Goal: Information Seeking & Learning: Understand process/instructions

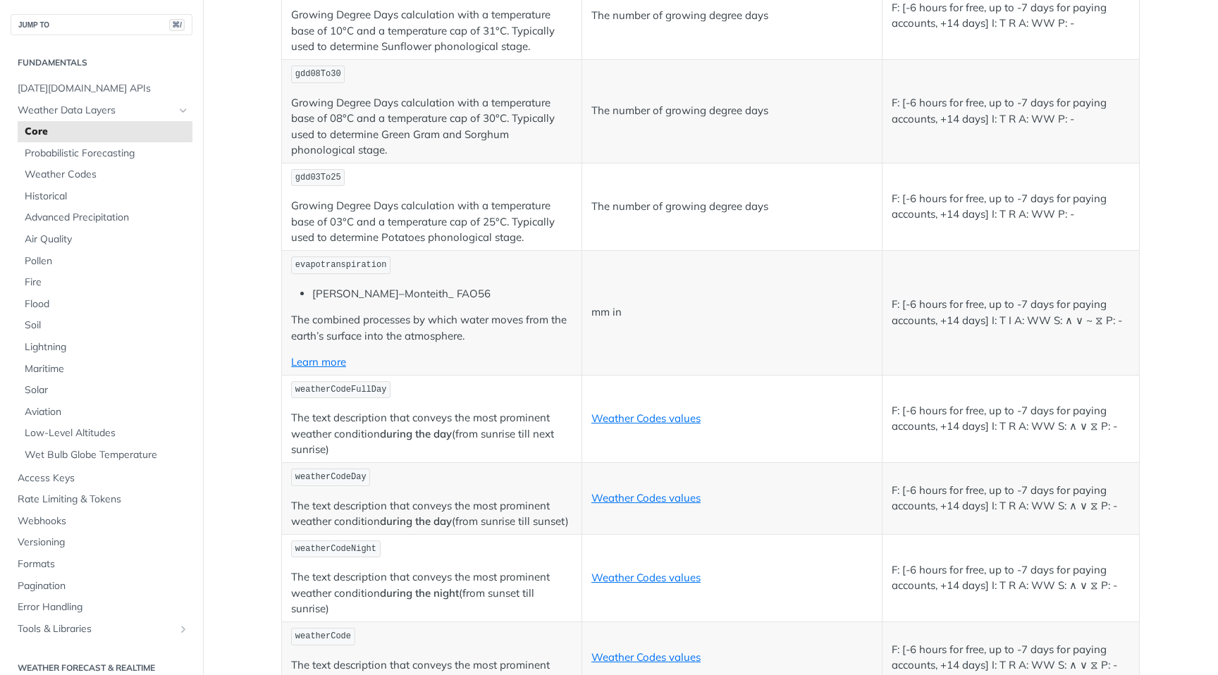
scroll to position [6813, 0]
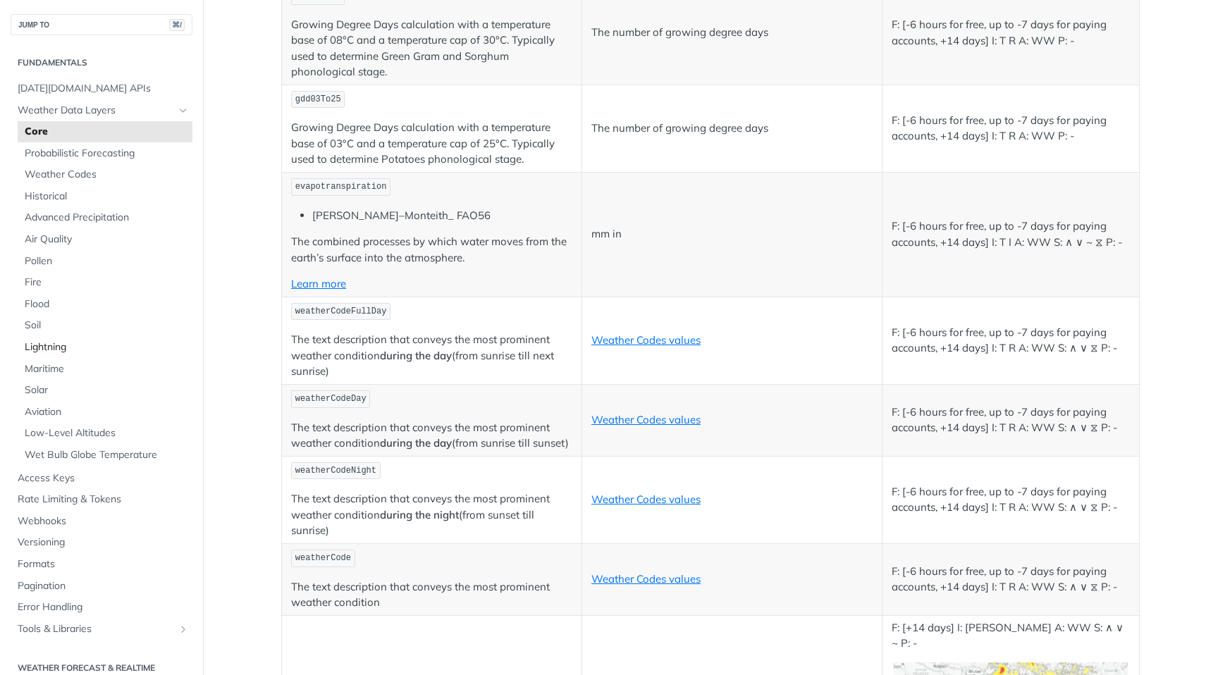
click at [65, 347] on span "Lightning" at bounding box center [107, 347] width 164 height 14
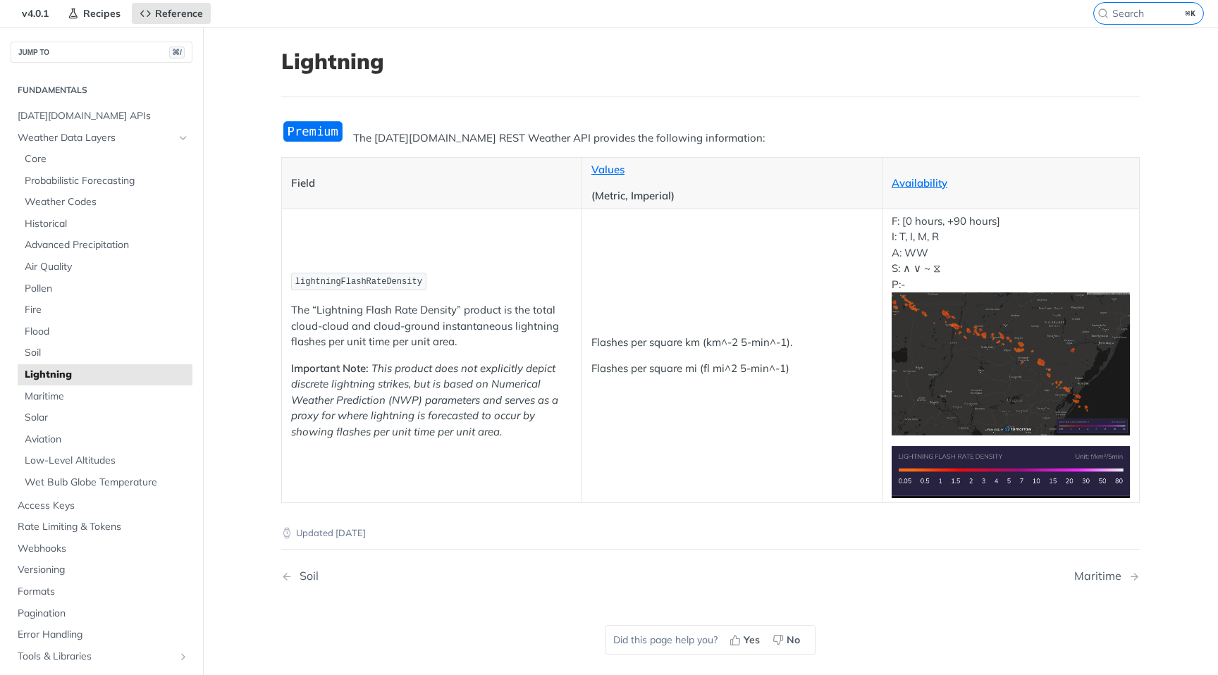
scroll to position [49, 0]
click at [966, 375] on img "Expand image" at bounding box center [1010, 363] width 238 height 143
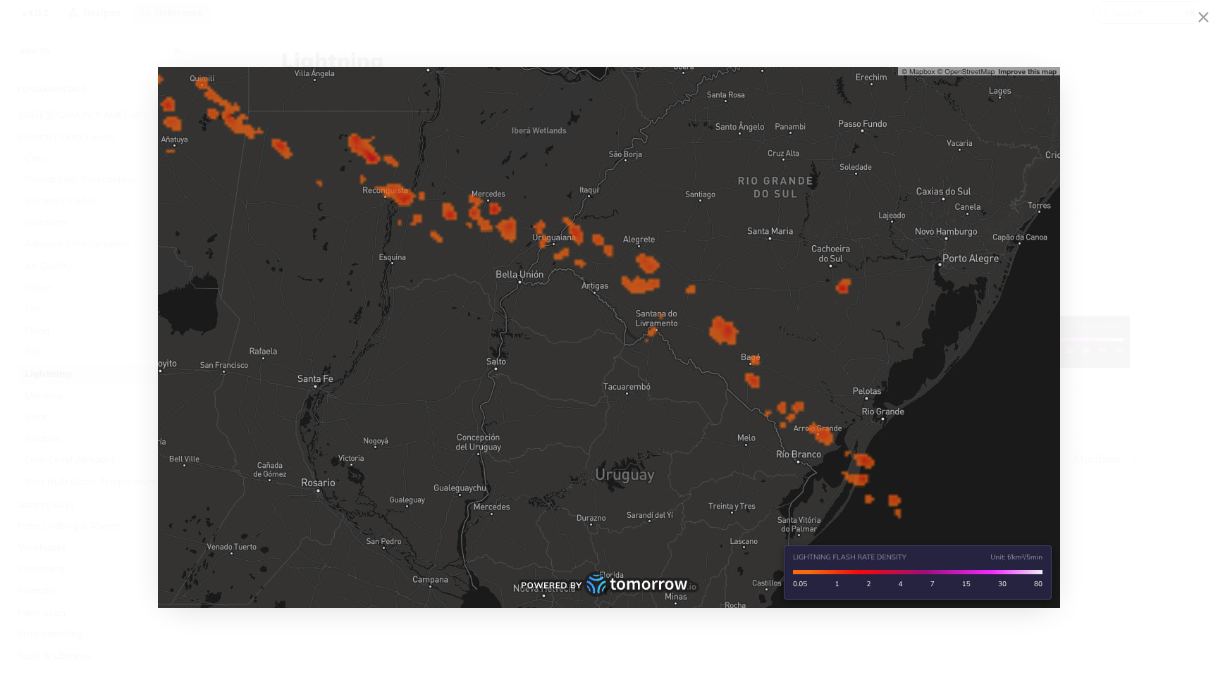
click at [1201, 16] on icon "Minimize image" at bounding box center [1203, 18] width 12 height 24
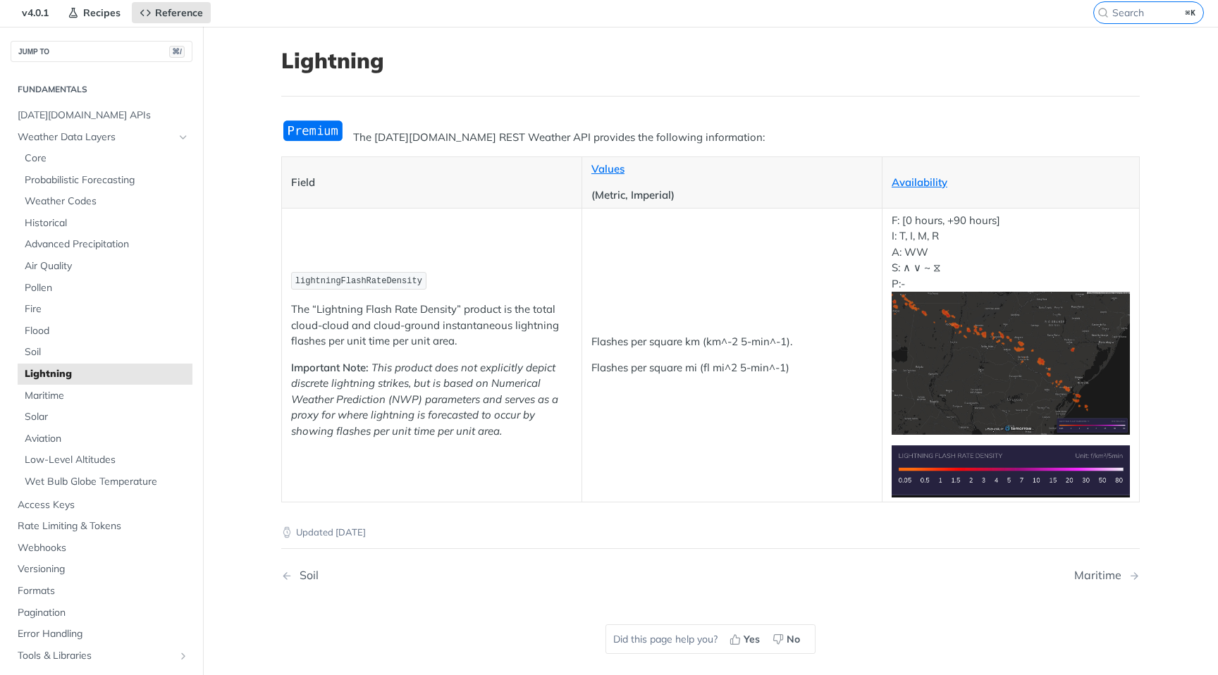
click at [1006, 473] on img "Expand image" at bounding box center [1010, 470] width 238 height 51
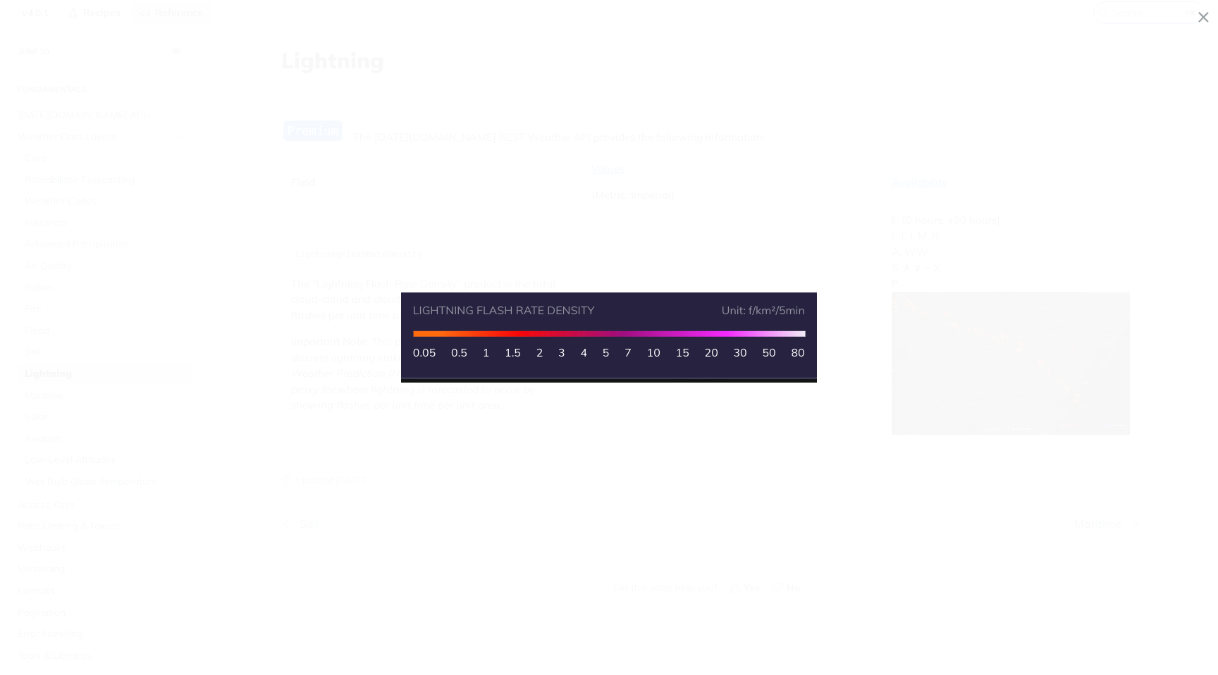
click at [998, 384] on span "Collapse image" at bounding box center [609, 337] width 1218 height 675
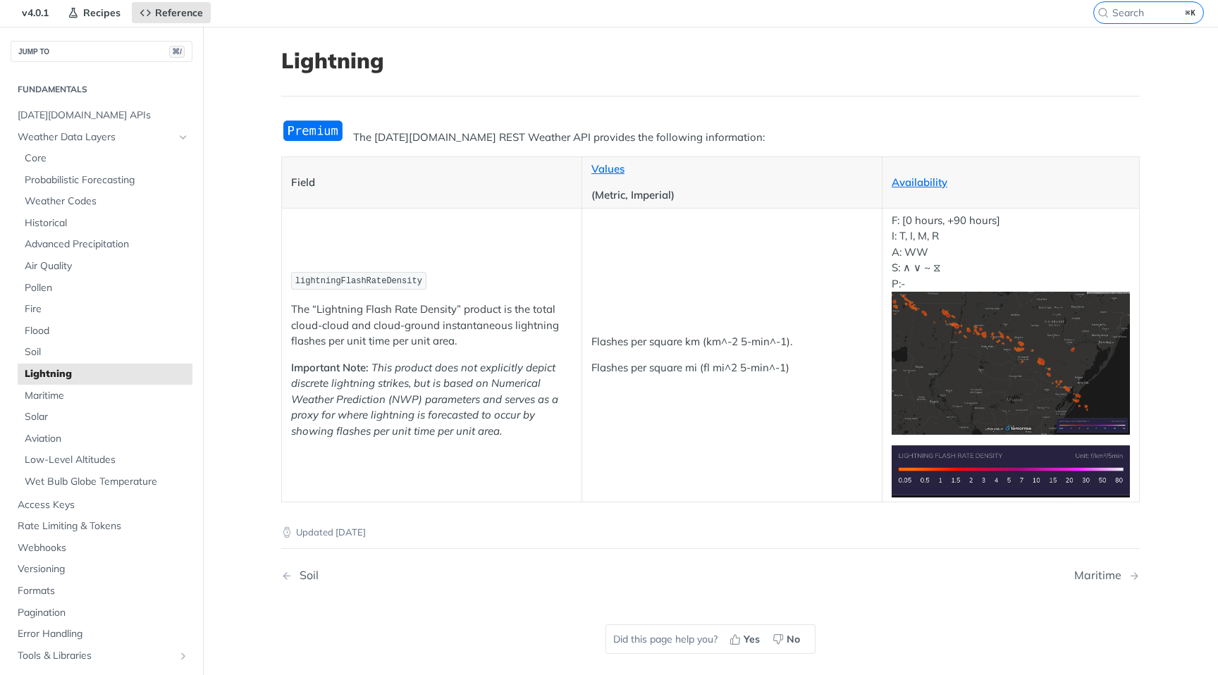
scroll to position [82, 0]
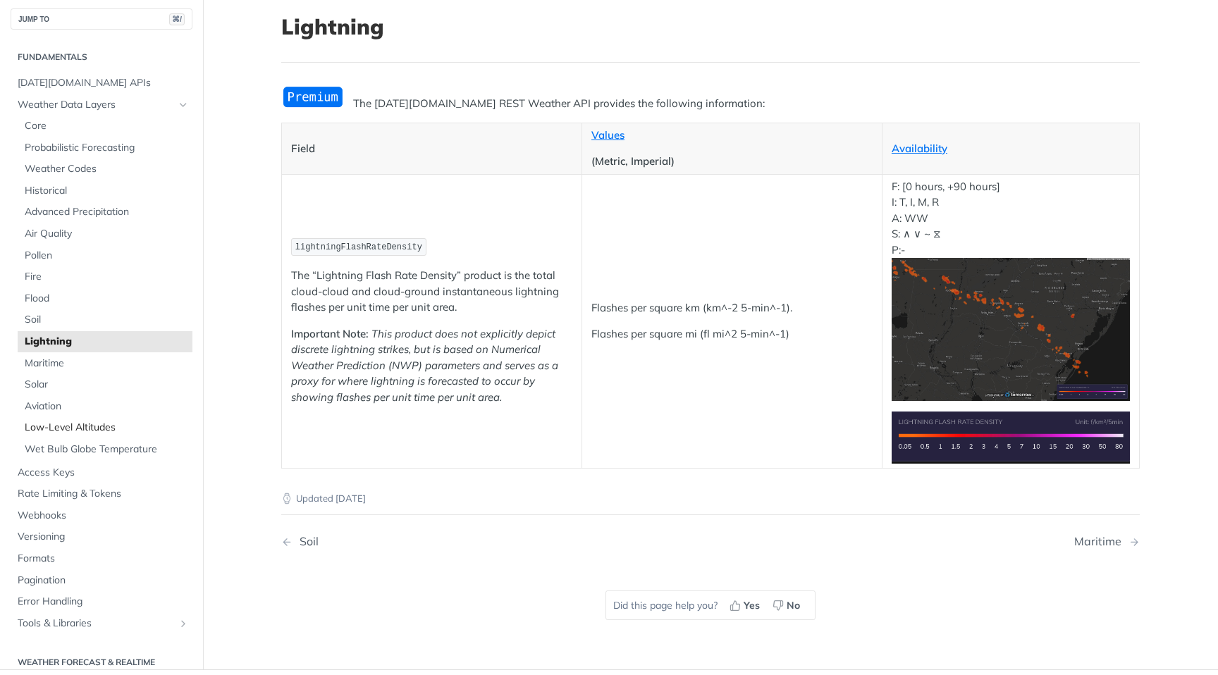
click at [87, 429] on span "Low-Level Altitudes" at bounding box center [107, 428] width 164 height 14
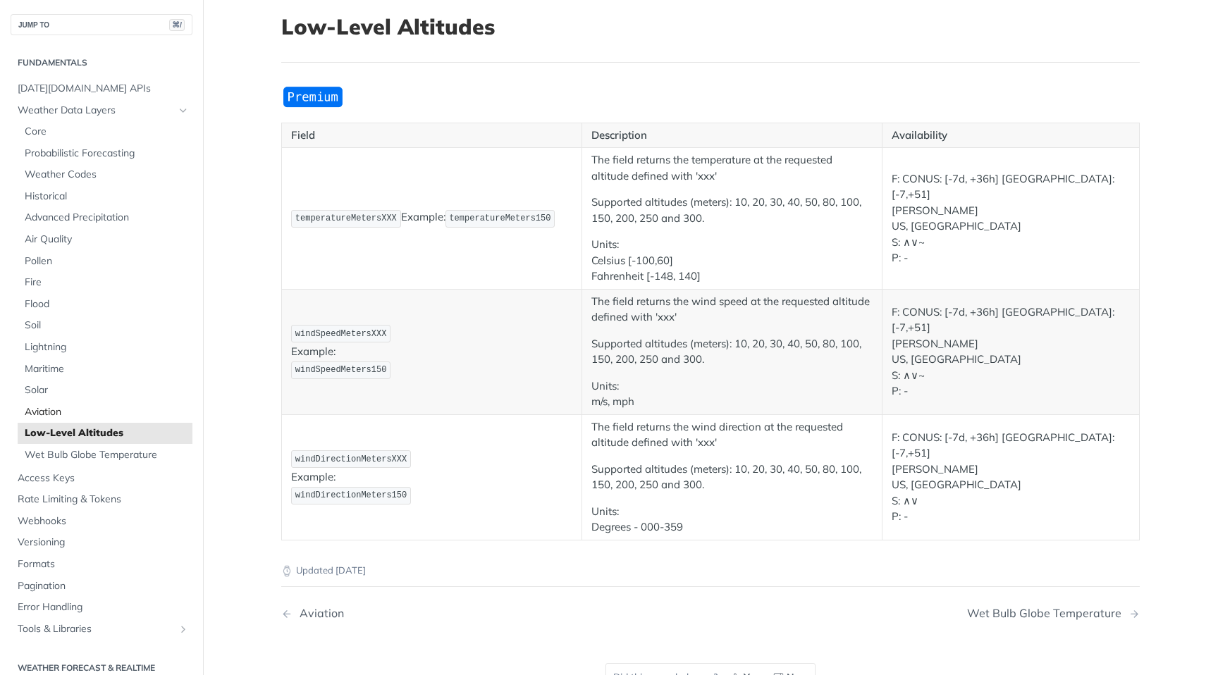
click at [76, 412] on span "Aviation" at bounding box center [107, 412] width 164 height 14
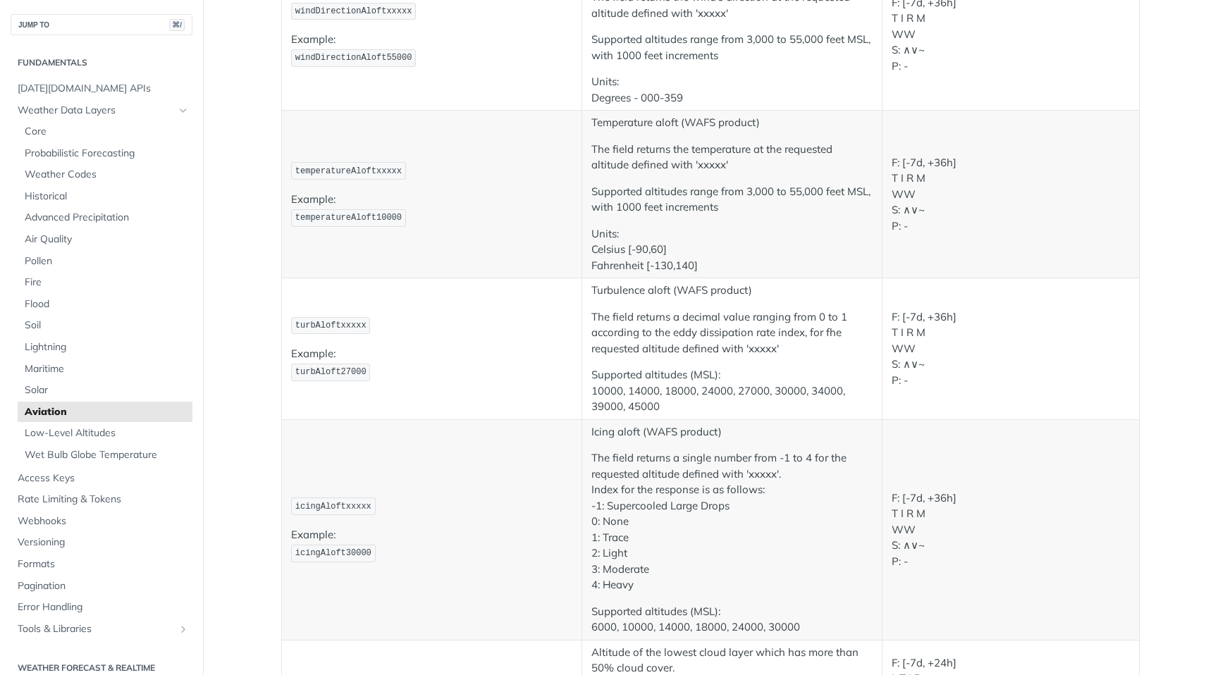
scroll to position [1727, 0]
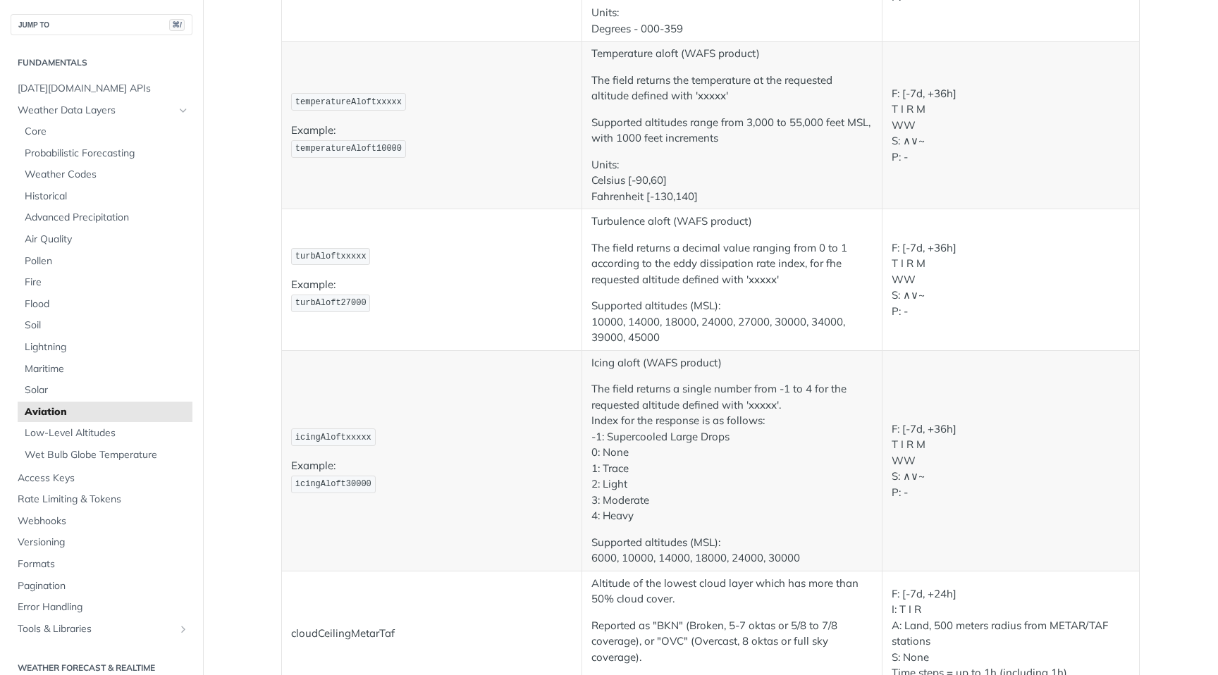
click at [658, 220] on p "Turbulence aloft (WAFS product)" at bounding box center [731, 221] width 281 height 16
drag, startPoint x: 590, startPoint y: 220, endPoint x: 672, endPoint y: 219, distance: 82.4
click at [672, 219] on td "Turbulence aloft (WAFS product) The field returns a decimal value ranging from …" at bounding box center [731, 280] width 300 height 142
copy p "Turbulence aloft"
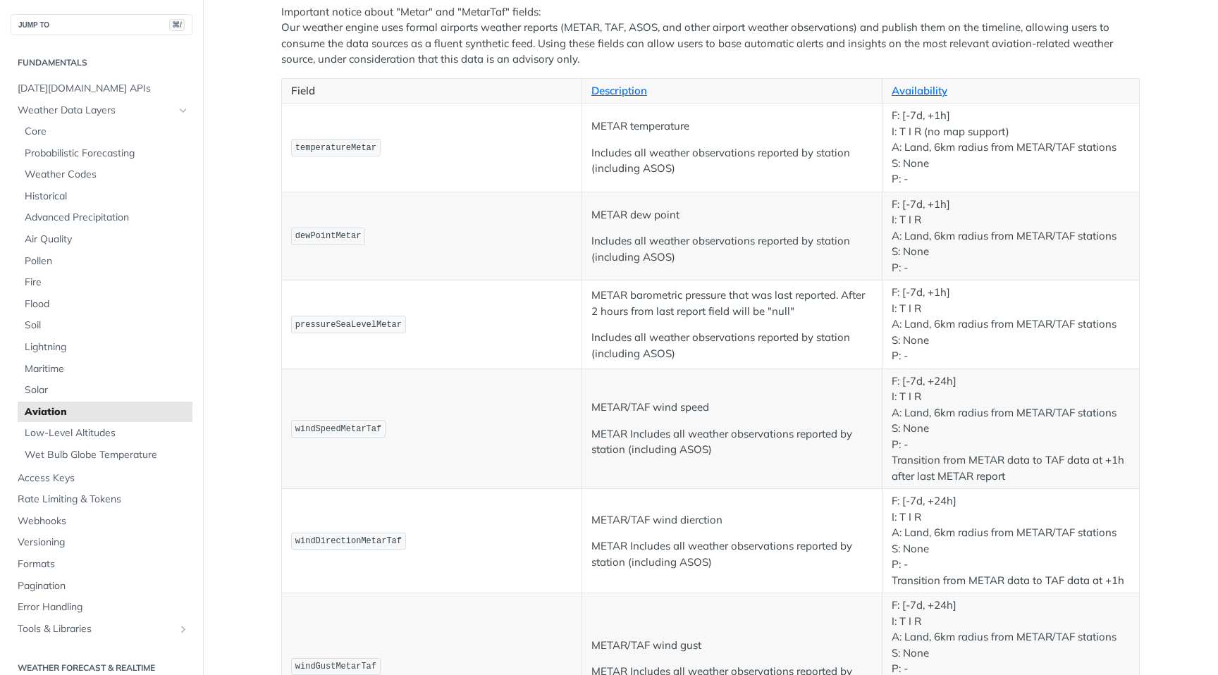
scroll to position [0, 0]
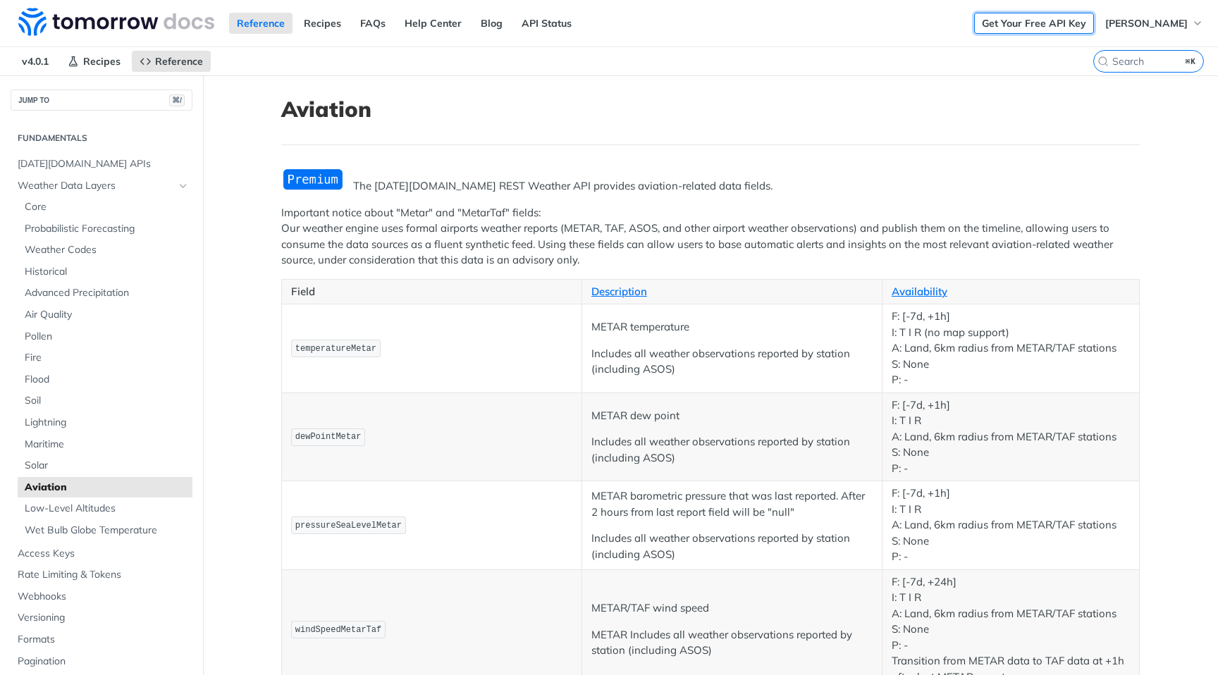
click at [1056, 18] on link "Get Your Free API Key" at bounding box center [1034, 23] width 120 height 21
click at [1038, 25] on link "Get Your Free API Key" at bounding box center [1034, 23] width 120 height 21
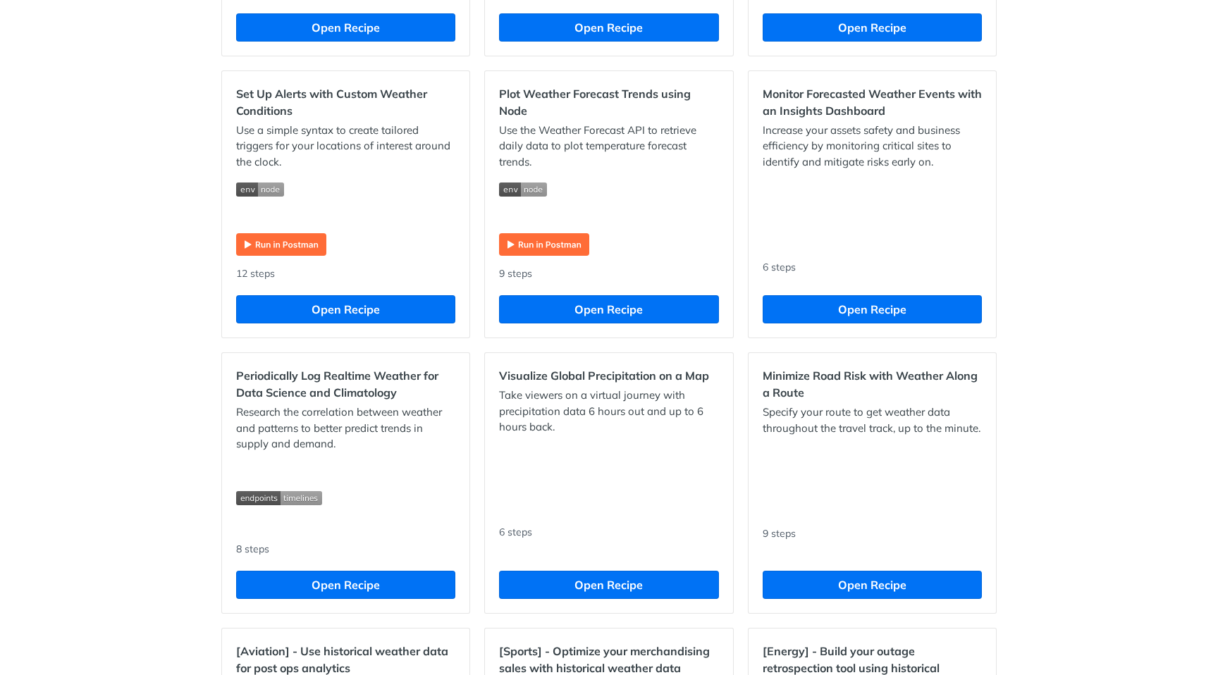
scroll to position [689, 0]
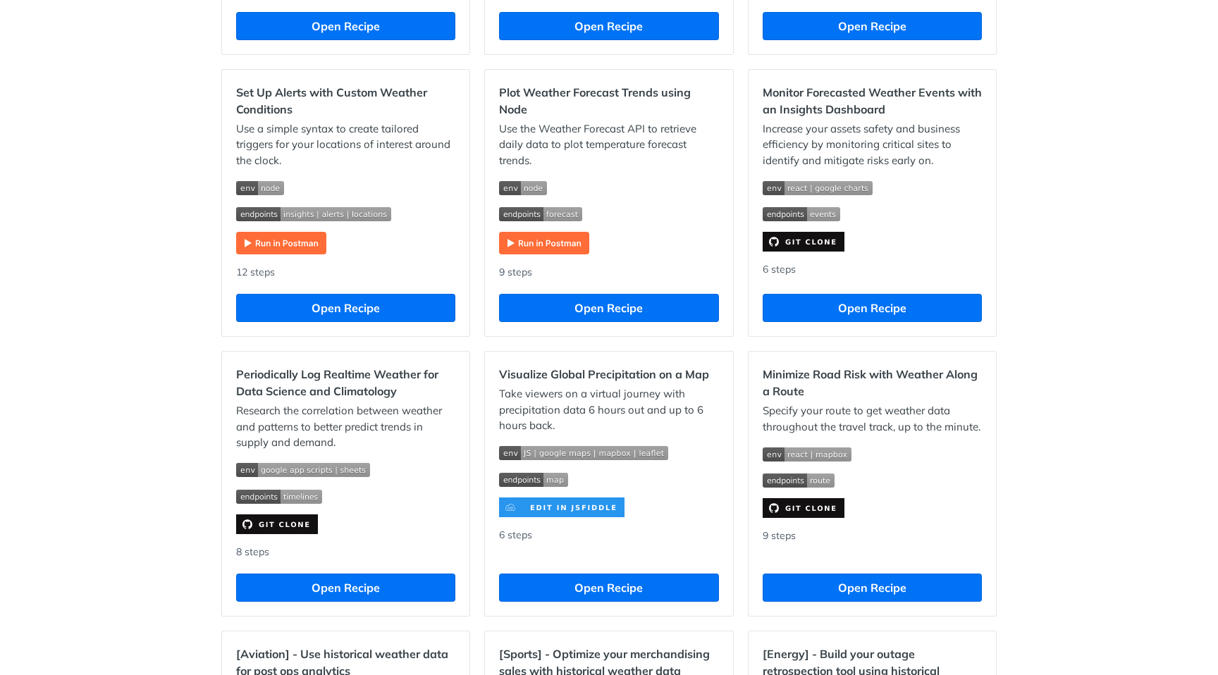
click at [897, 228] on div "Increase your assets safety and business efficiency by monitoring critical site…" at bounding box center [871, 186] width 219 height 131
click at [884, 287] on div "Monitor Forecasted Weather Events with an Insights Dashboard Increase your asse…" at bounding box center [871, 203] width 247 height 267
click at [876, 299] on button "Open Recipe" at bounding box center [871, 308] width 219 height 28
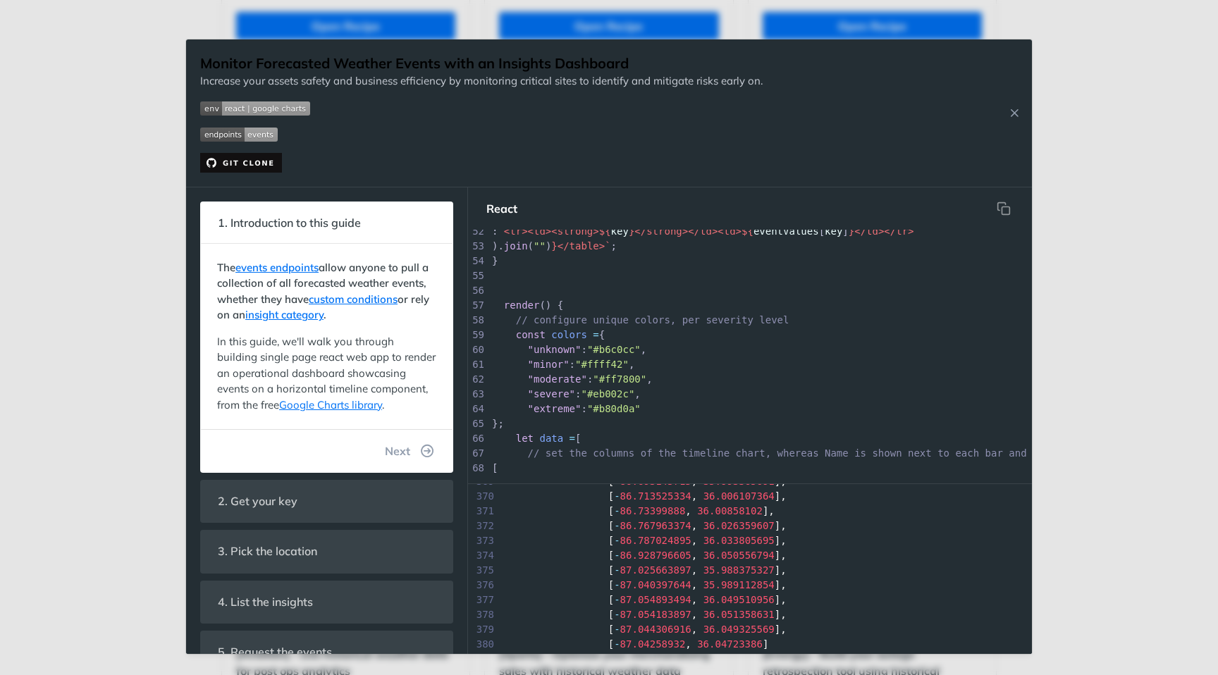
scroll to position [5531, 0]
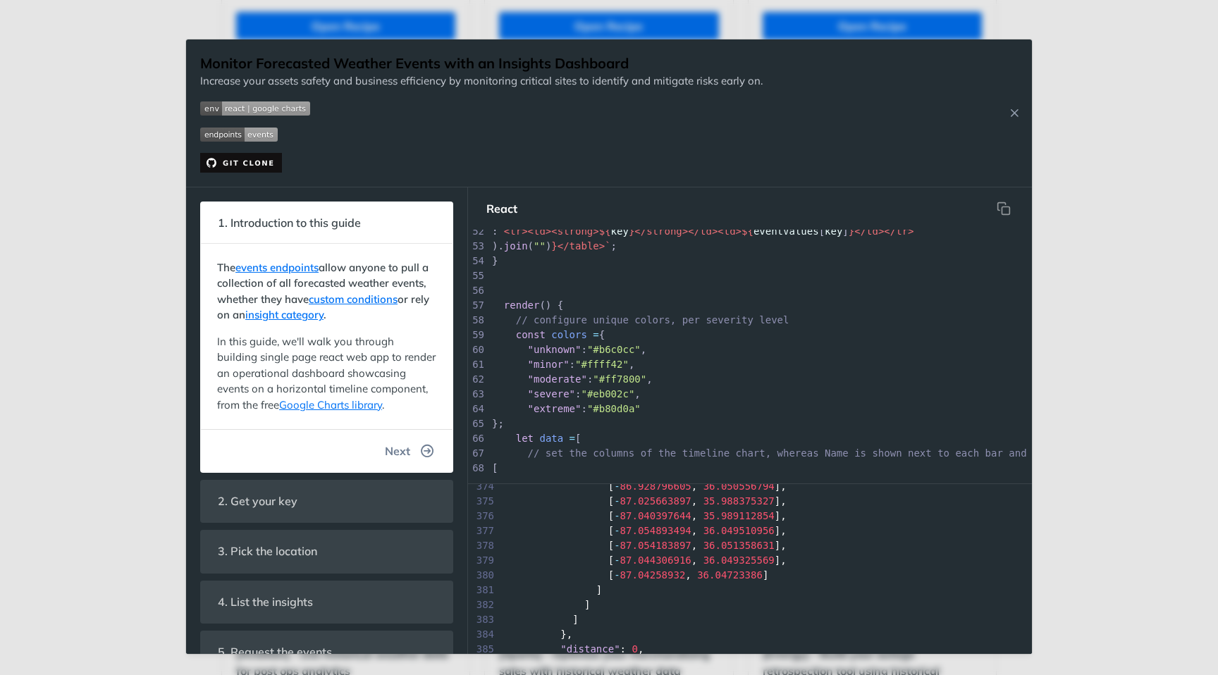
click at [426, 445] on icon "button" at bounding box center [427, 451] width 13 height 13
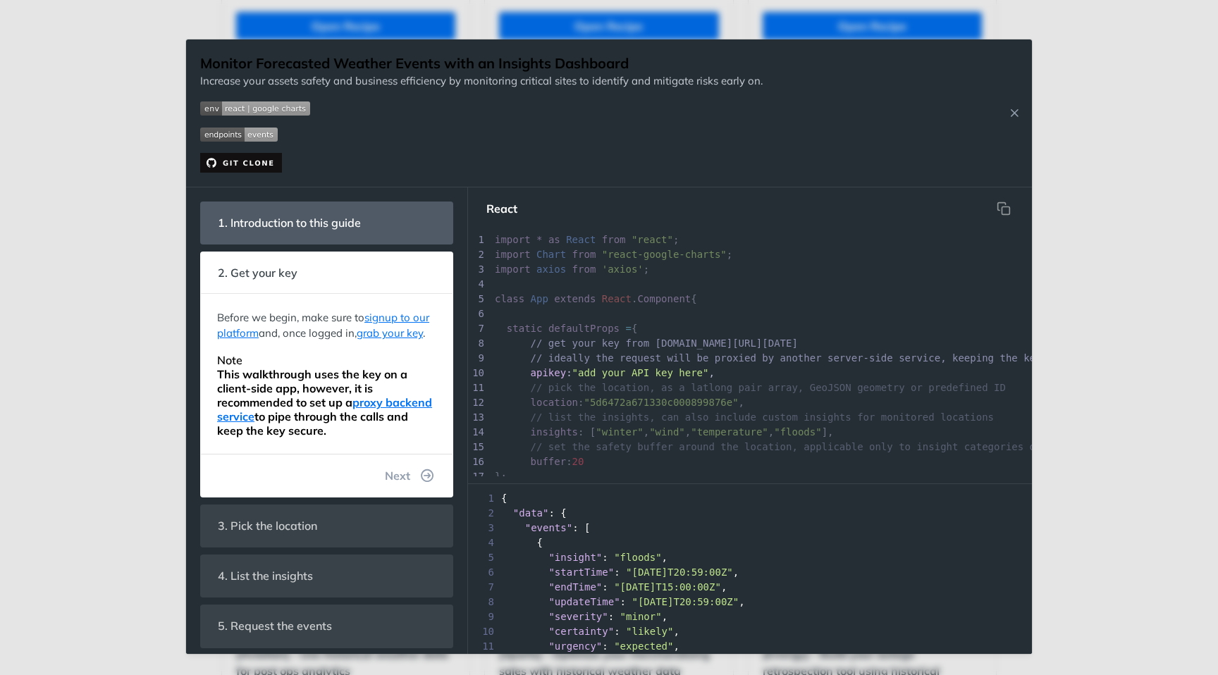
scroll to position [17, 0]
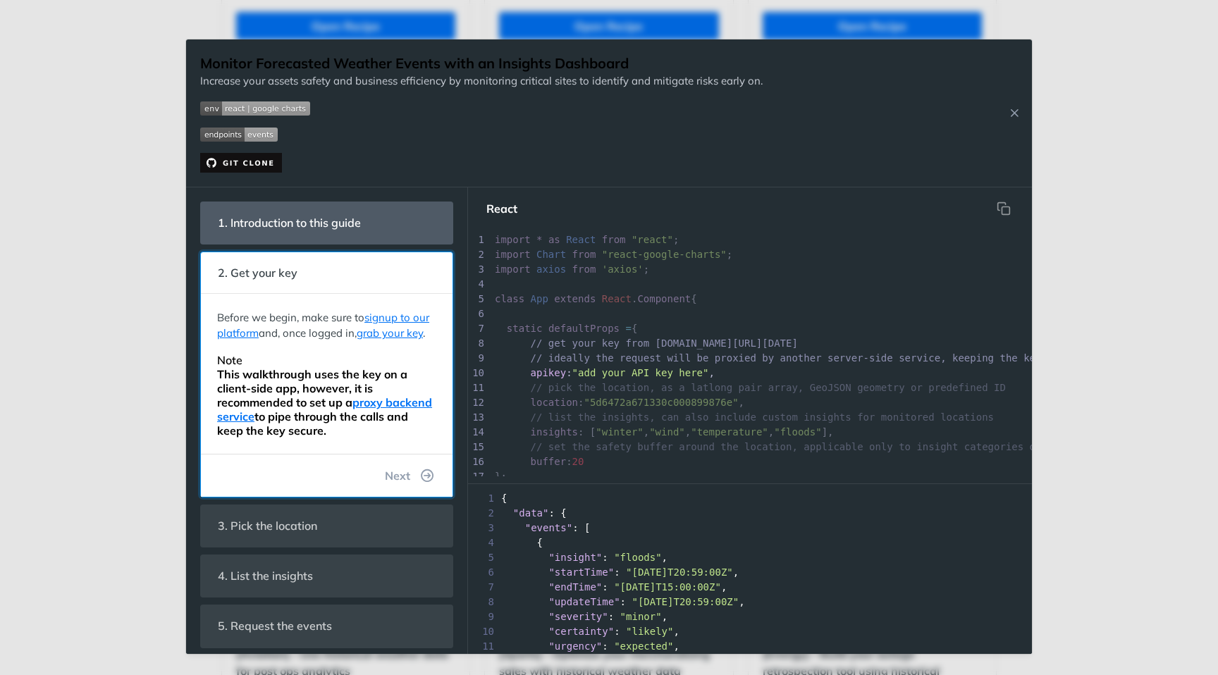
click at [426, 445] on div "Before we begin, make sure to signup to our platform and, once logged in, grab …" at bounding box center [326, 374] width 237 height 146
click at [420, 453] on div "Before we begin, make sure to signup to our platform and, once logged in, grab …" at bounding box center [327, 374] width 252 height 160
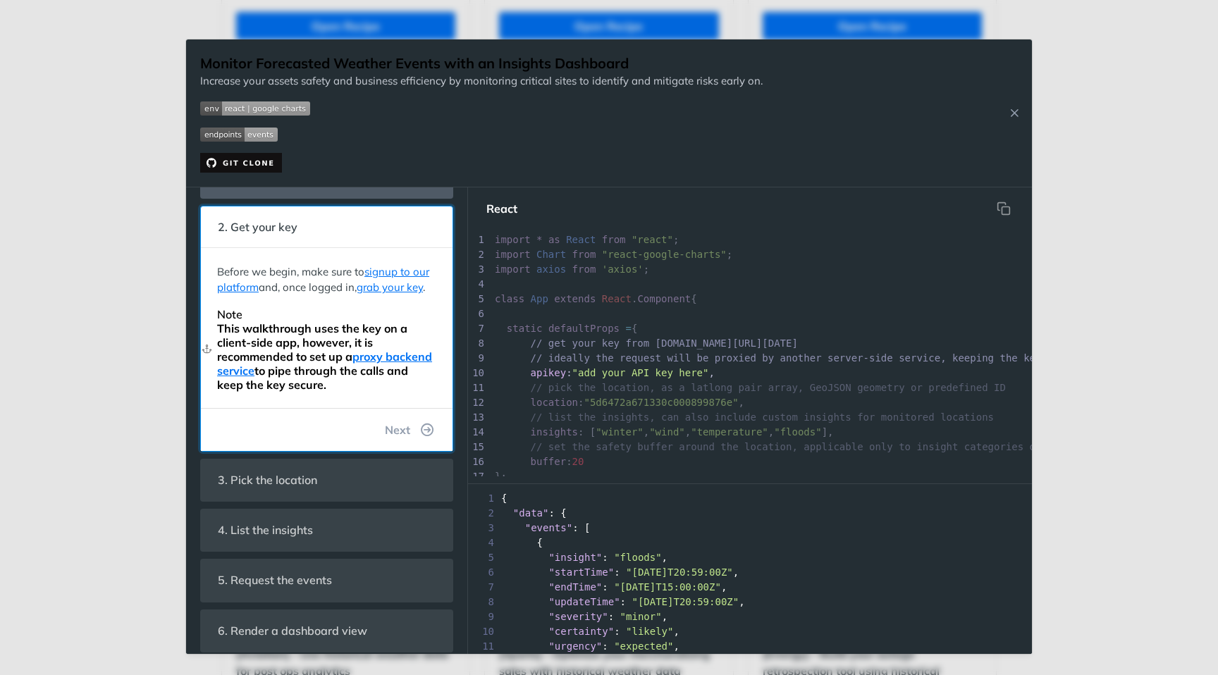
scroll to position [58, 0]
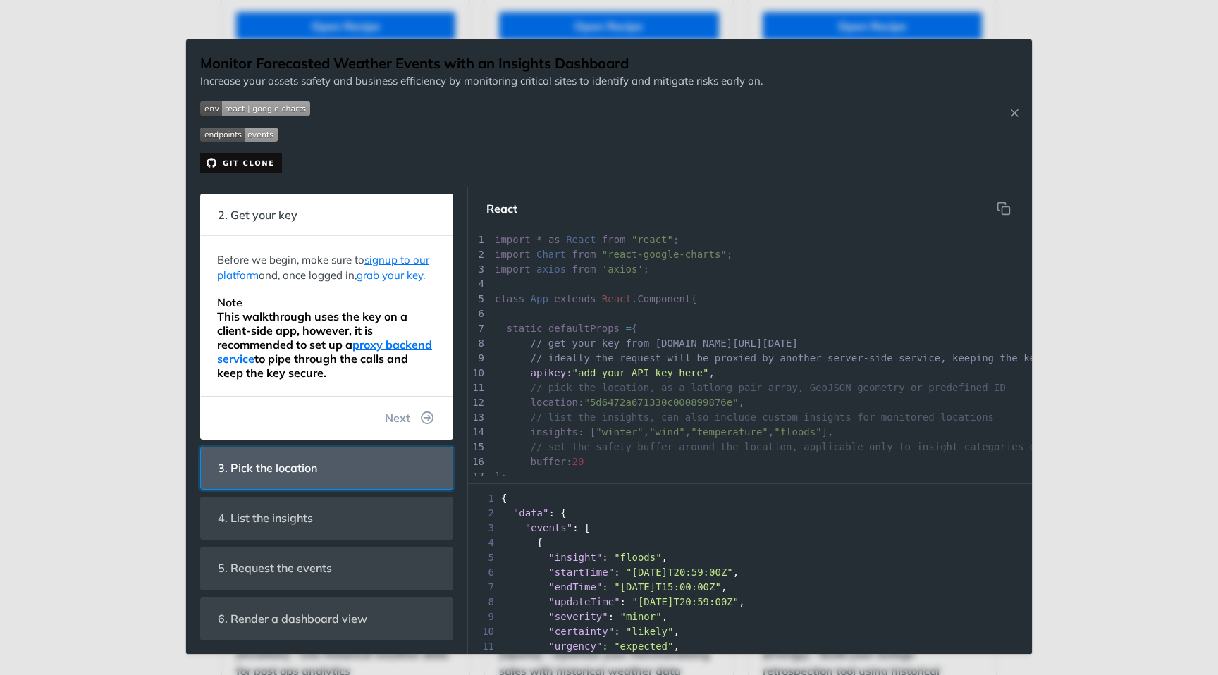
click at [248, 466] on span "3. Pick the location" at bounding box center [267, 467] width 119 height 27
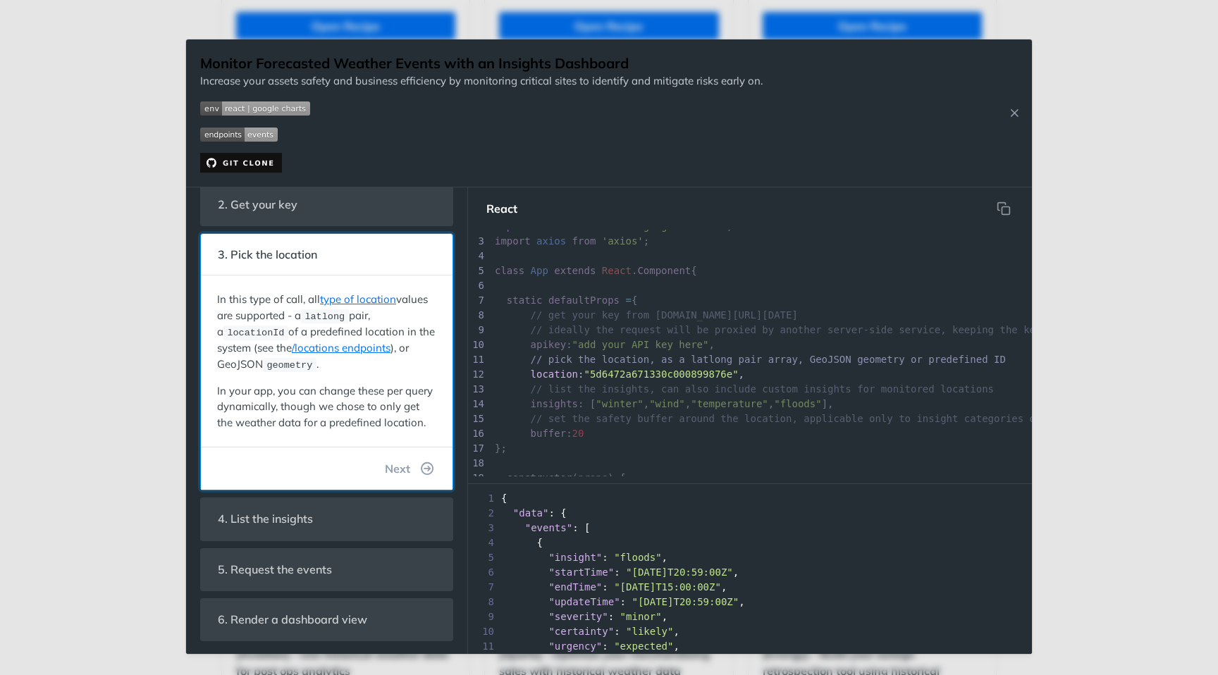
scroll to position [10, 0]
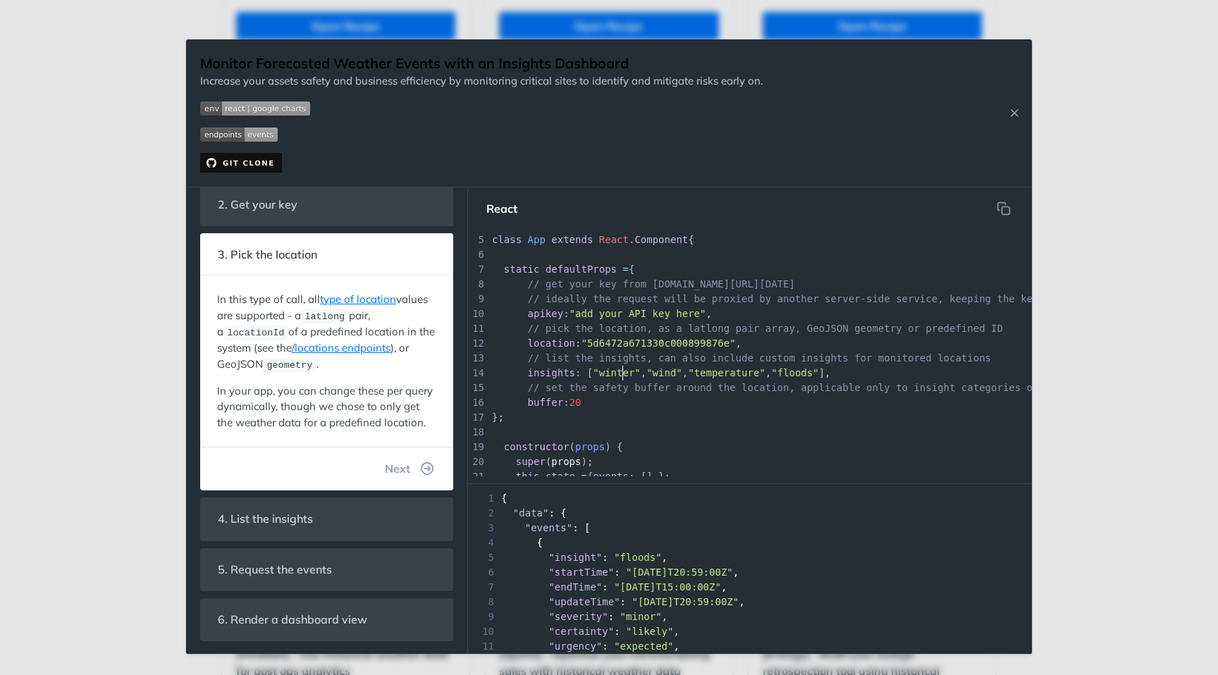
click at [623, 371] on span ""winter"" at bounding box center [616, 372] width 47 height 11
click at [623, 371] on div "x export default App ; 1 import * as React from "react" ; 2 import Chart from "…" at bounding box center [791, 461] width 605 height 577
type textarea "insights: ["winter", "wind", "temperature", "floods"],"
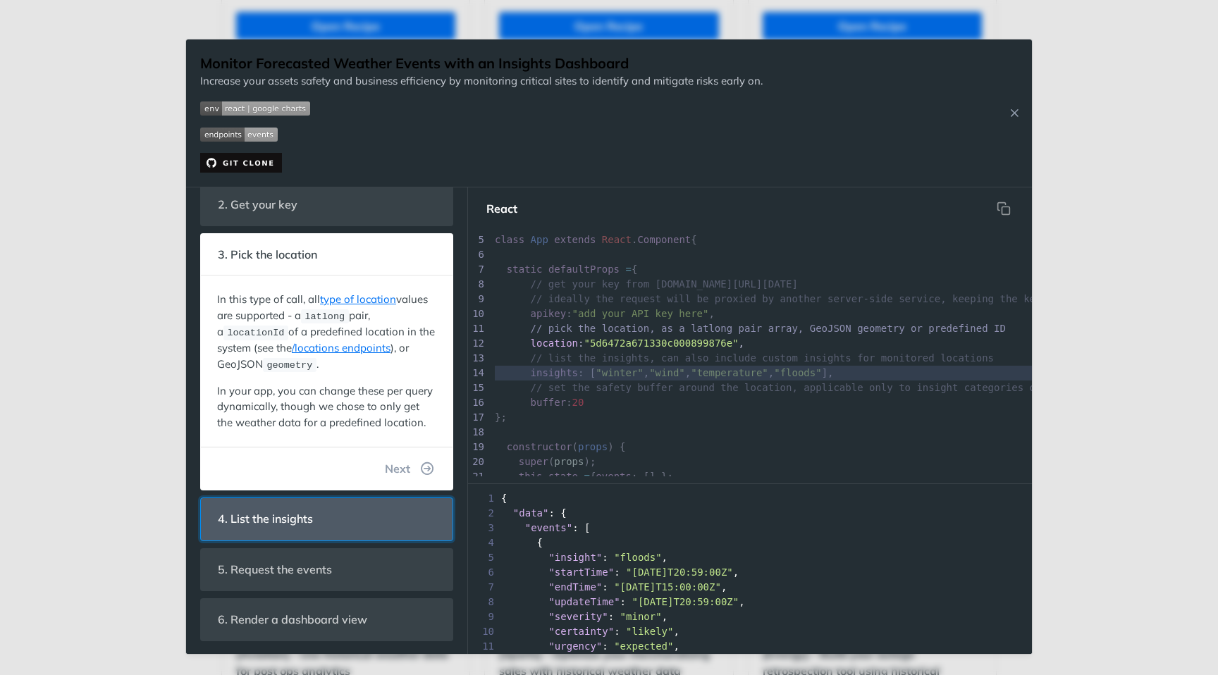
click at [345, 499] on header "4. List the insights" at bounding box center [327, 519] width 252 height 42
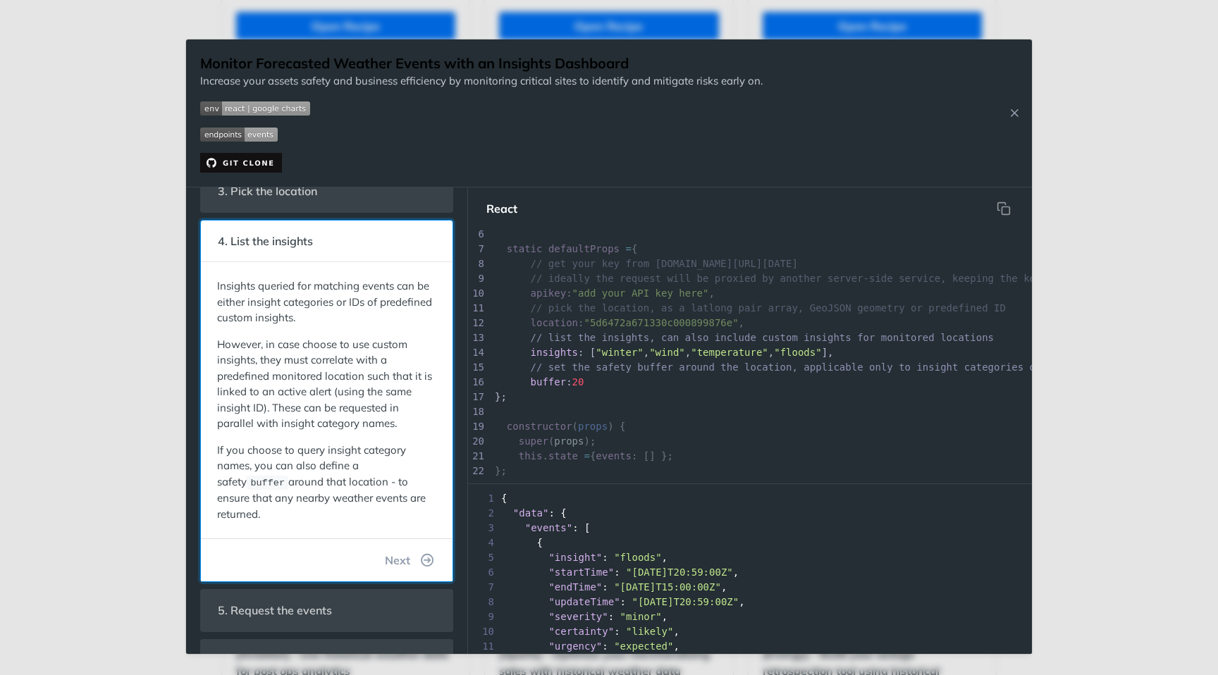
click at [346, 490] on p "If you choose to query insight category names, you can also define a safety buf…" at bounding box center [326, 482] width 219 height 80
click at [337, 490] on div at bounding box center [337, 490] width 0 height 0
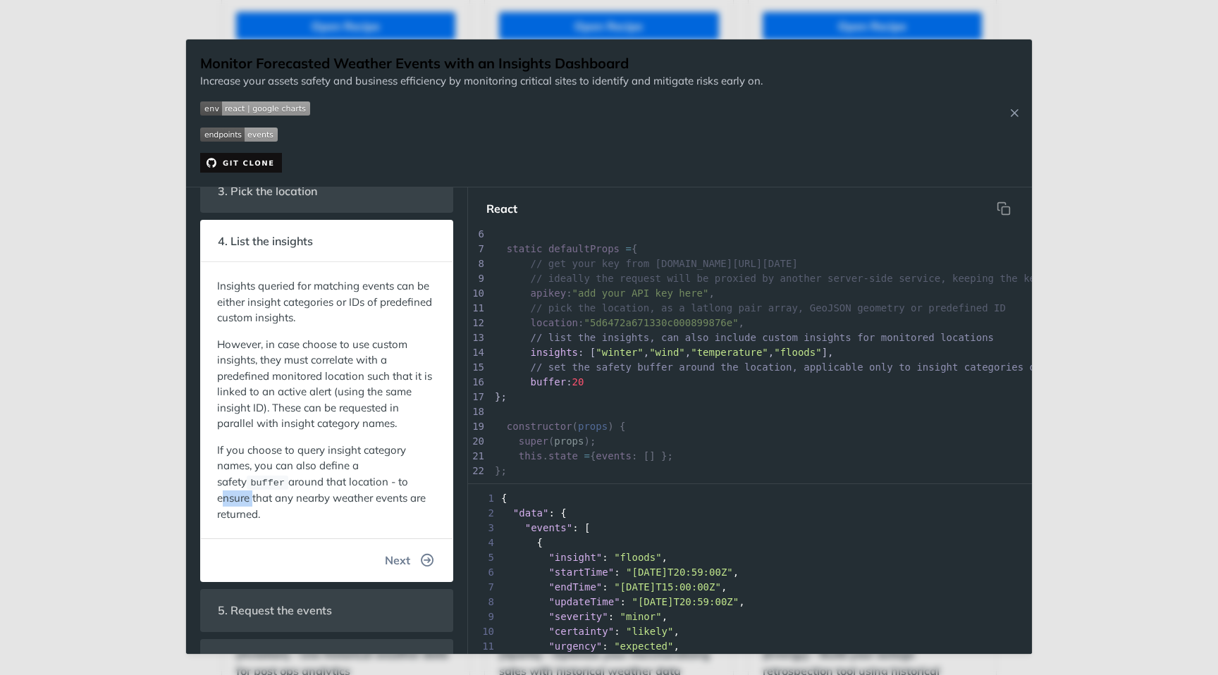
click at [419, 548] on button "Next" at bounding box center [409, 560] width 72 height 28
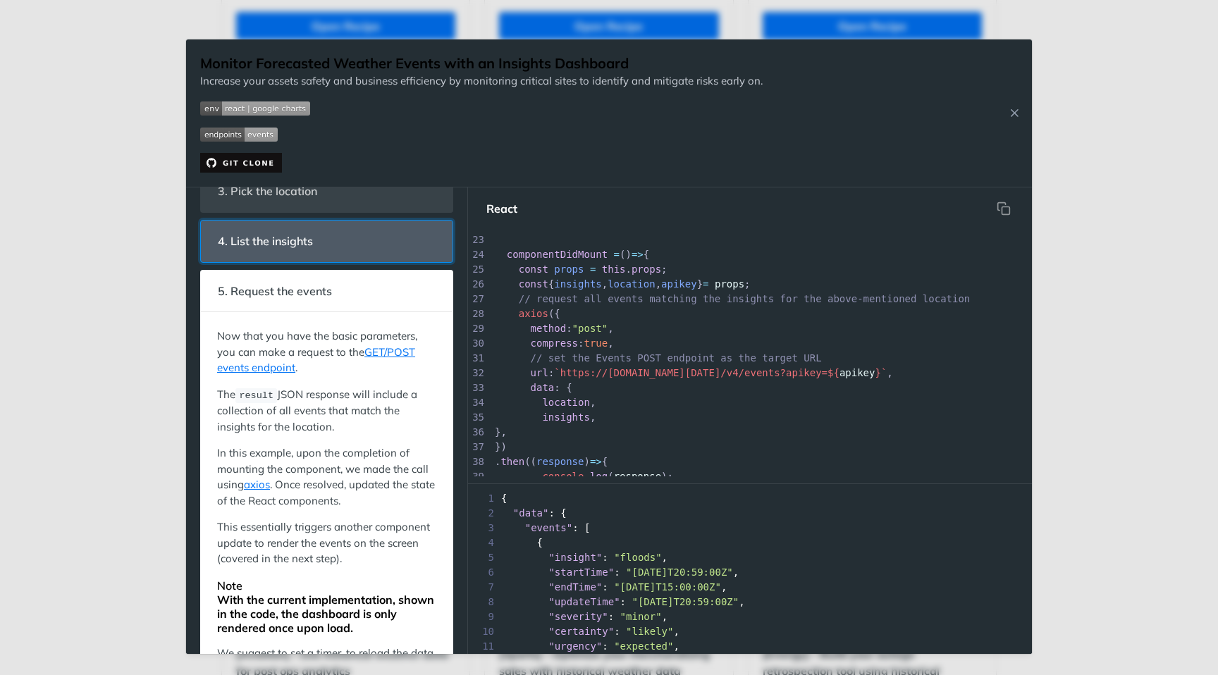
click at [321, 237] on span "4. List the insights" at bounding box center [265, 241] width 115 height 27
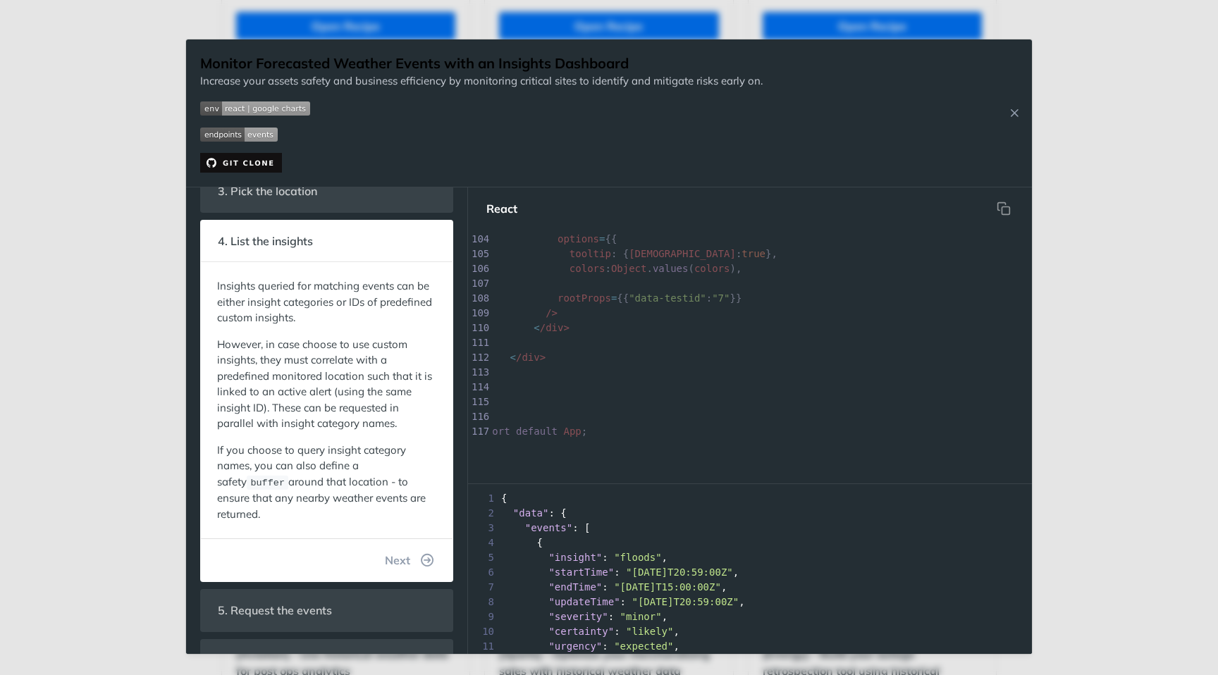
click at [92, 147] on div "Jump to Content Reference Recipes FAQs Help Center Blog API Status Recipes Refe…" at bounding box center [609, 337] width 1218 height 675
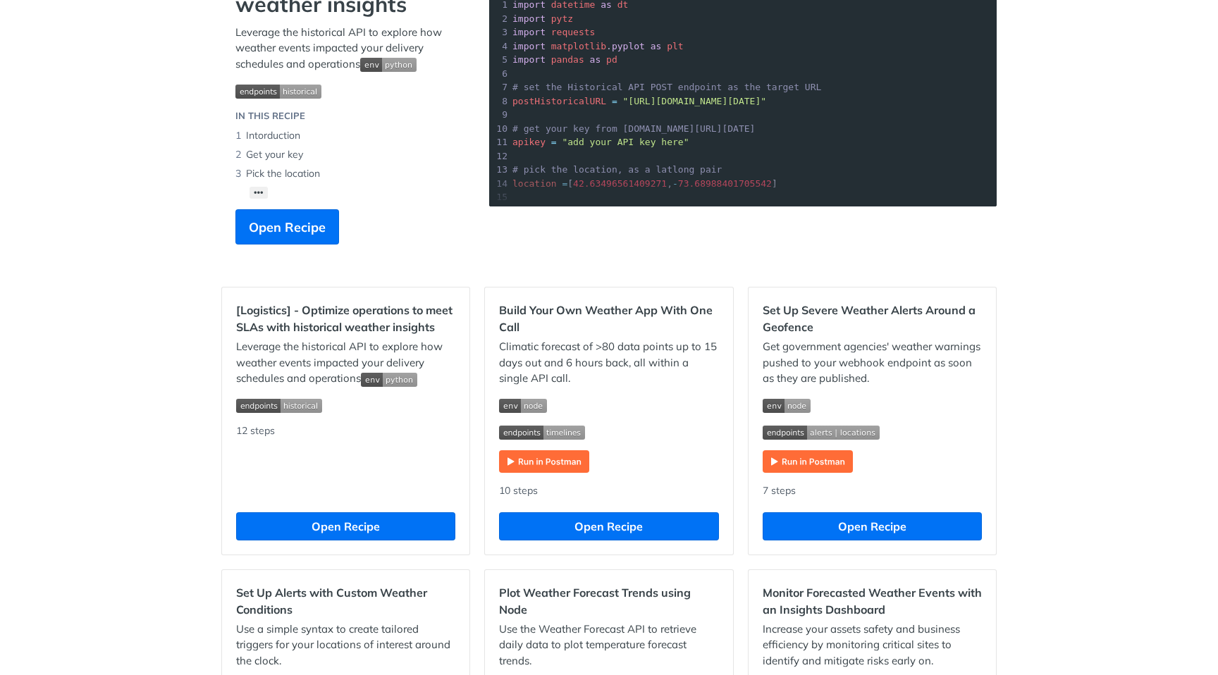
click at [882, 314] on h2 "Set Up Severe Weather Alerts Around a Geofence" at bounding box center [871, 319] width 219 height 34
click at [872, 524] on button "Open Recipe" at bounding box center [871, 526] width 219 height 28
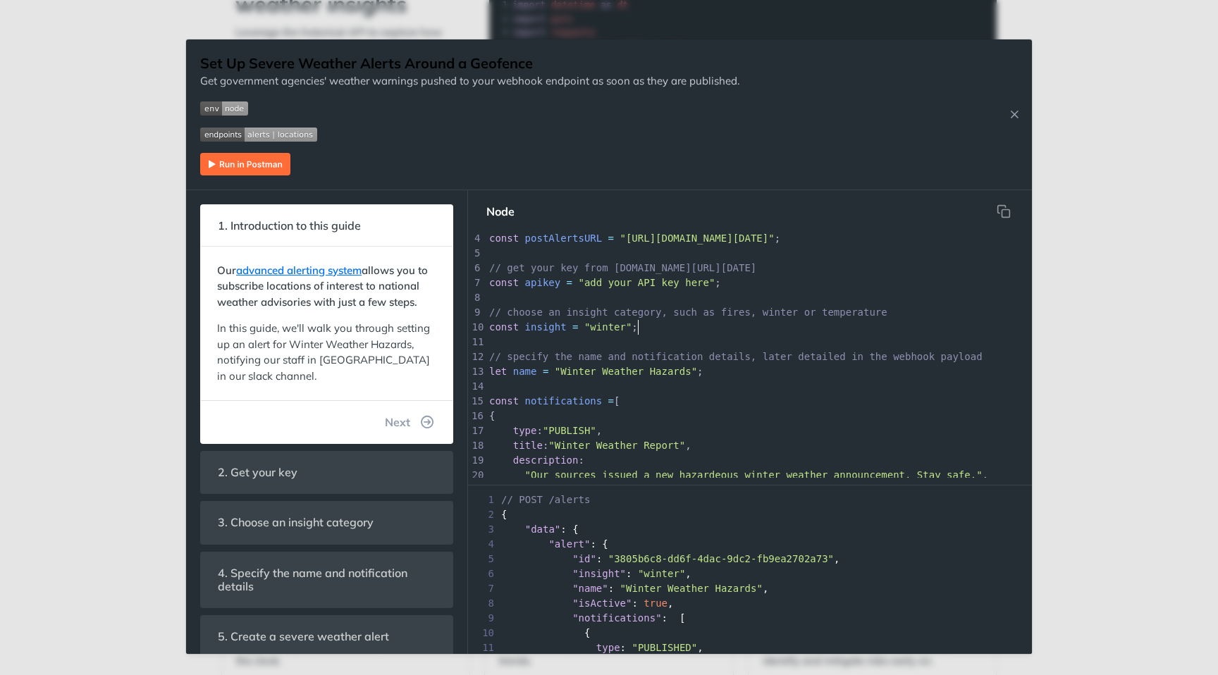
click at [661, 325] on pre "const insight = "winter" ;" at bounding box center [758, 327] width 545 height 15
click at [784, 311] on span "// choose an insight category, such as fires, winter or temperature" at bounding box center [688, 312] width 398 height 11
type textarea "winter"
click at [784, 311] on div "x . catch (( err ) => console . error ( "error: " + err )); 1 const fetch = req…" at bounding box center [758, 387] width 545 height 400
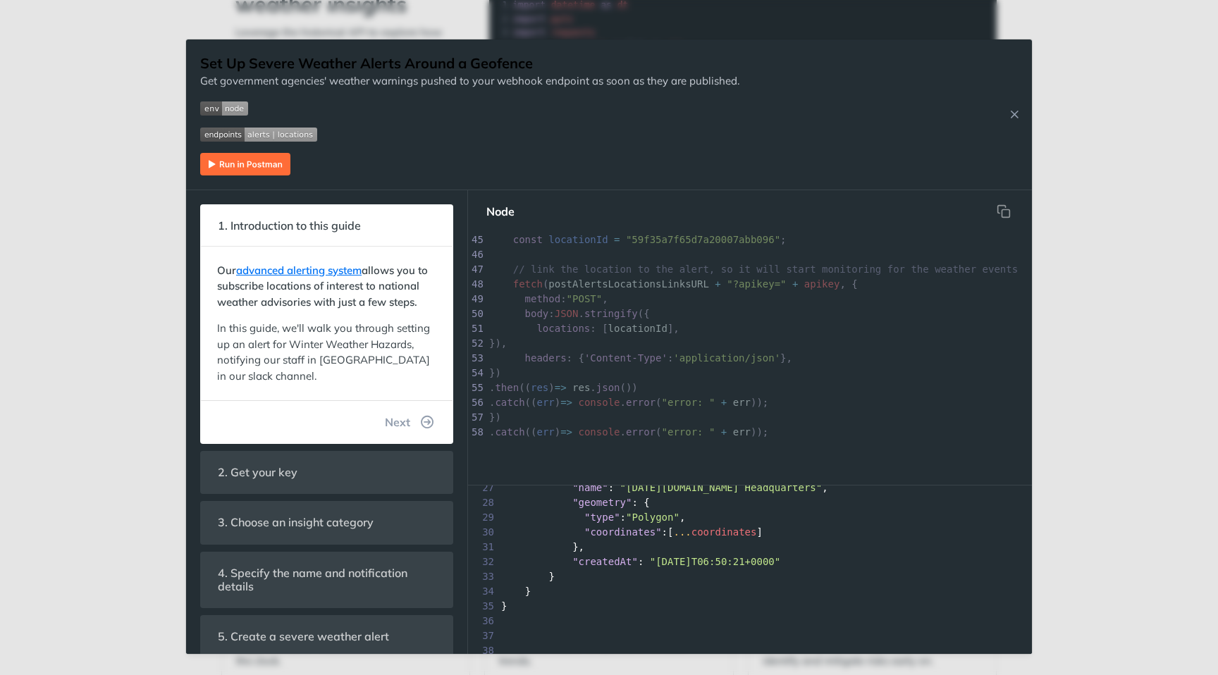
click at [699, 533] on span "coordinates" at bounding box center [724, 531] width 66 height 11
click at [646, 373] on pre "})" at bounding box center [758, 373] width 545 height 15
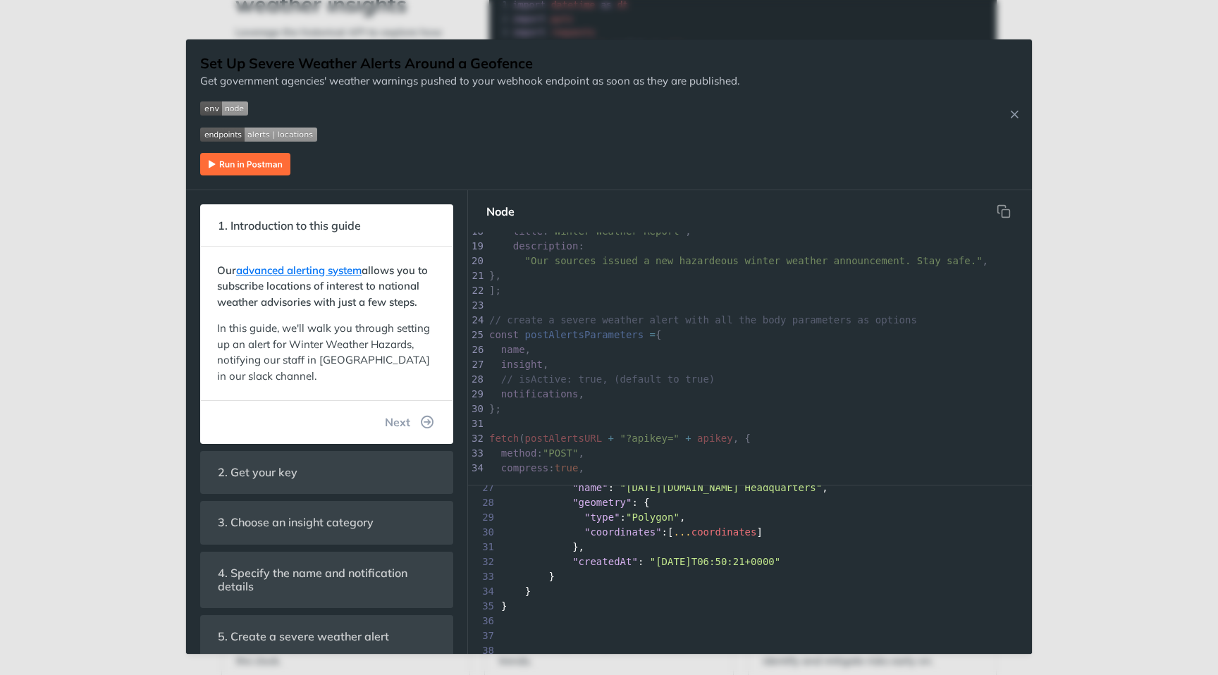
click at [237, 163] on img "Expand image" at bounding box center [245, 164] width 90 height 23
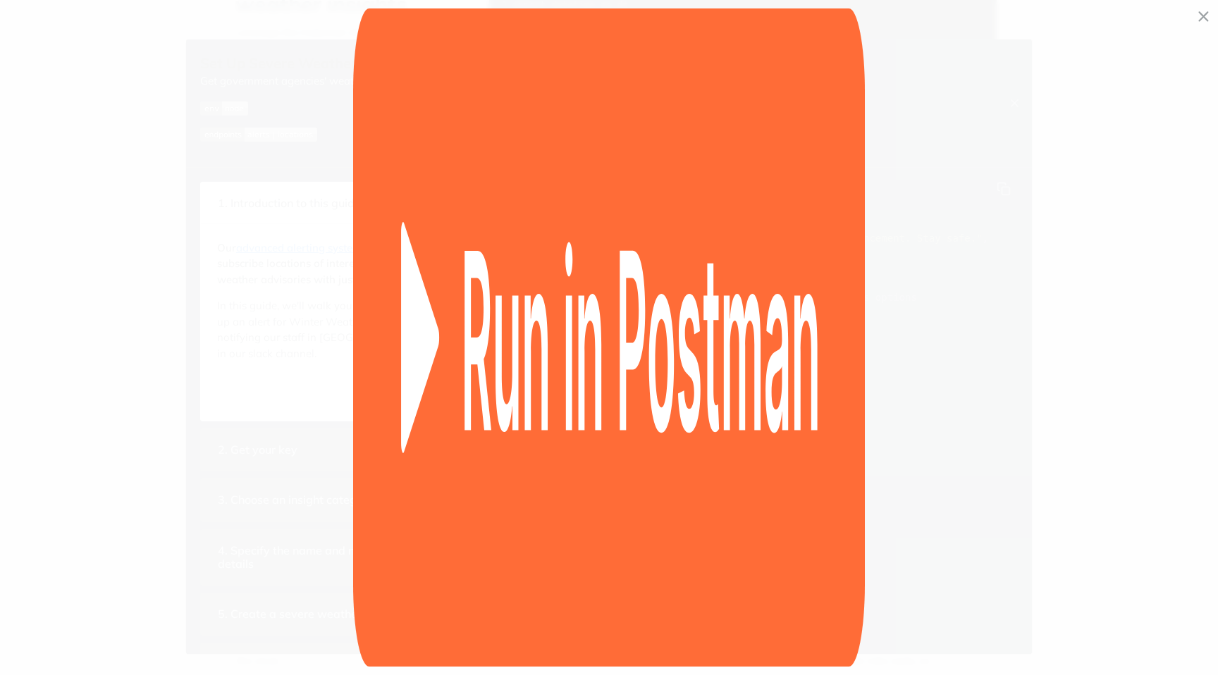
click at [391, 152] on img "Collapse image" at bounding box center [609, 337] width 512 height 658
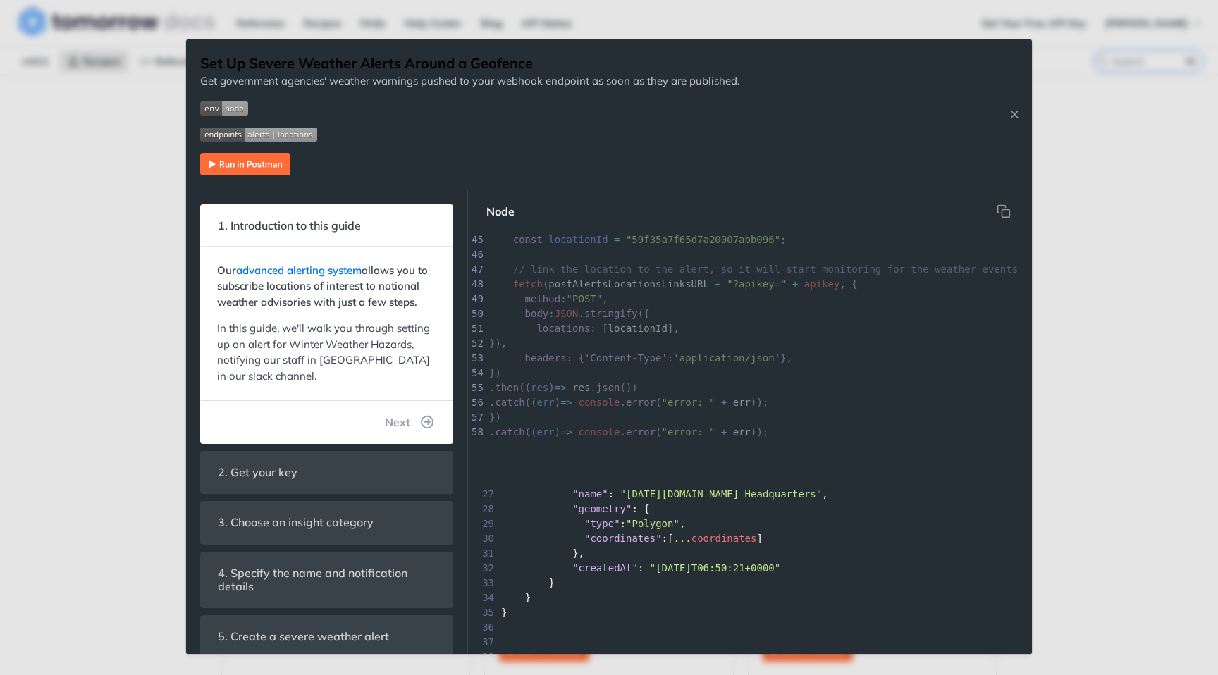
scroll to position [416, 0]
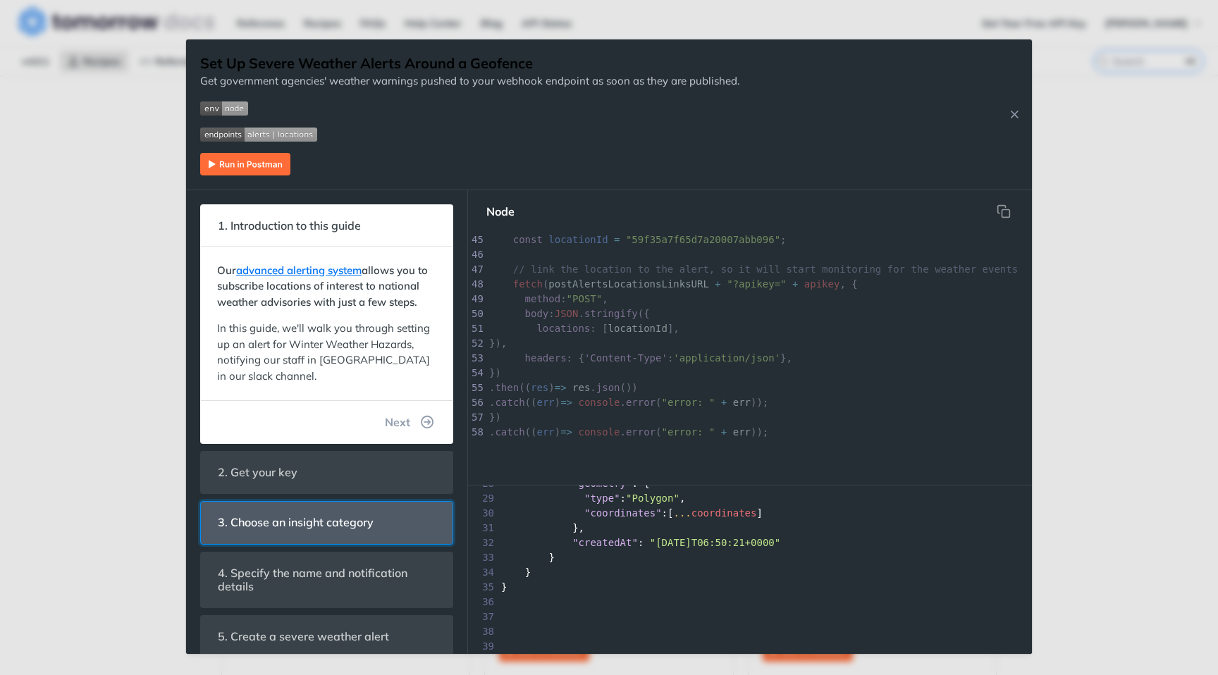
click at [345, 524] on span "3. Choose an insight category" at bounding box center [295, 522] width 175 height 27
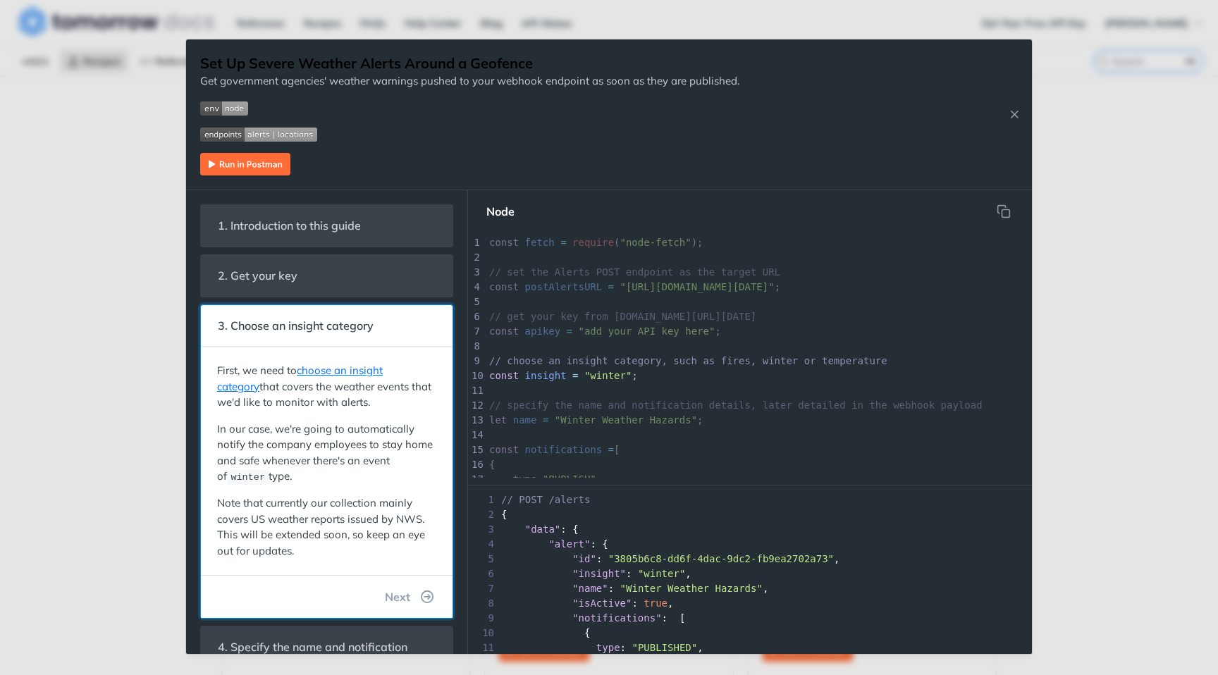
scroll to position [35, 0]
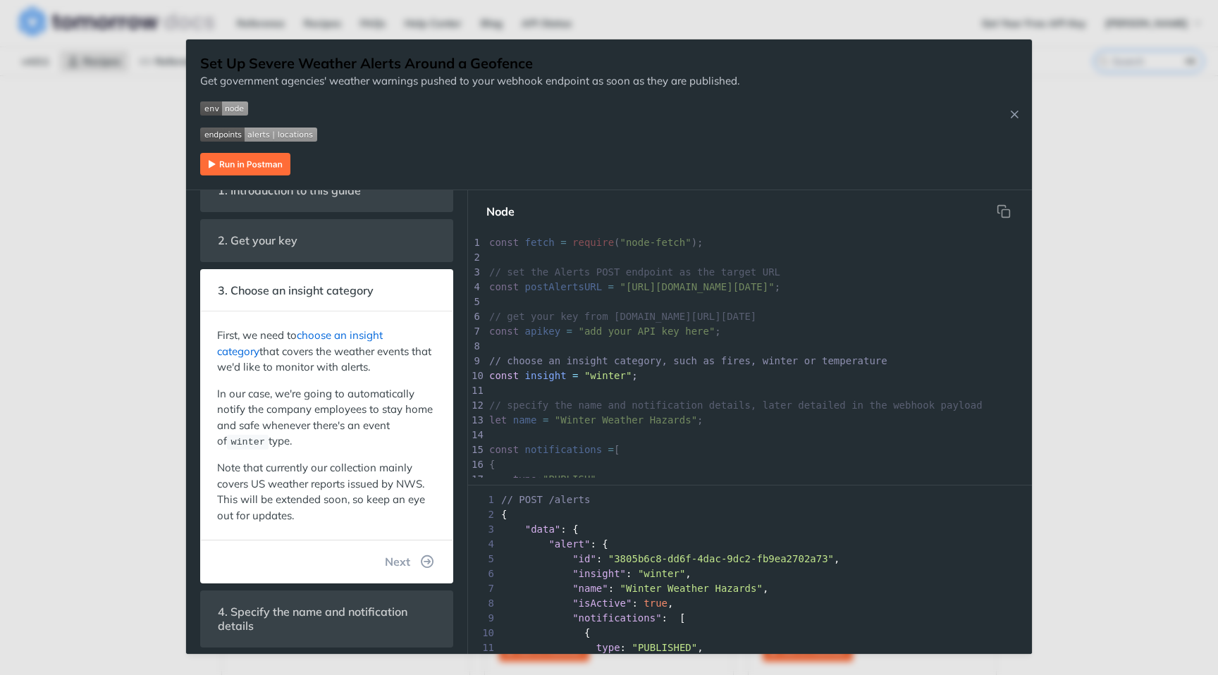
click at [355, 334] on link "choose an insight category" at bounding box center [300, 343] width 166 height 30
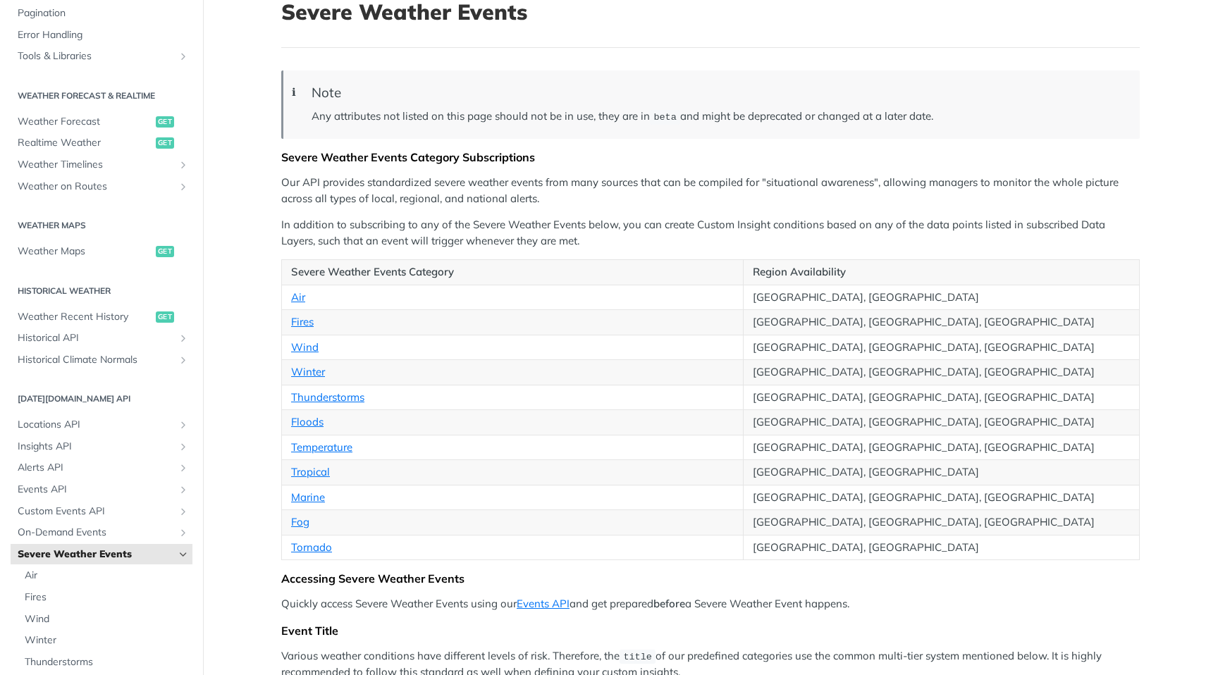
scroll to position [98, 0]
click at [378, 394] on td "Thunderstorms" at bounding box center [513, 396] width 462 height 25
click at [348, 416] on td "Floods" at bounding box center [513, 421] width 462 height 25
drag, startPoint x: 348, startPoint y: 547, endPoint x: 290, endPoint y: 545, distance: 58.6
click at [290, 545] on td "Tornado" at bounding box center [513, 546] width 462 height 25
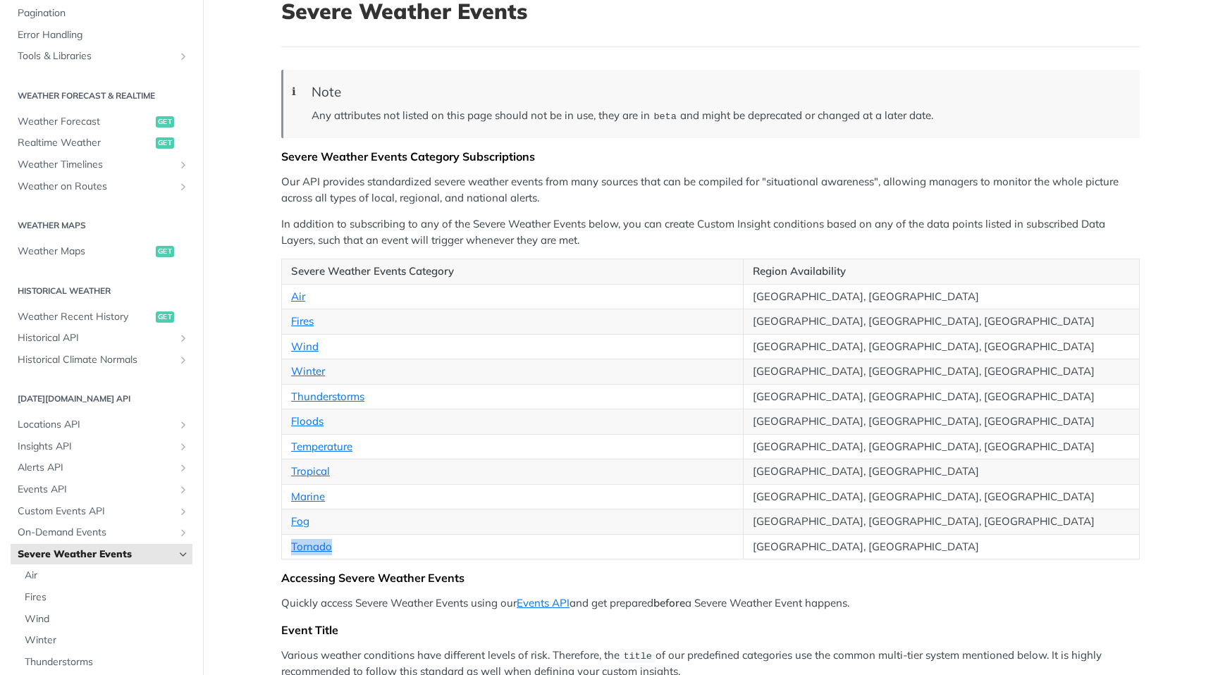
copy link "Tornado"
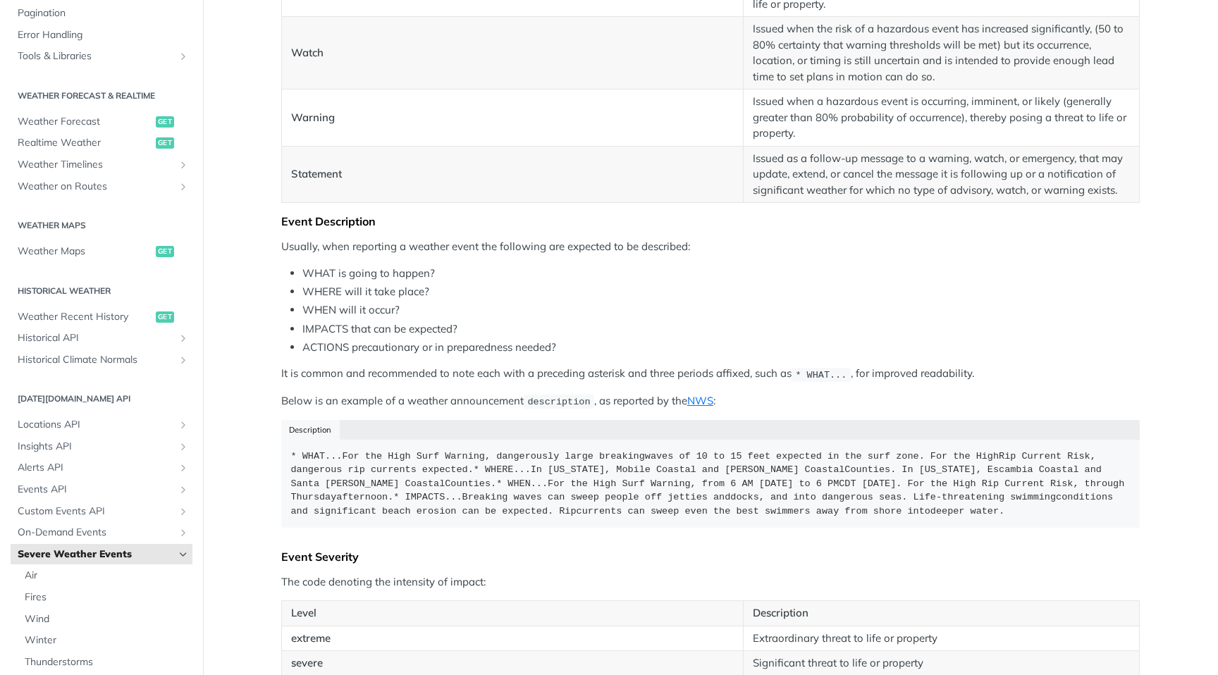
scroll to position [0, 0]
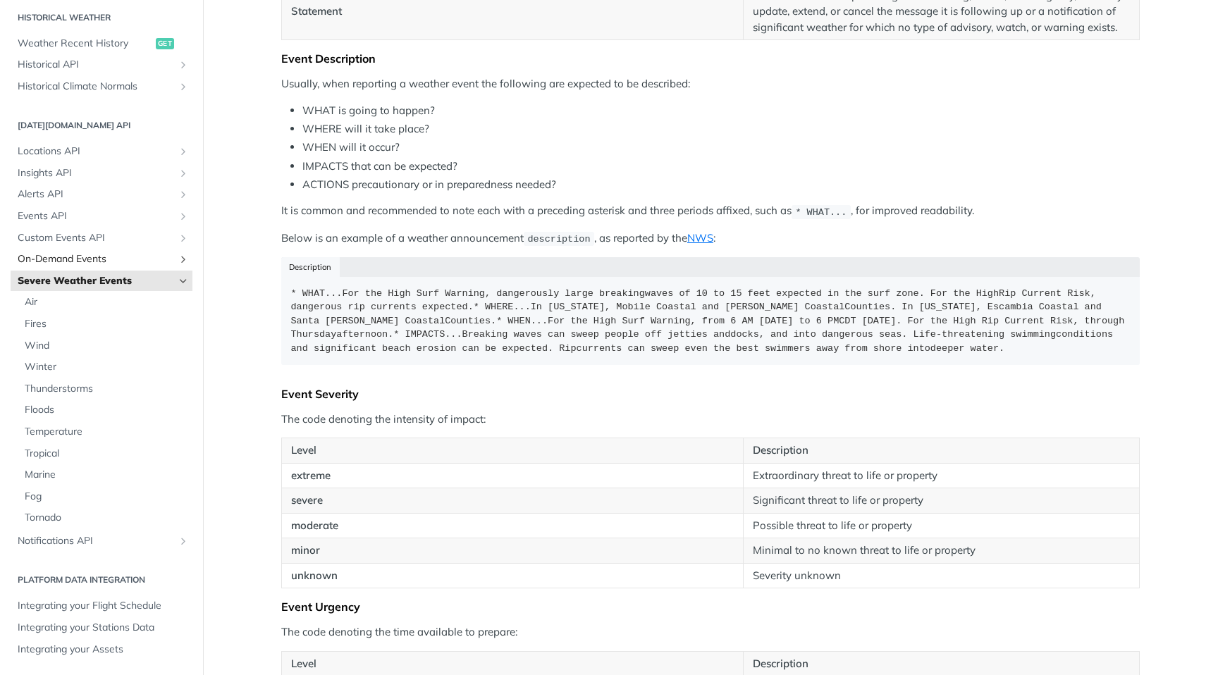
click at [124, 258] on span "On-Demand Events" at bounding box center [96, 259] width 156 height 14
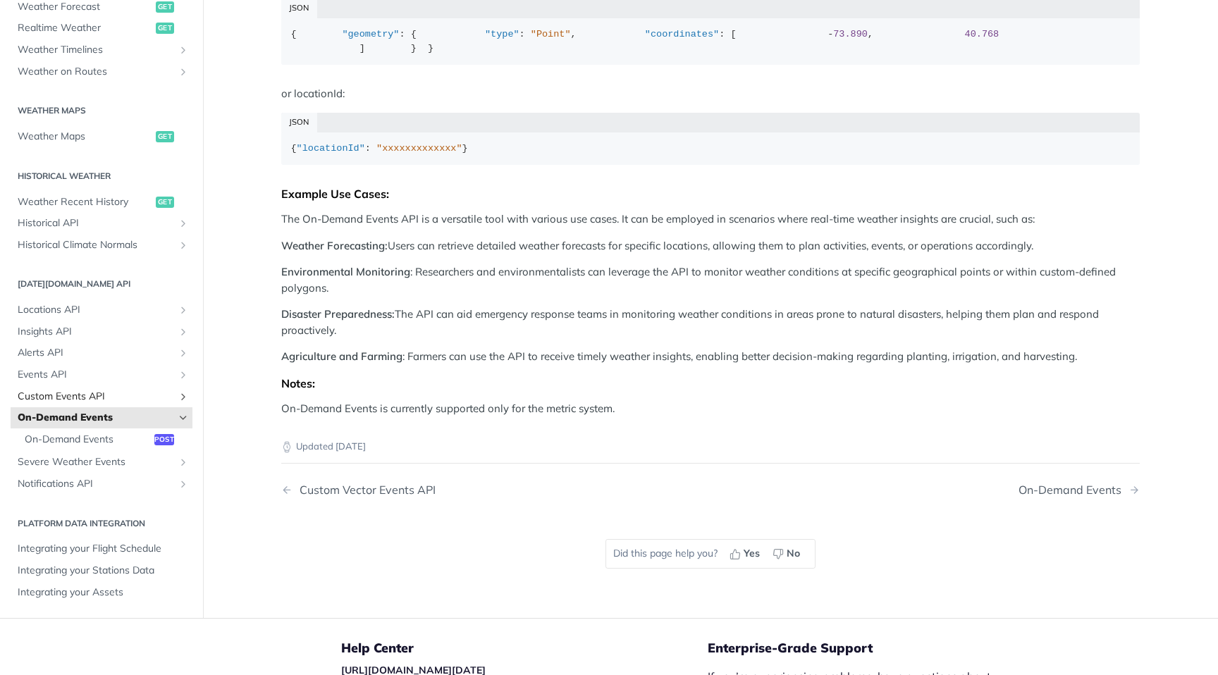
click at [140, 404] on span "Custom Events API" at bounding box center [96, 397] width 156 height 14
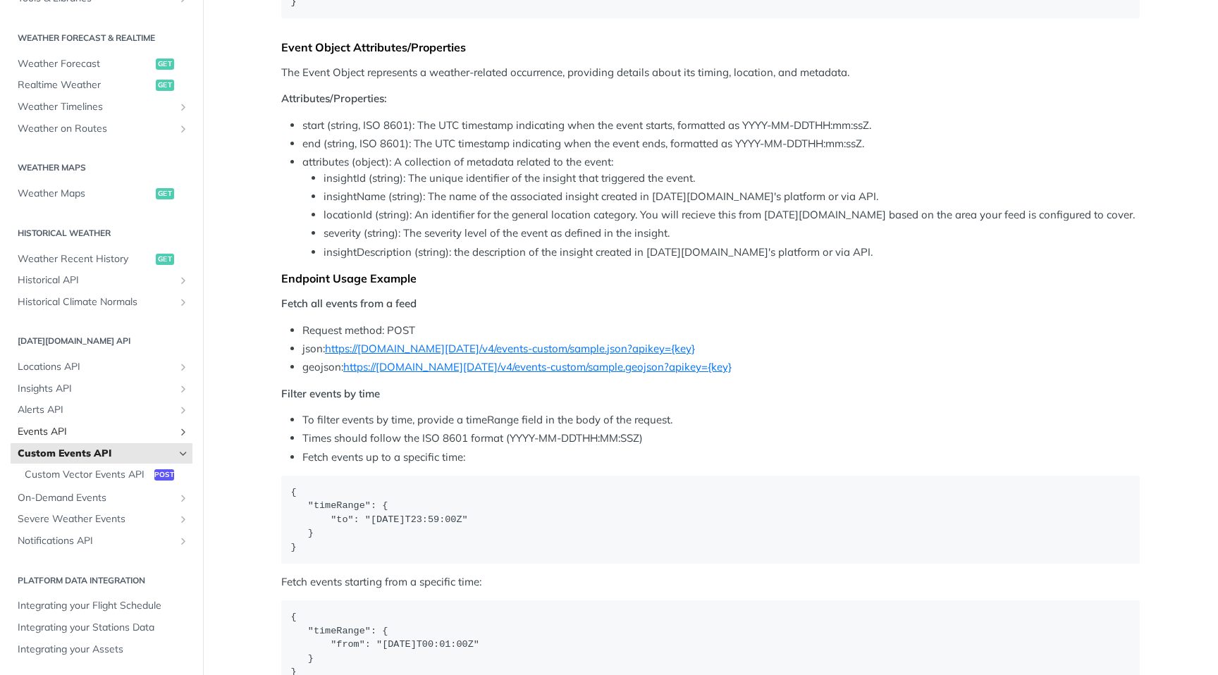
click at [136, 431] on span "Events API" at bounding box center [96, 432] width 156 height 14
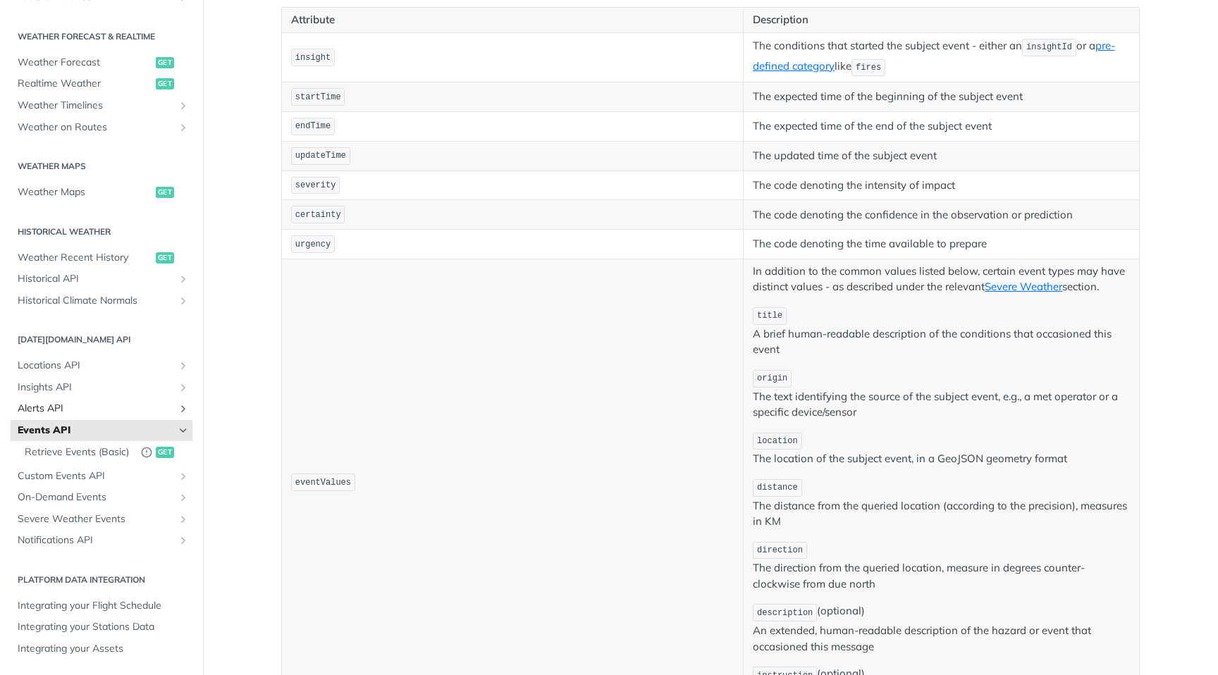
click at [90, 414] on span "Alerts API" at bounding box center [96, 409] width 156 height 14
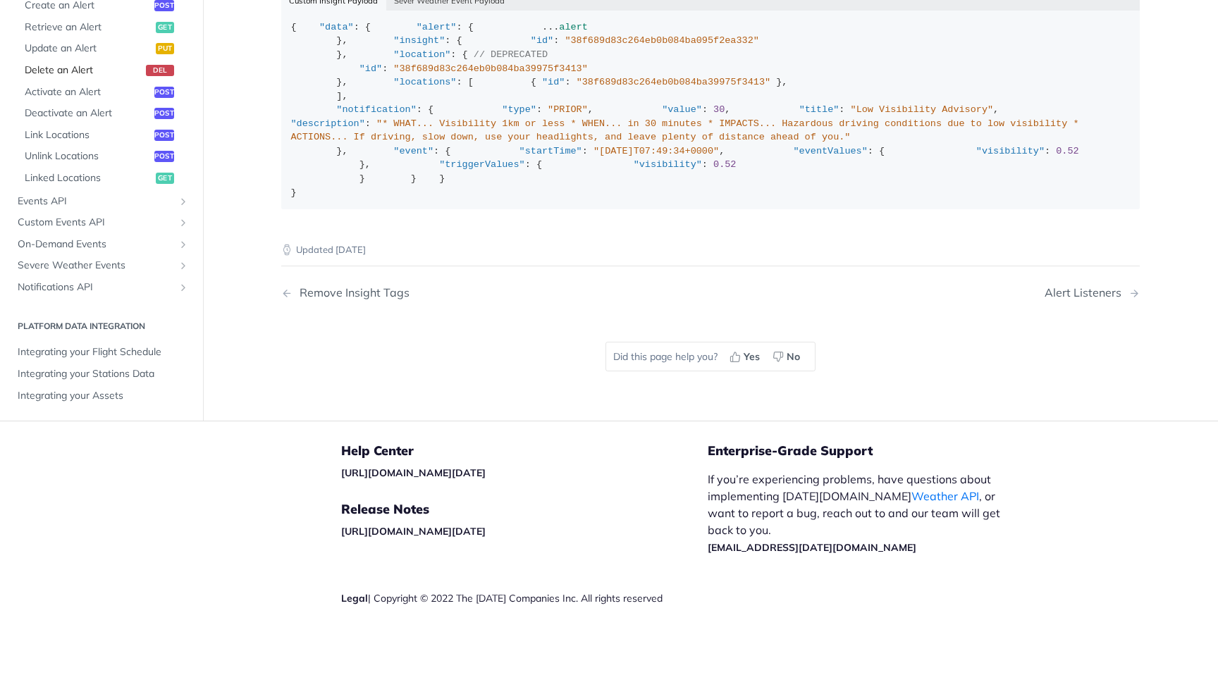
scroll to position [500, 0]
click at [187, 271] on icon "Show subpages for Severe Weather Events" at bounding box center [183, 265] width 11 height 11
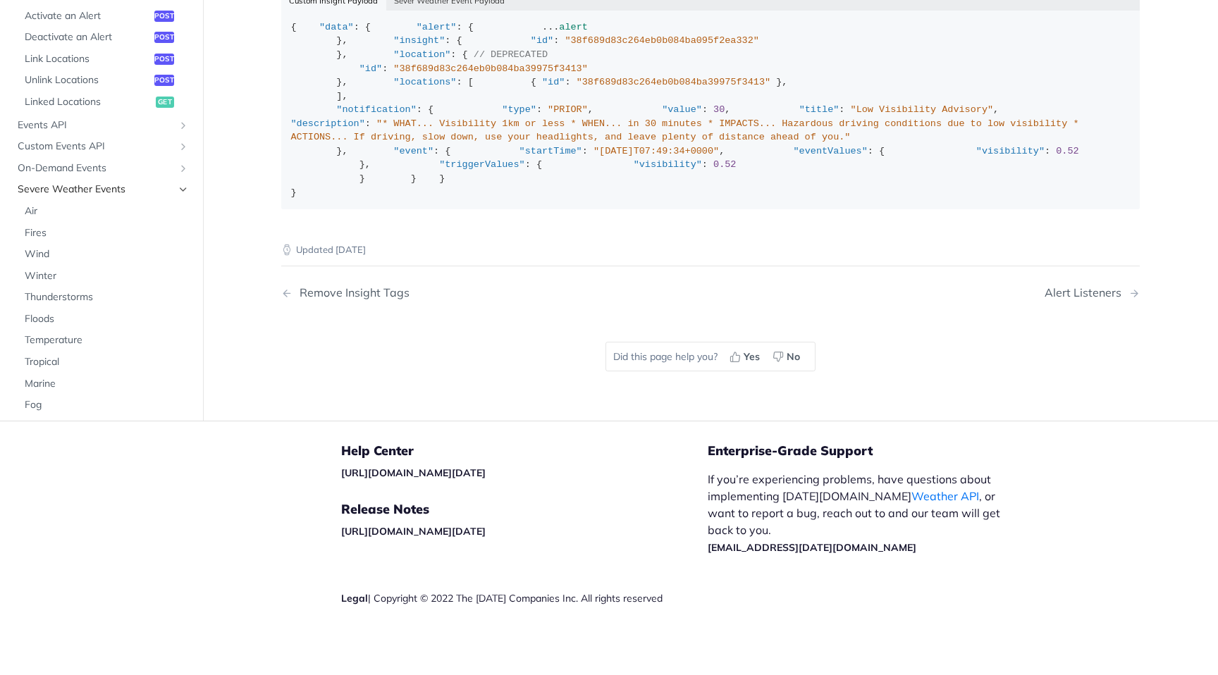
scroll to position [626, 0]
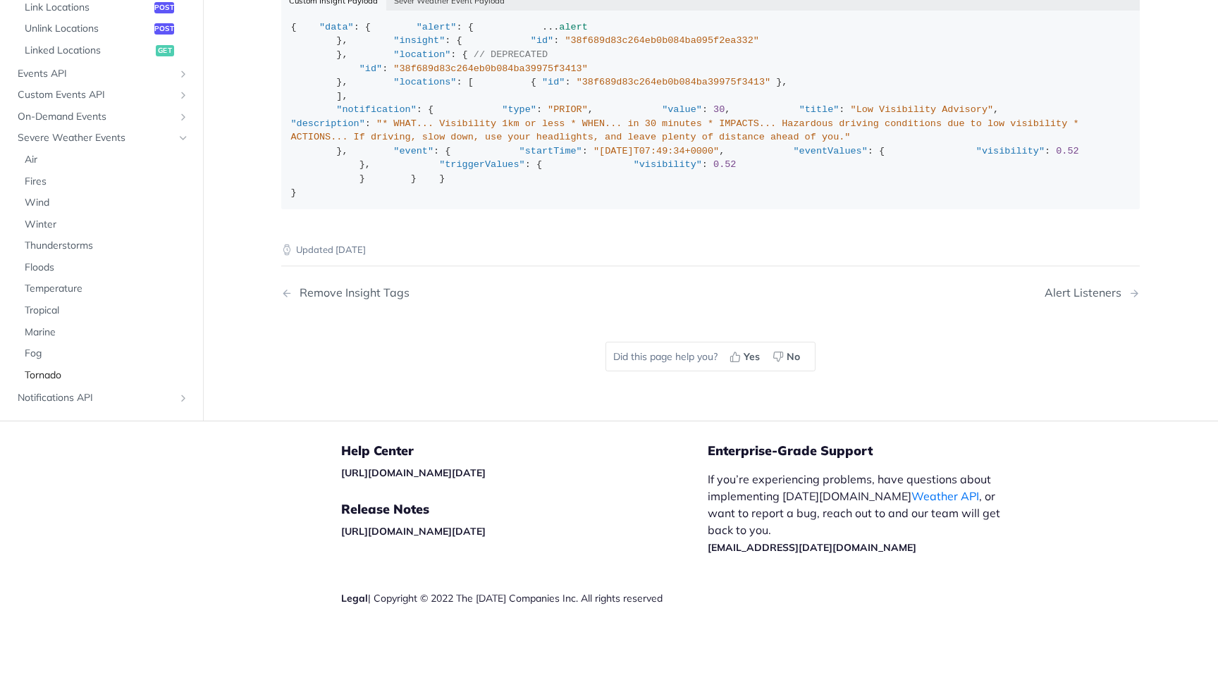
click at [34, 383] on span "Tornado" at bounding box center [107, 376] width 164 height 14
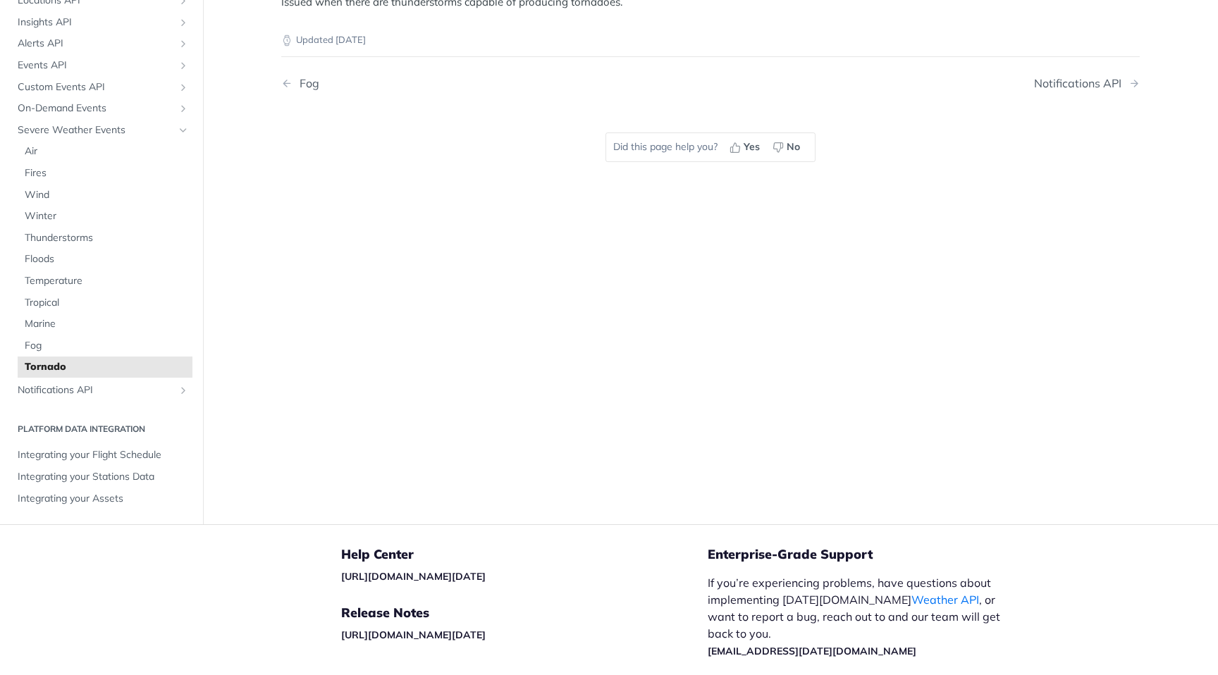
scroll to position [140, 0]
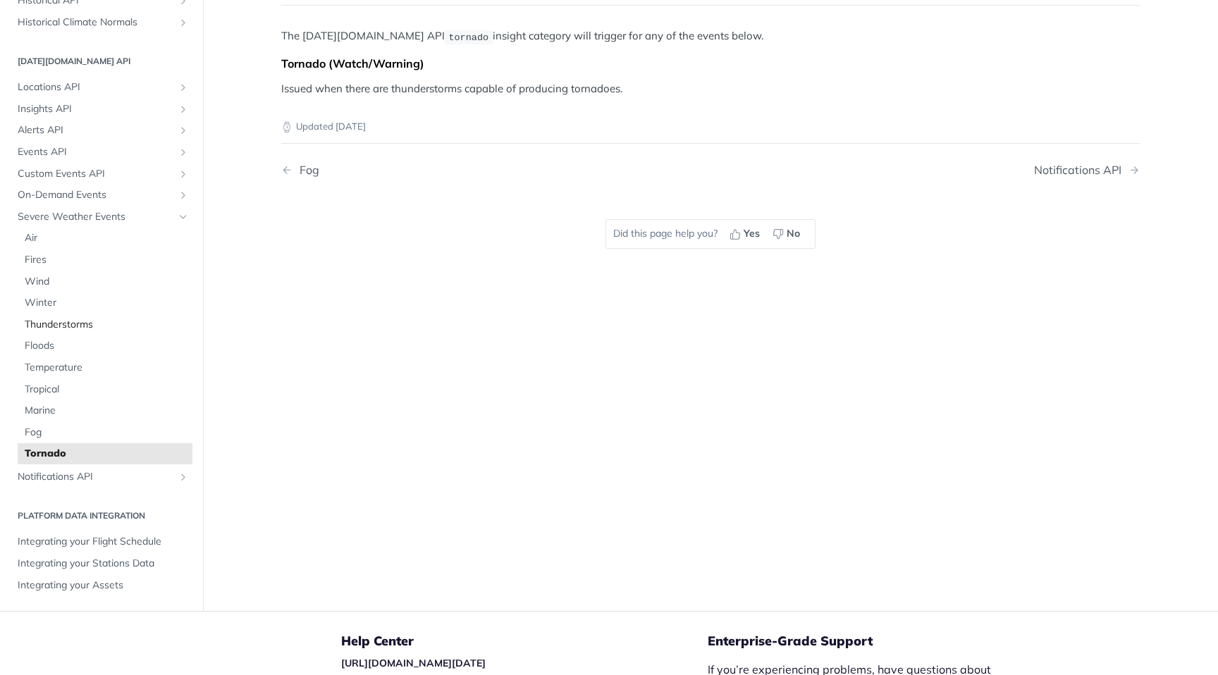
click at [90, 325] on span "Thunderstorms" at bounding box center [107, 325] width 164 height 14
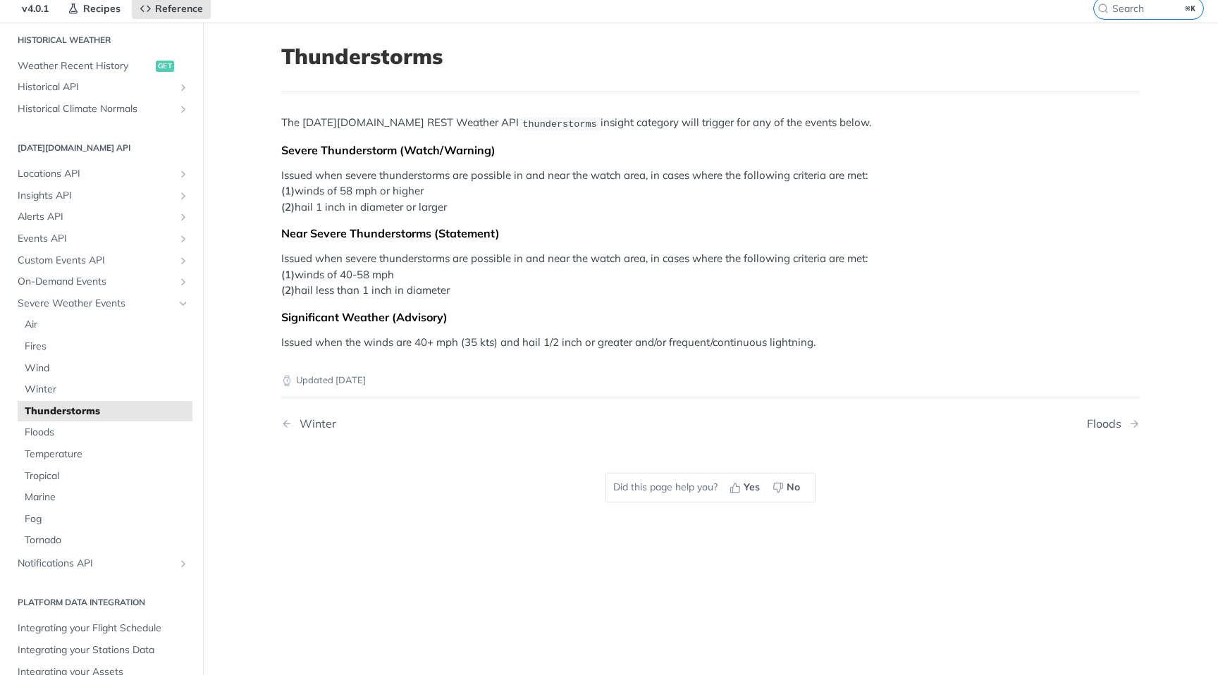
scroll to position [97, 0]
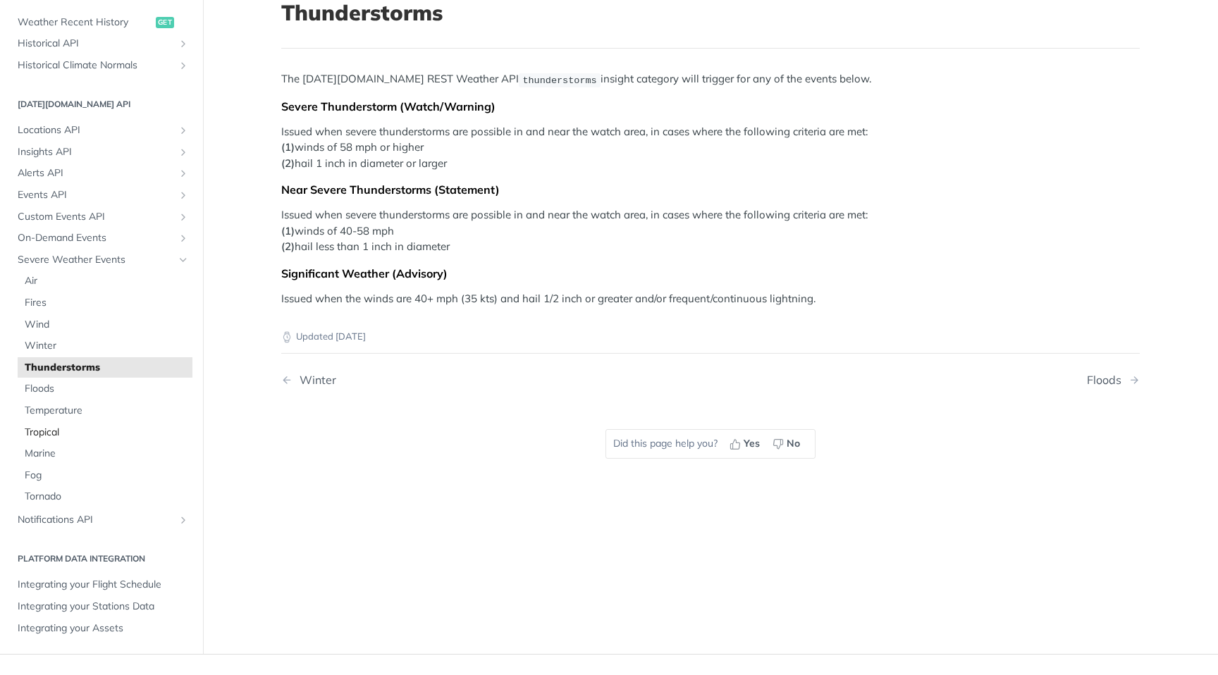
click at [58, 426] on span "Tropical" at bounding box center [107, 433] width 164 height 14
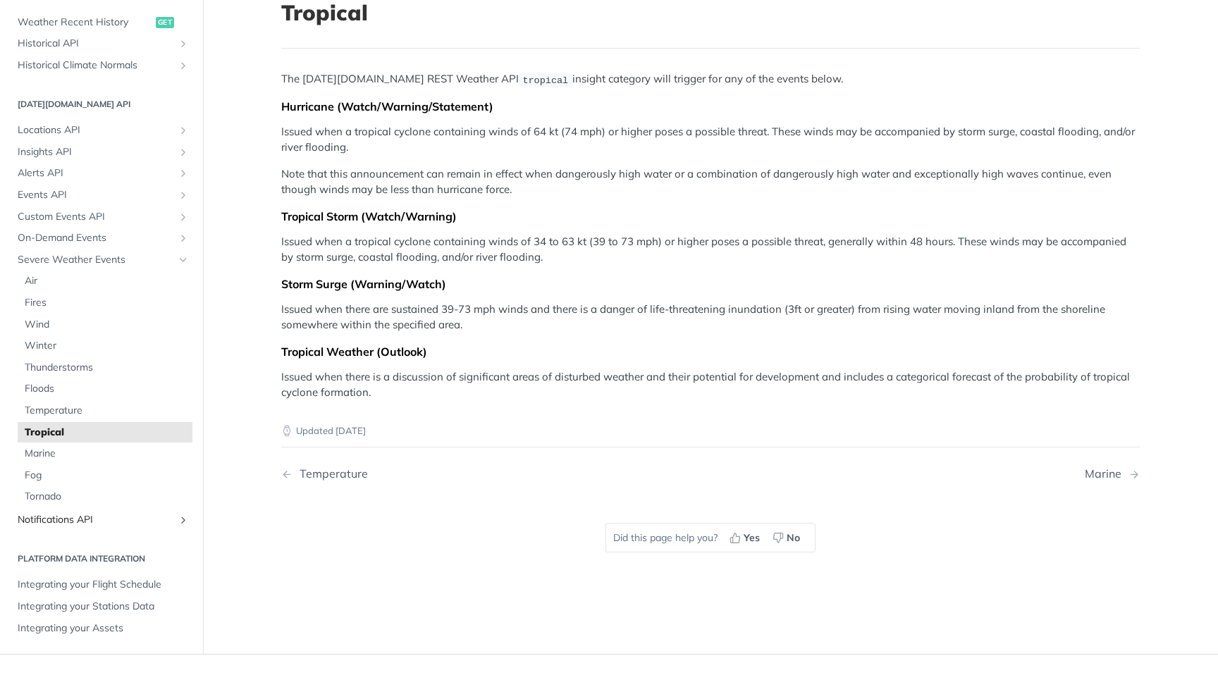
click at [172, 516] on span "Notifications API" at bounding box center [96, 520] width 156 height 14
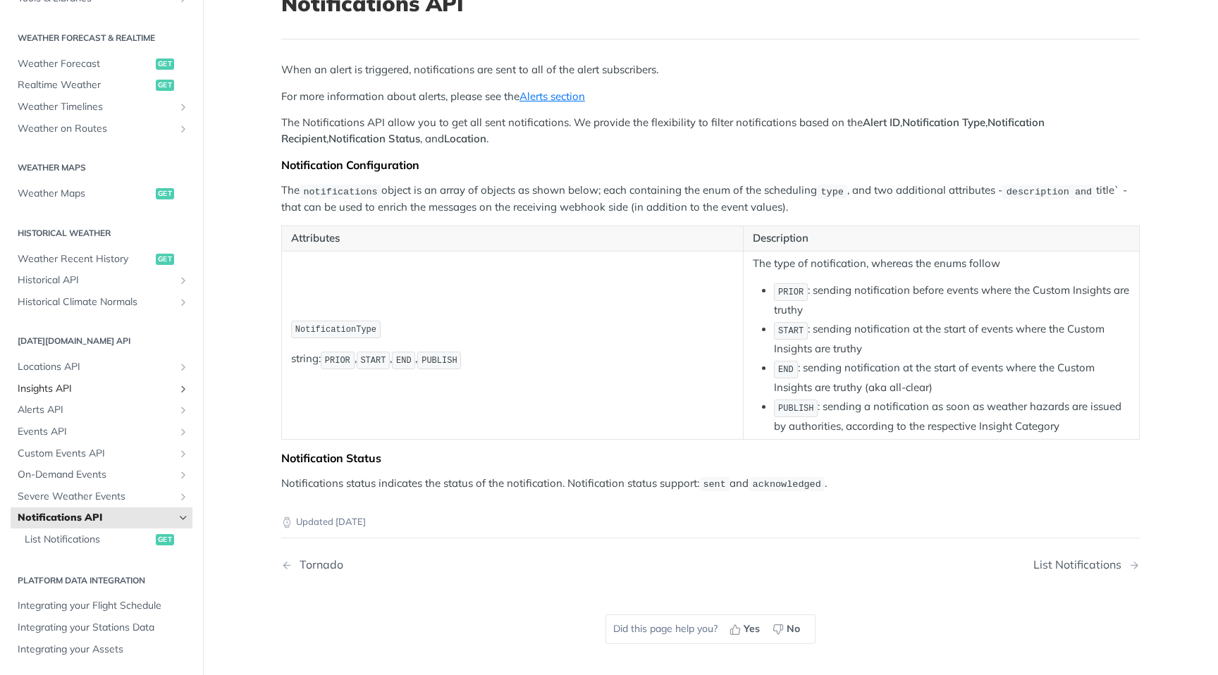
scroll to position [164, 0]
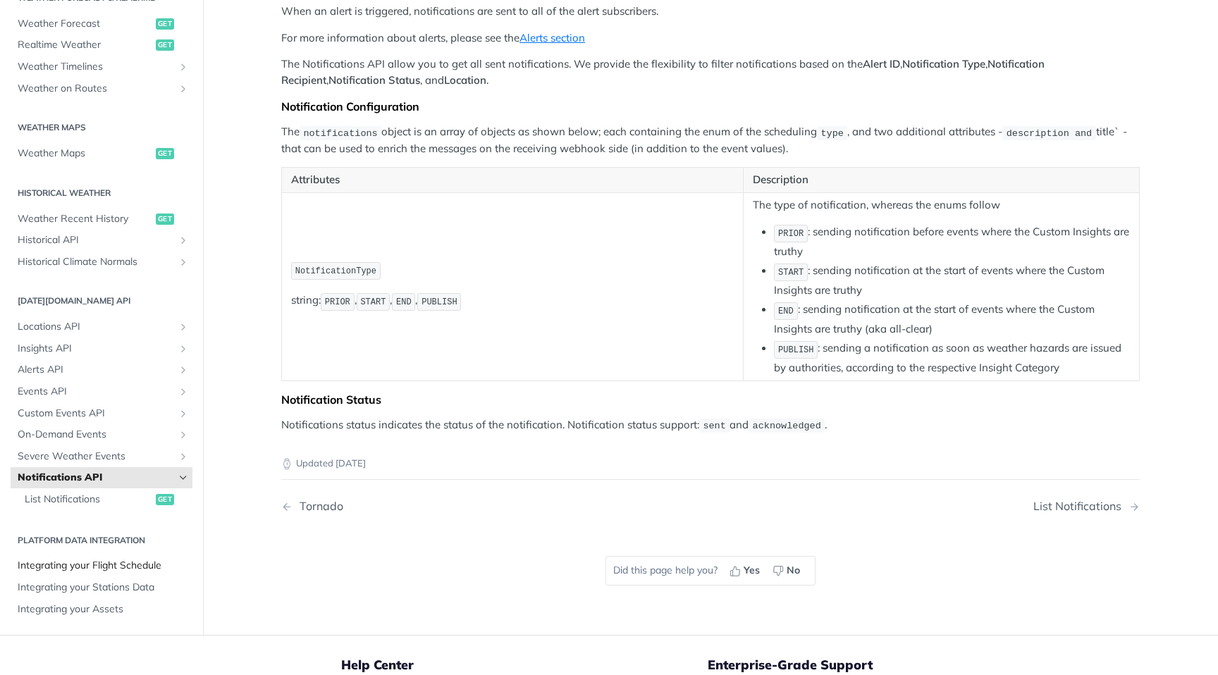
click at [135, 559] on span "Integrating your Flight Schedule" at bounding box center [103, 566] width 171 height 14
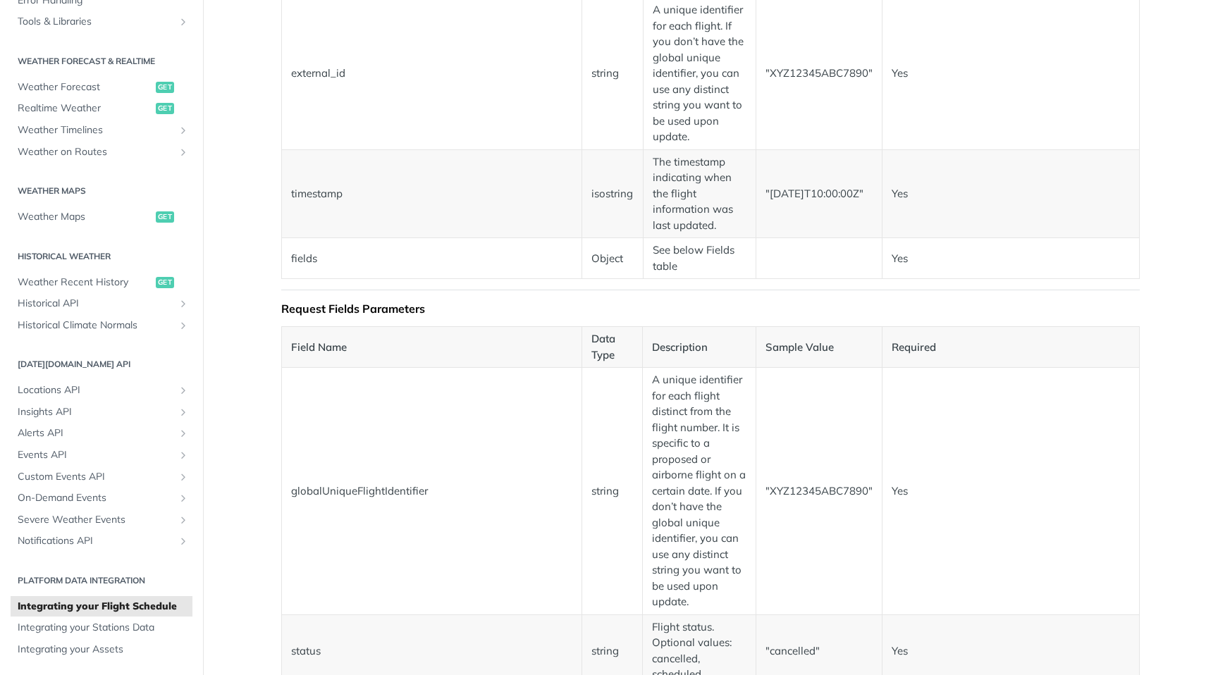
scroll to position [476, 0]
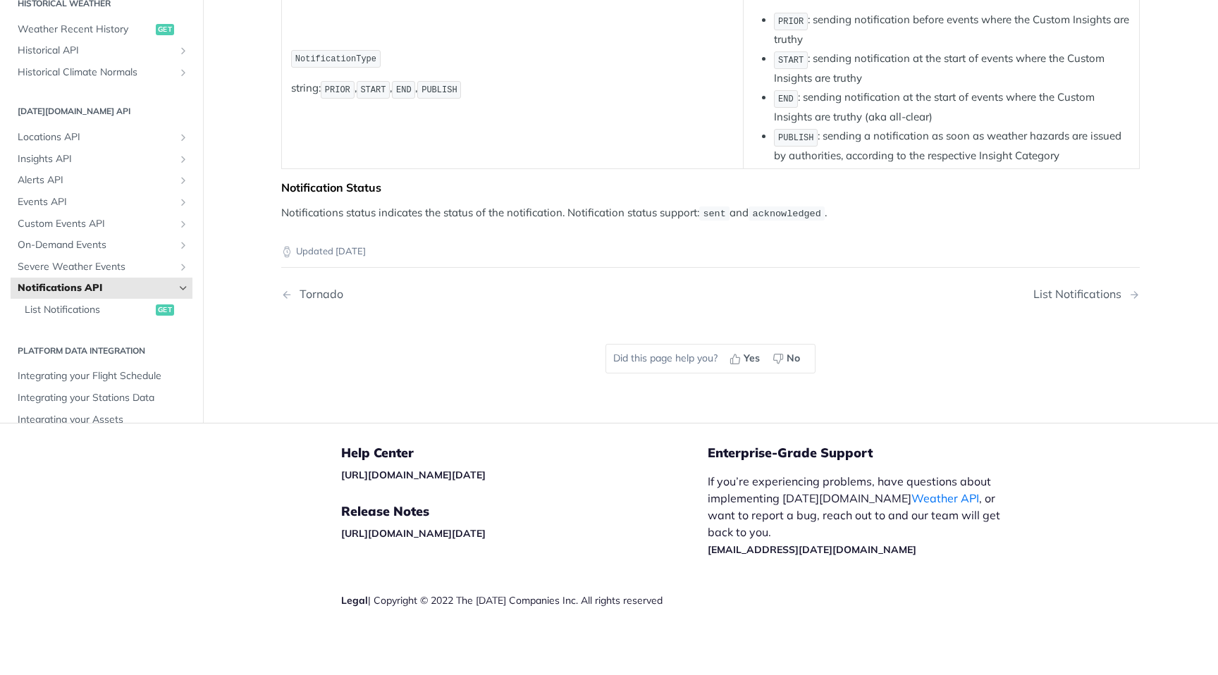
scroll to position [284, 0]
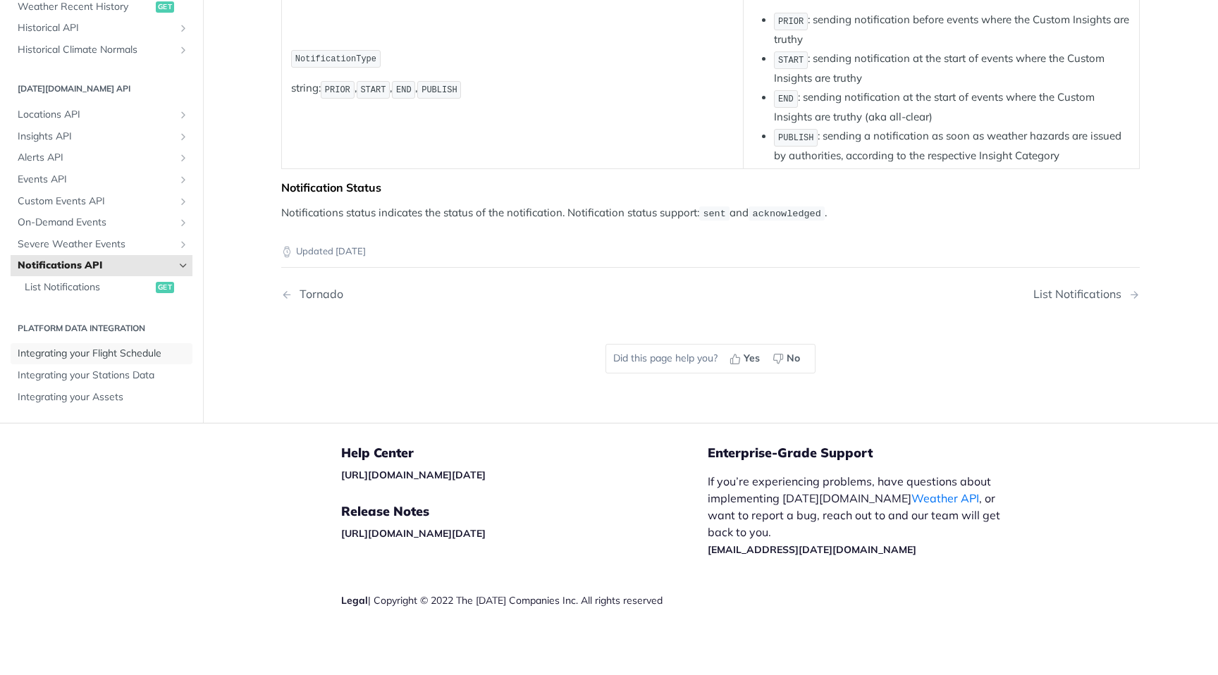
click at [150, 356] on span "Integrating your Flight Schedule" at bounding box center [103, 354] width 171 height 14
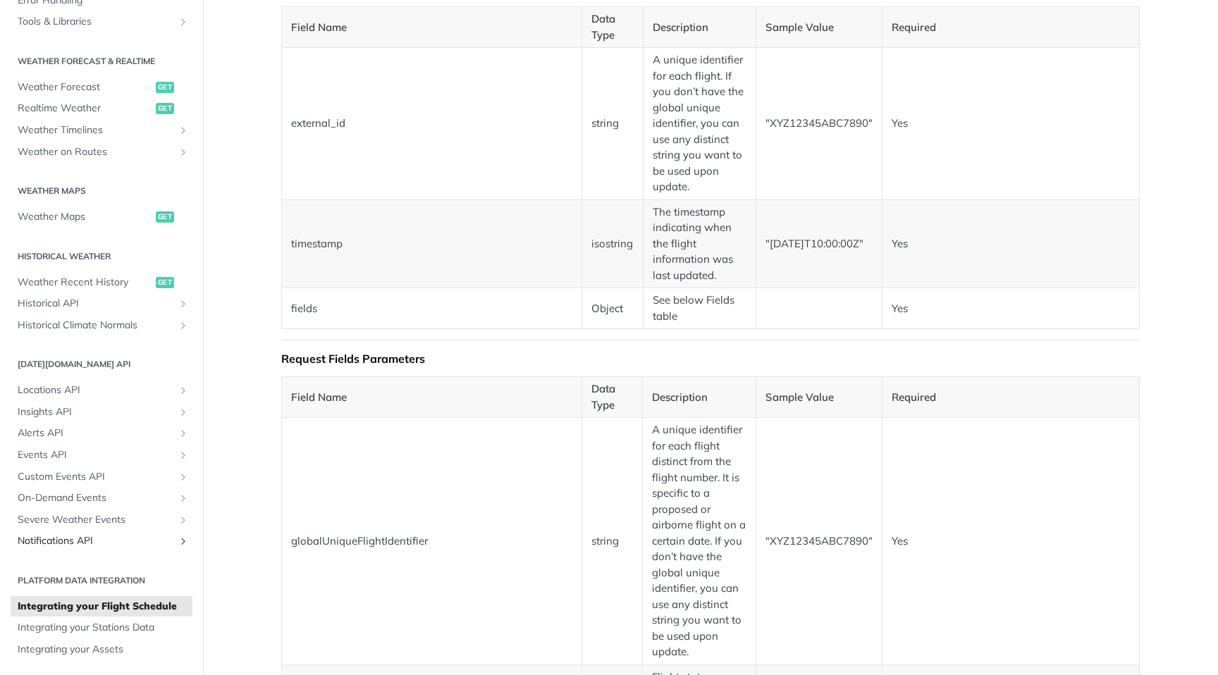
scroll to position [373, 0]
click at [184, 538] on icon "Show subpages for Notifications API" at bounding box center [183, 541] width 11 height 11
click at [182, 502] on icon "Show subpages for On-Demand Events" at bounding box center [183, 498] width 11 height 11
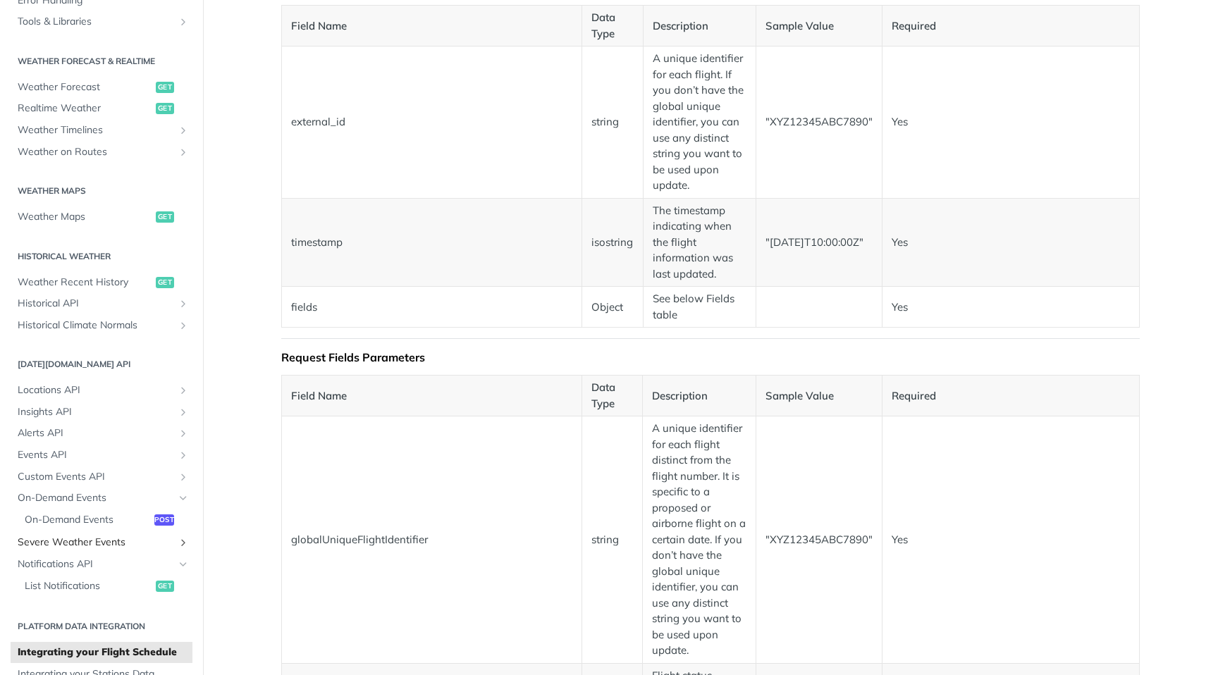
click at [182, 540] on icon "Show subpages for Severe Weather Events" at bounding box center [183, 542] width 11 height 11
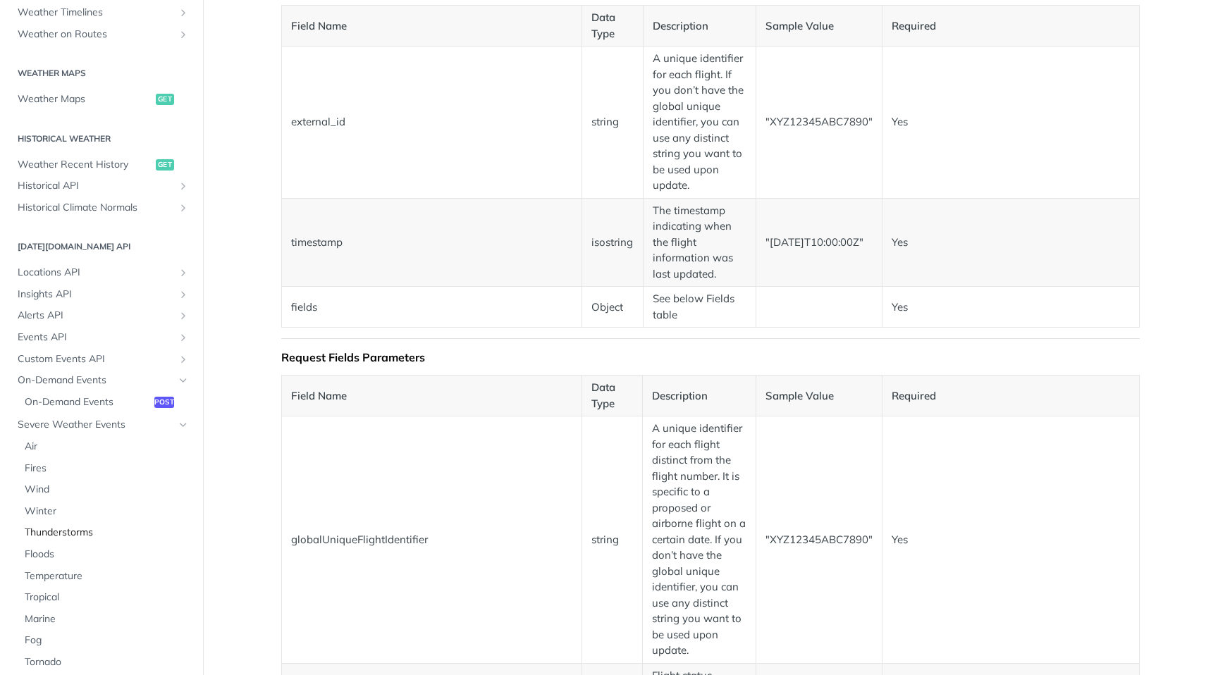
scroll to position [370, 0]
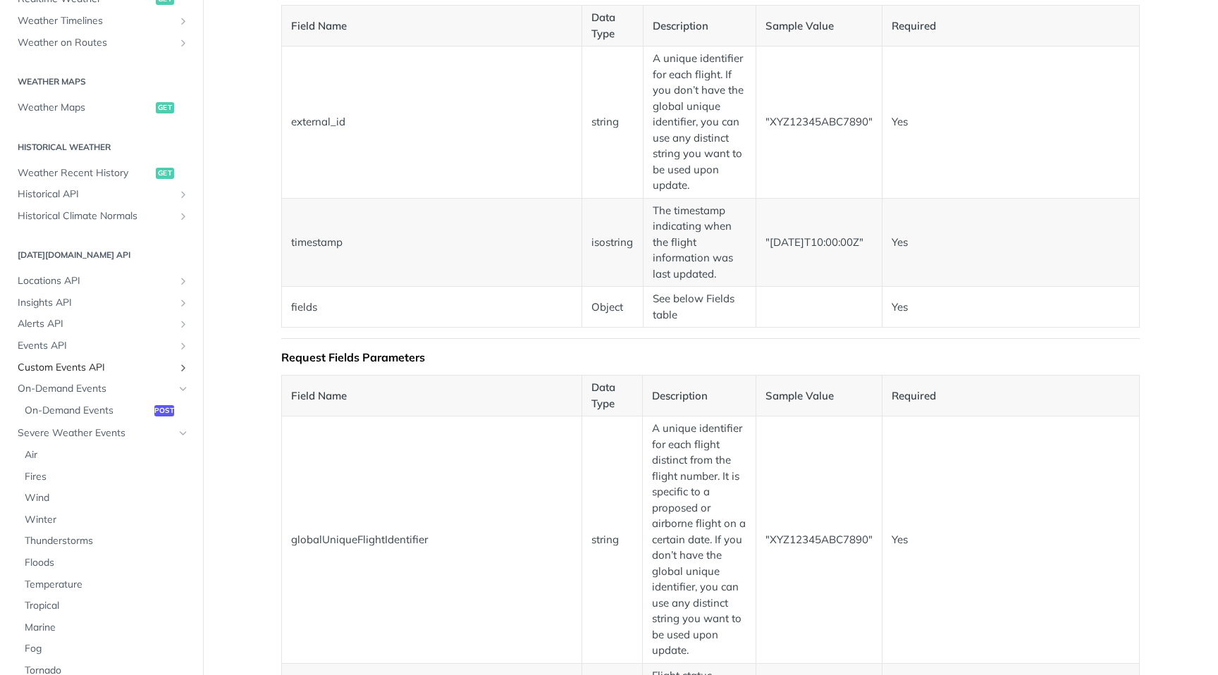
click at [186, 362] on icon "Show subpages for Custom Events API" at bounding box center [183, 367] width 11 height 11
click at [163, 433] on span "post" at bounding box center [164, 433] width 20 height 11
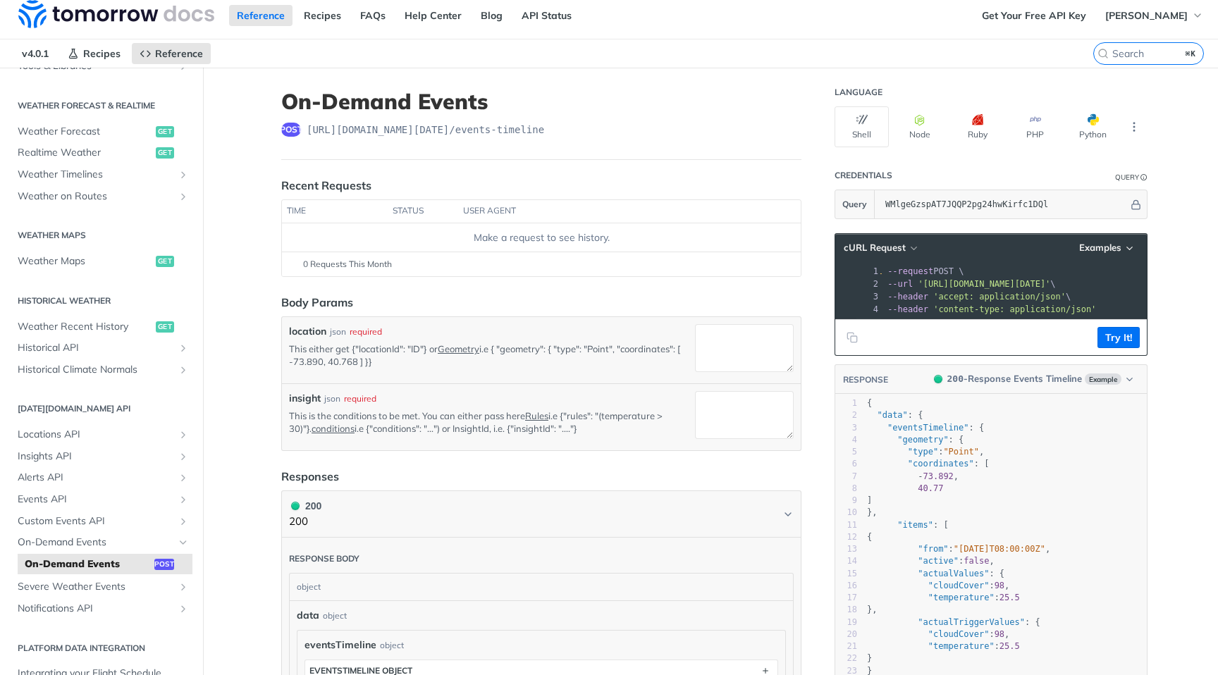
scroll to position [0, 211]
click at [181, 501] on icon "Show subpages for Events API" at bounding box center [183, 499] width 11 height 11
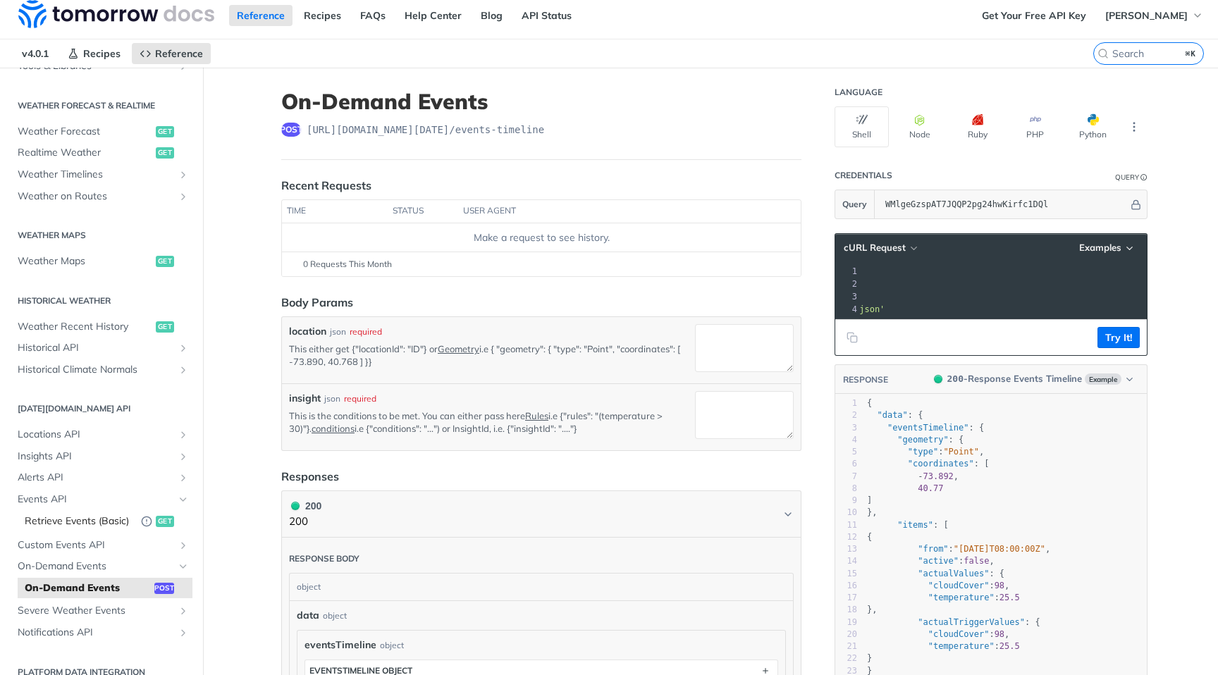
click at [110, 523] on span "Retrieve Events (Basic)" at bounding box center [79, 521] width 109 height 14
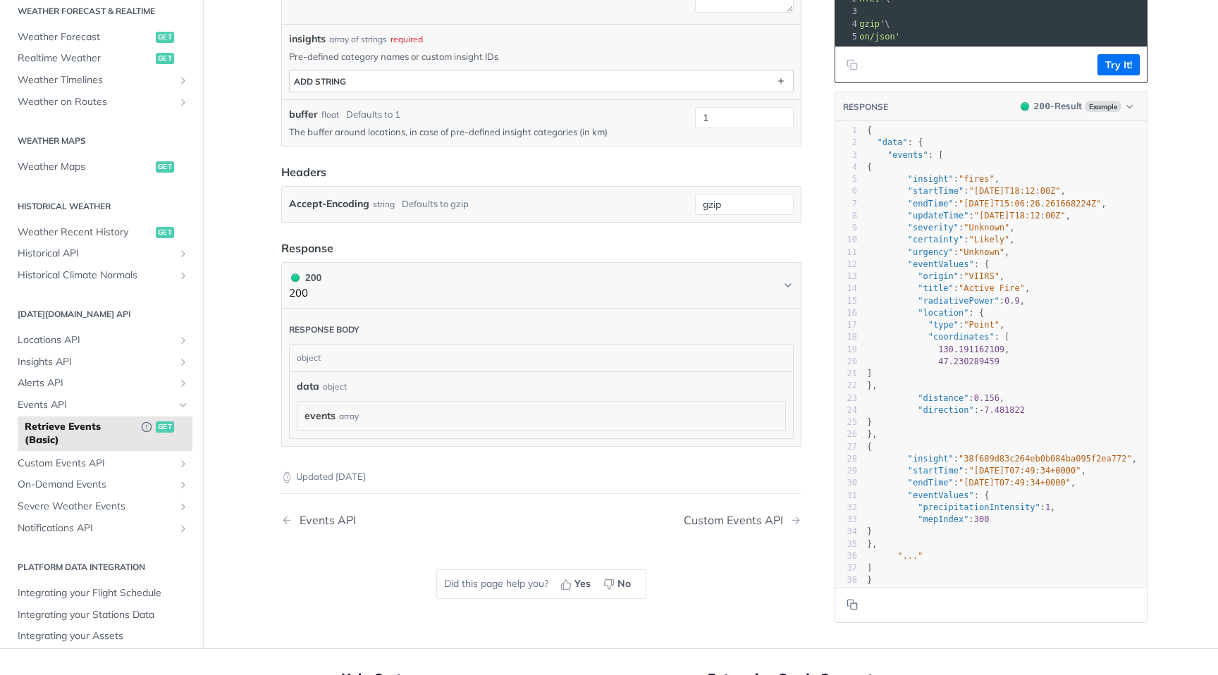
scroll to position [280, 0]
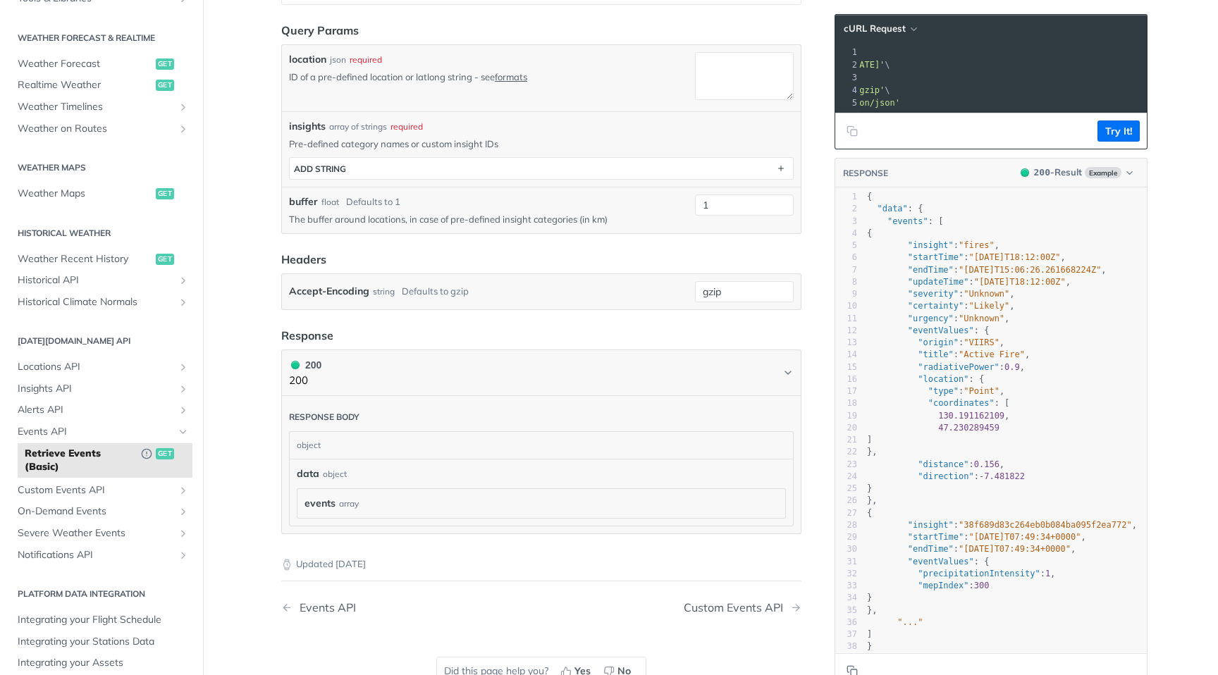
click at [336, 497] on div "events array" at bounding box center [540, 503] width 473 height 15
click at [325, 502] on span "events" at bounding box center [319, 503] width 31 height 15
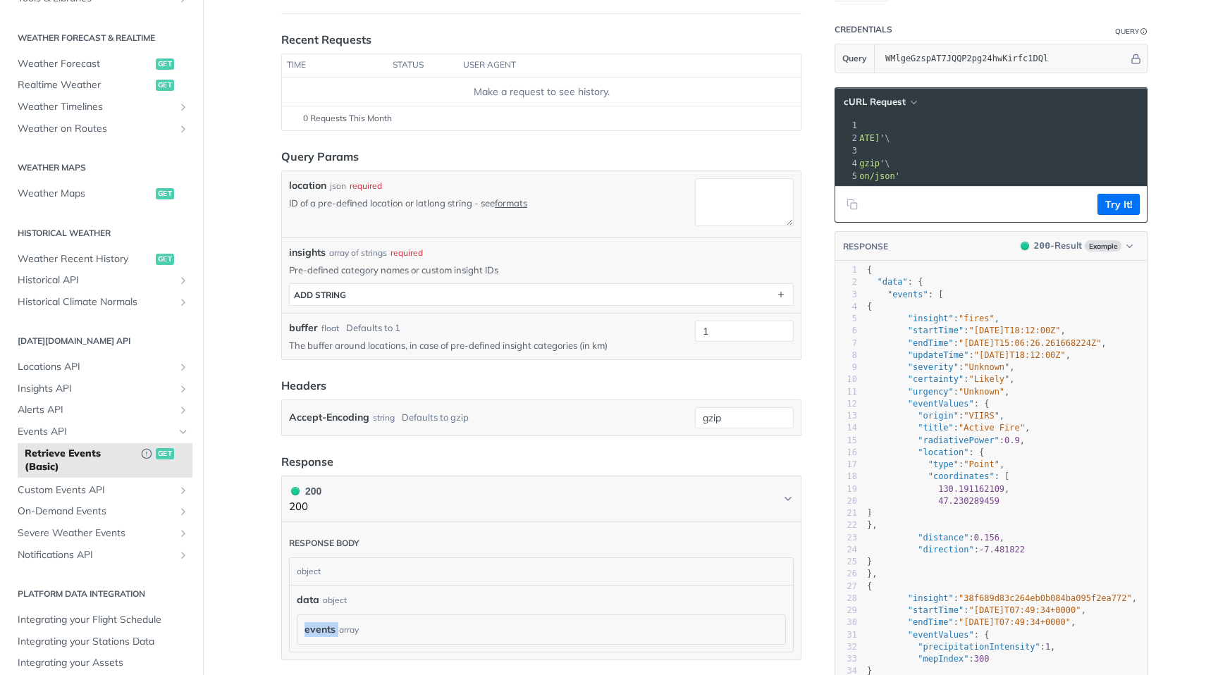
scroll to position [115, 0]
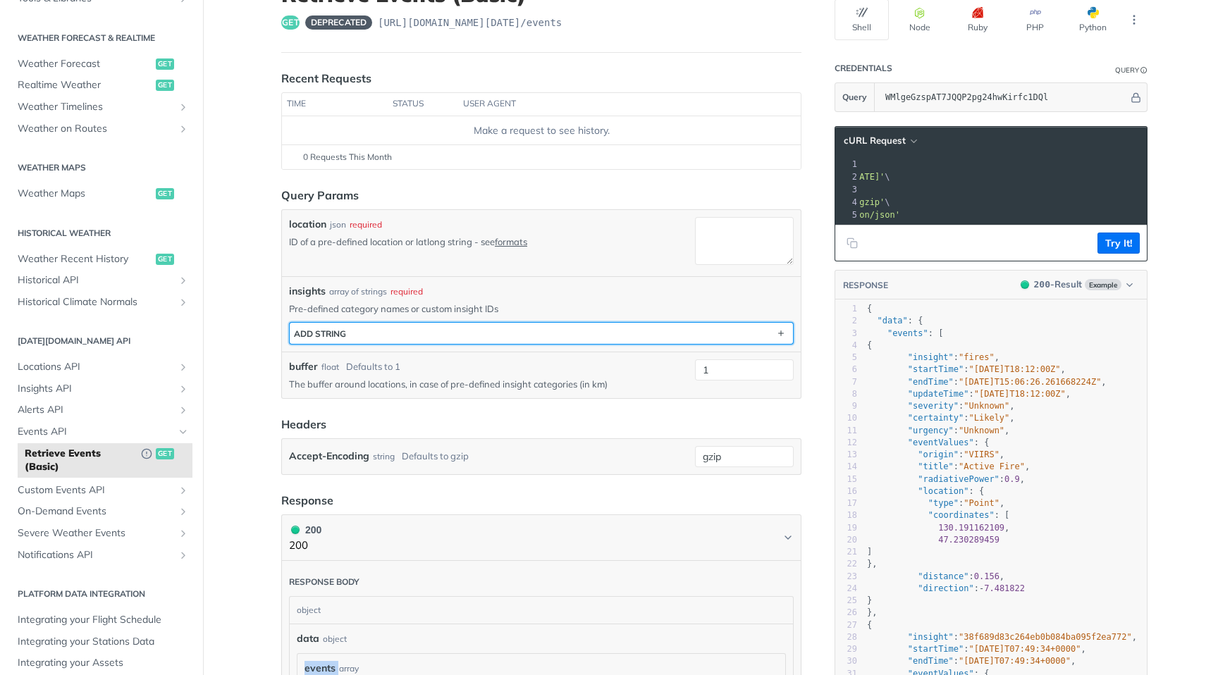
click at [361, 337] on button "ADD string" at bounding box center [541, 333] width 503 height 21
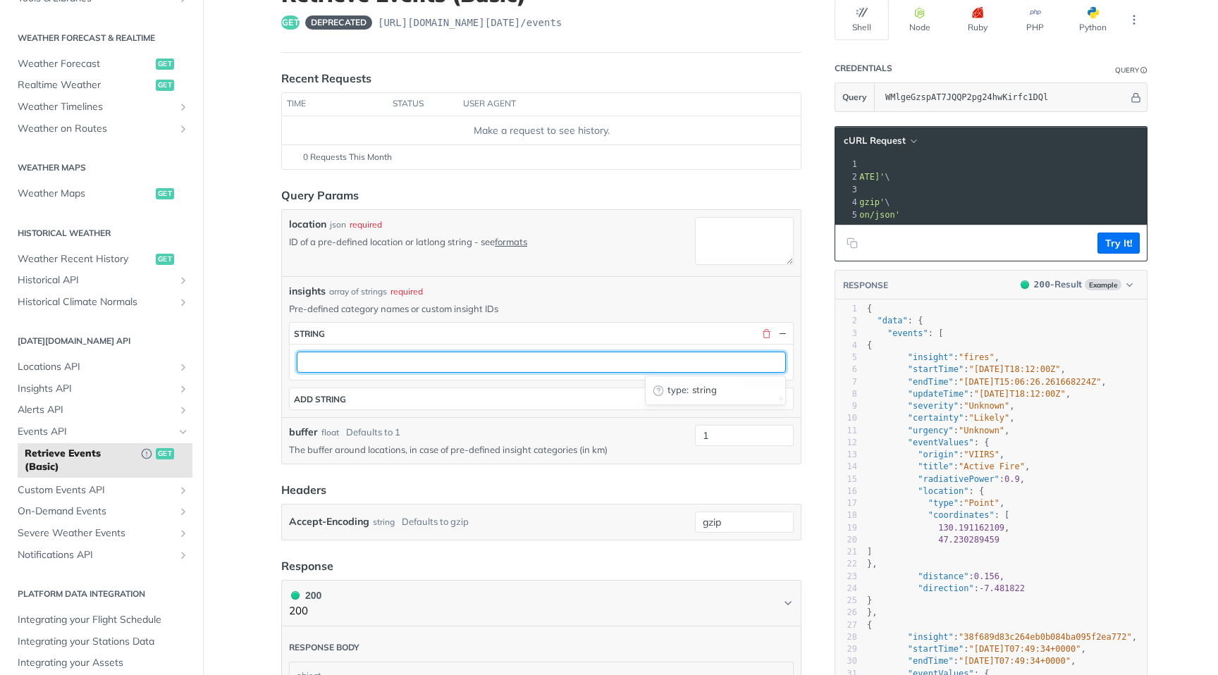
click at [362, 359] on input "text" at bounding box center [541, 362] width 489 height 21
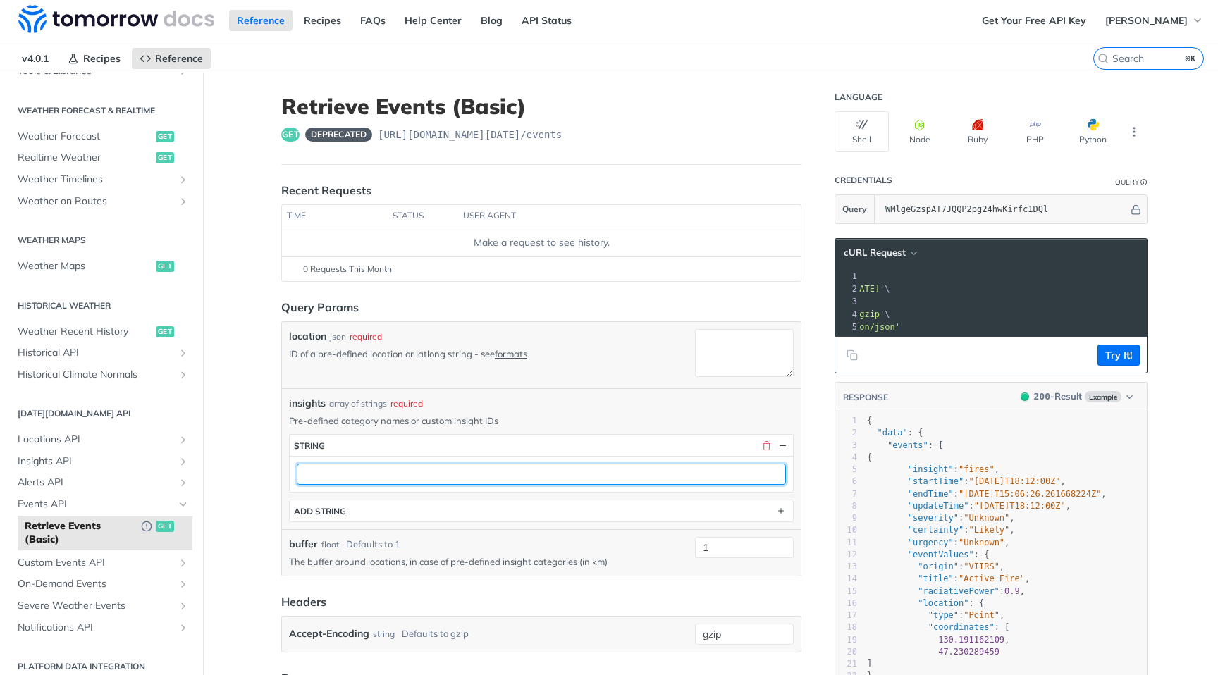
scroll to position [4, 0]
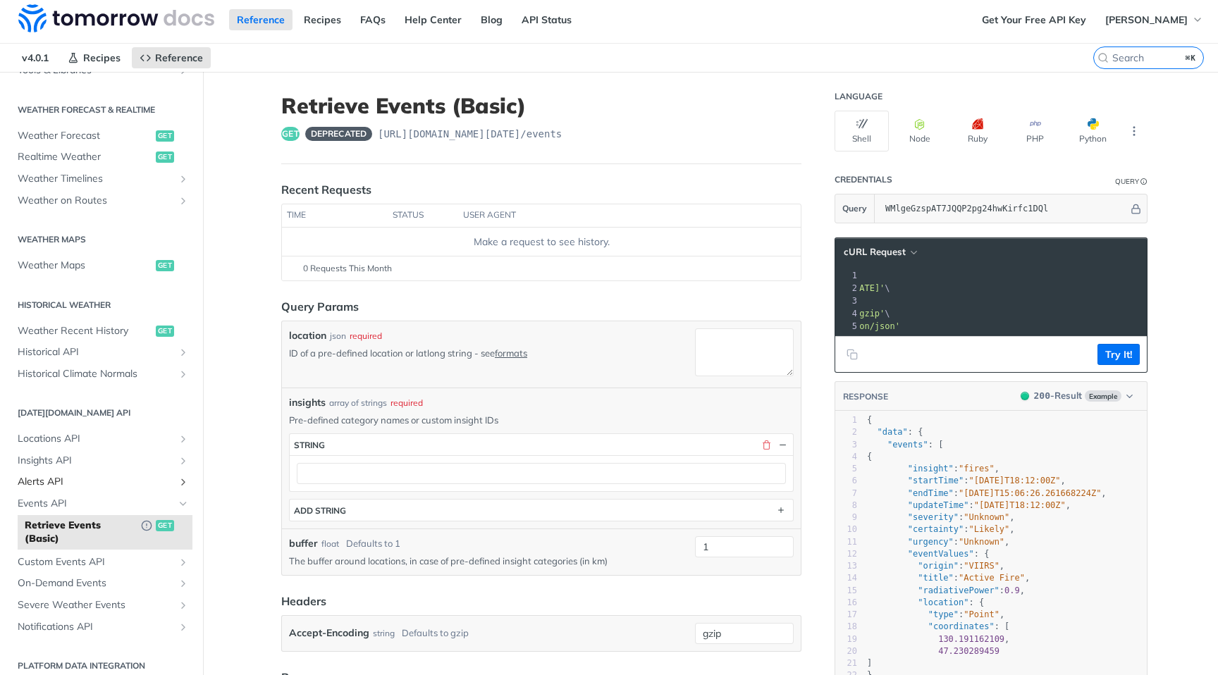
click at [95, 476] on span "Alerts API" at bounding box center [96, 482] width 156 height 14
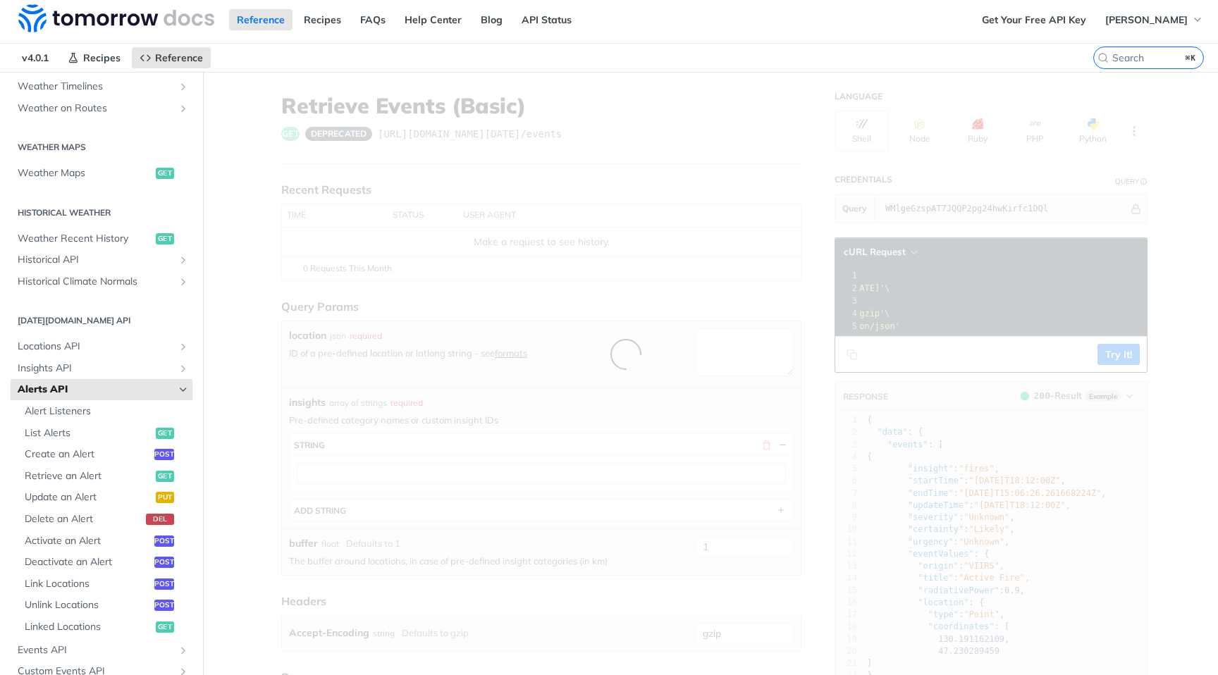
scroll to position [476, 0]
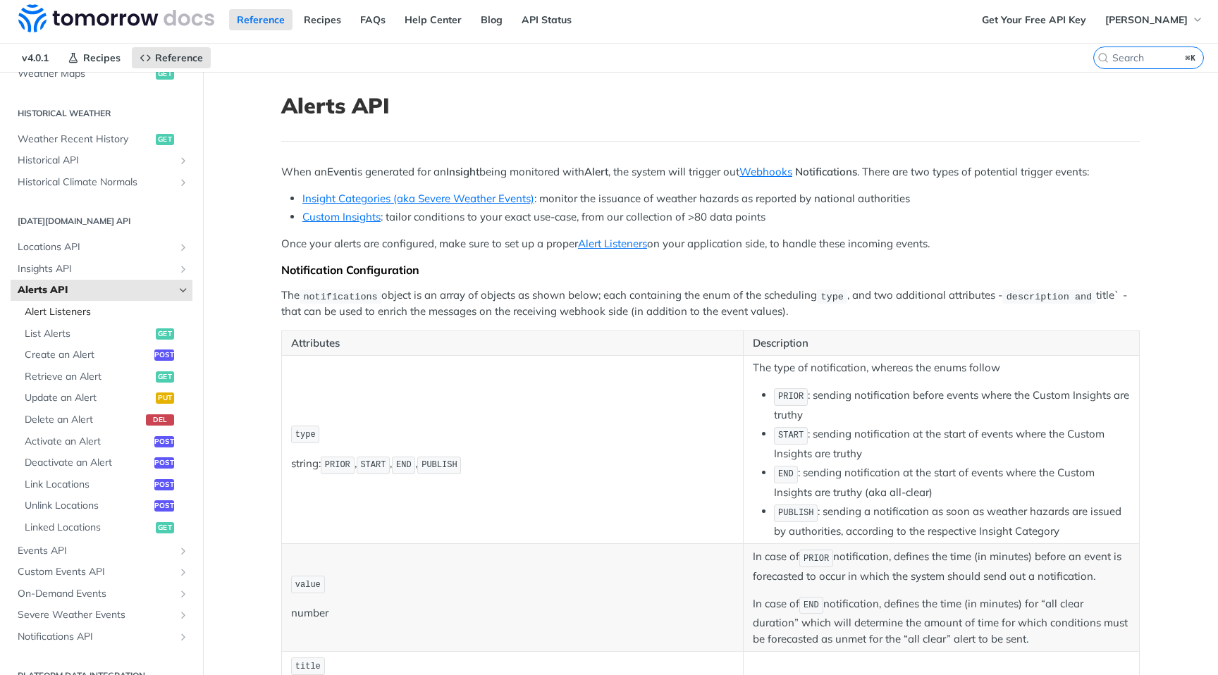
click at [78, 314] on span "Alert Listeners" at bounding box center [107, 312] width 164 height 14
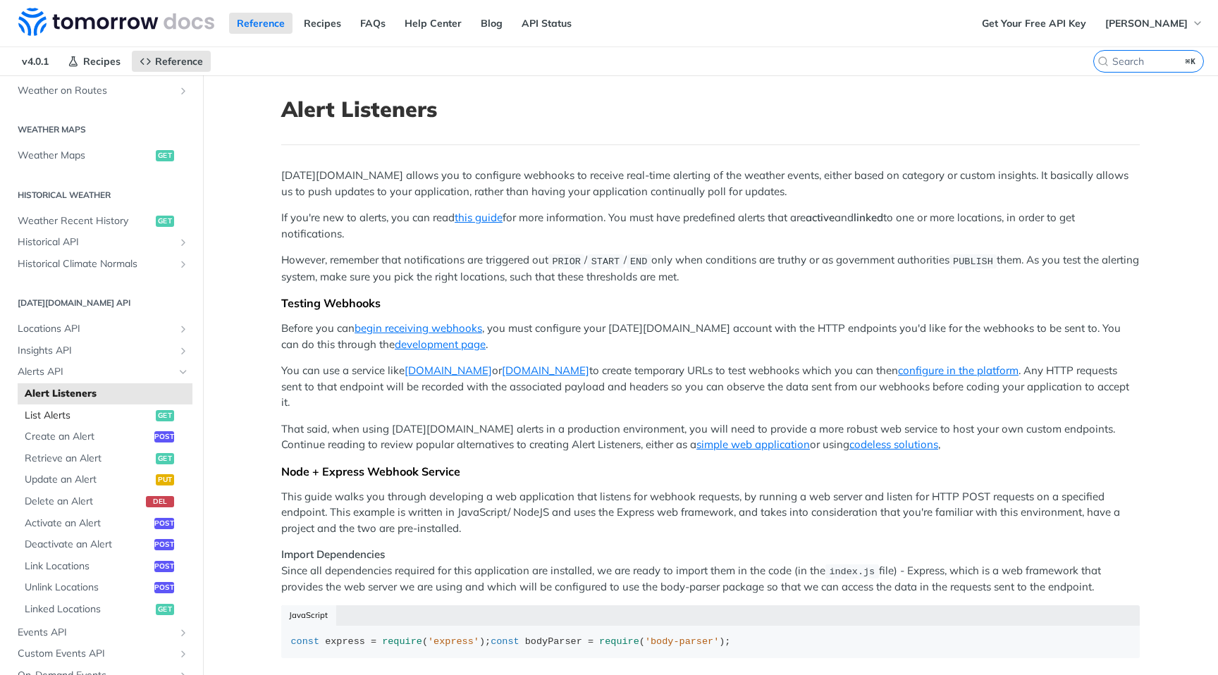
scroll to position [368, 0]
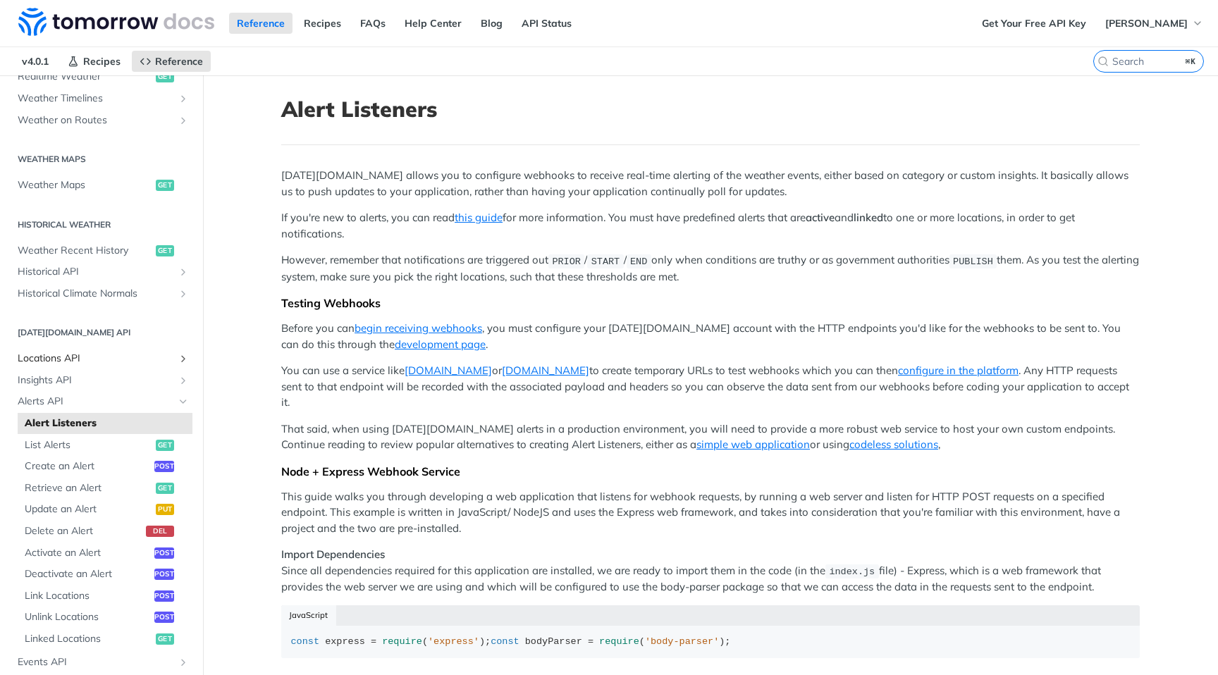
click at [86, 349] on link "Locations API" at bounding box center [102, 358] width 182 height 21
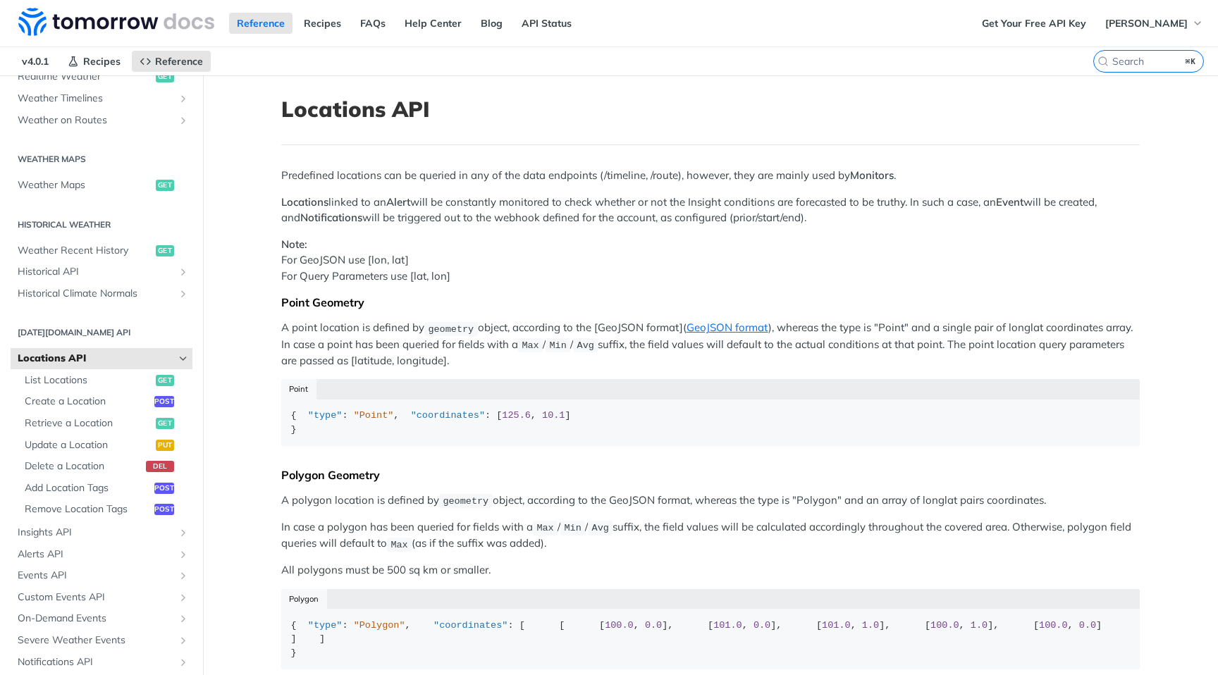
scroll to position [414, 0]
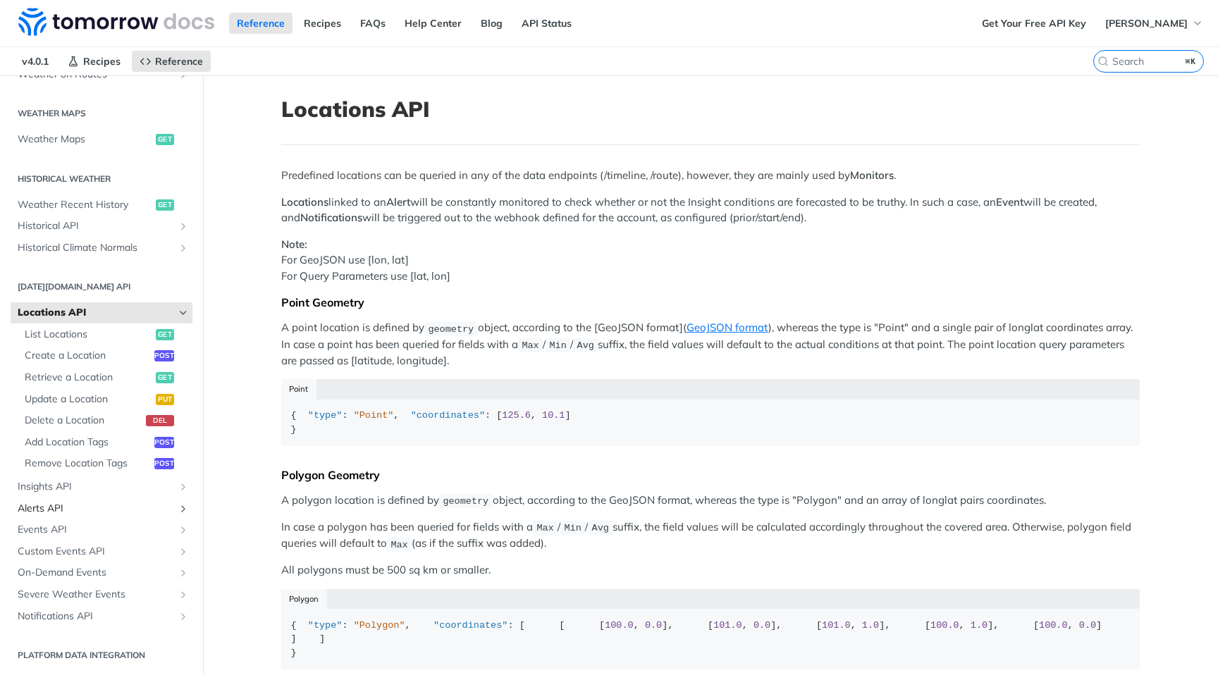
click at [80, 506] on span "Alerts API" at bounding box center [96, 509] width 156 height 14
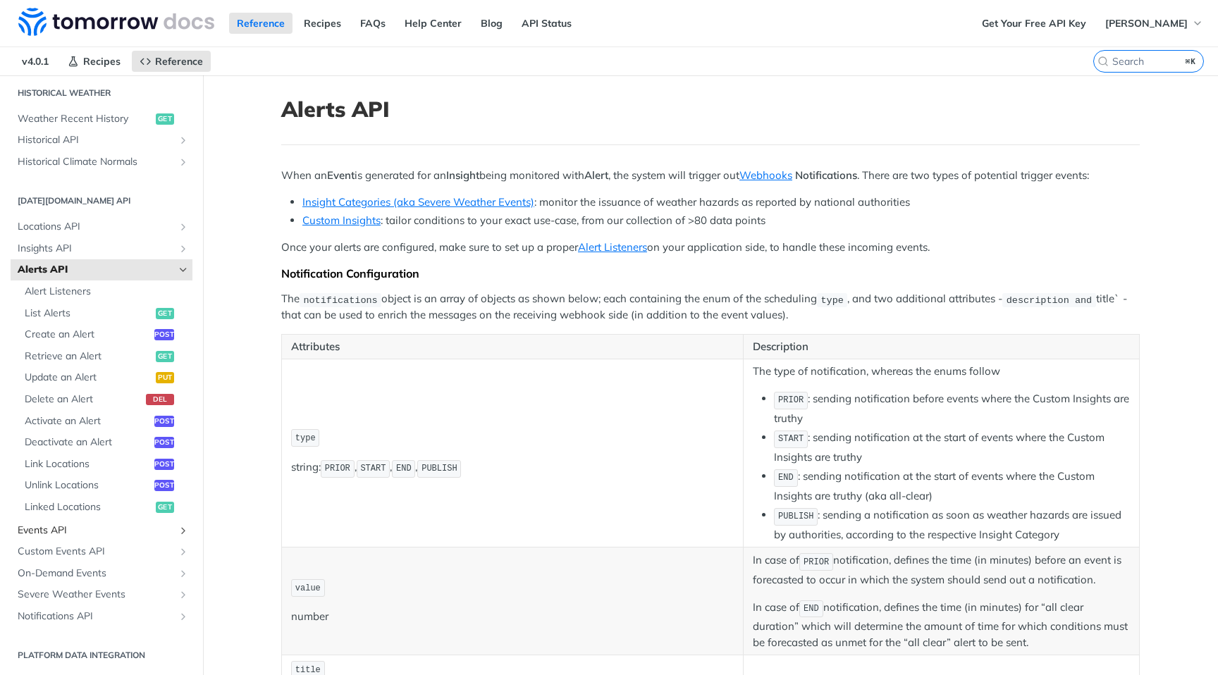
click at [73, 525] on span "Events API" at bounding box center [96, 531] width 156 height 14
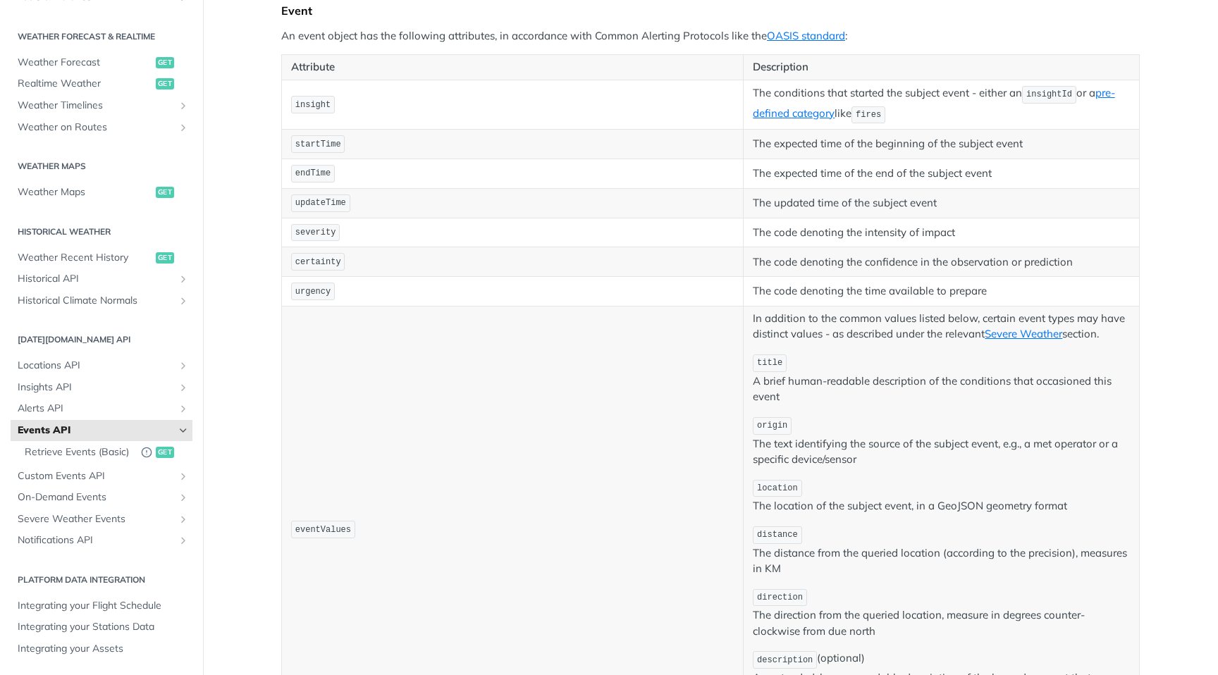
scroll to position [396, 0]
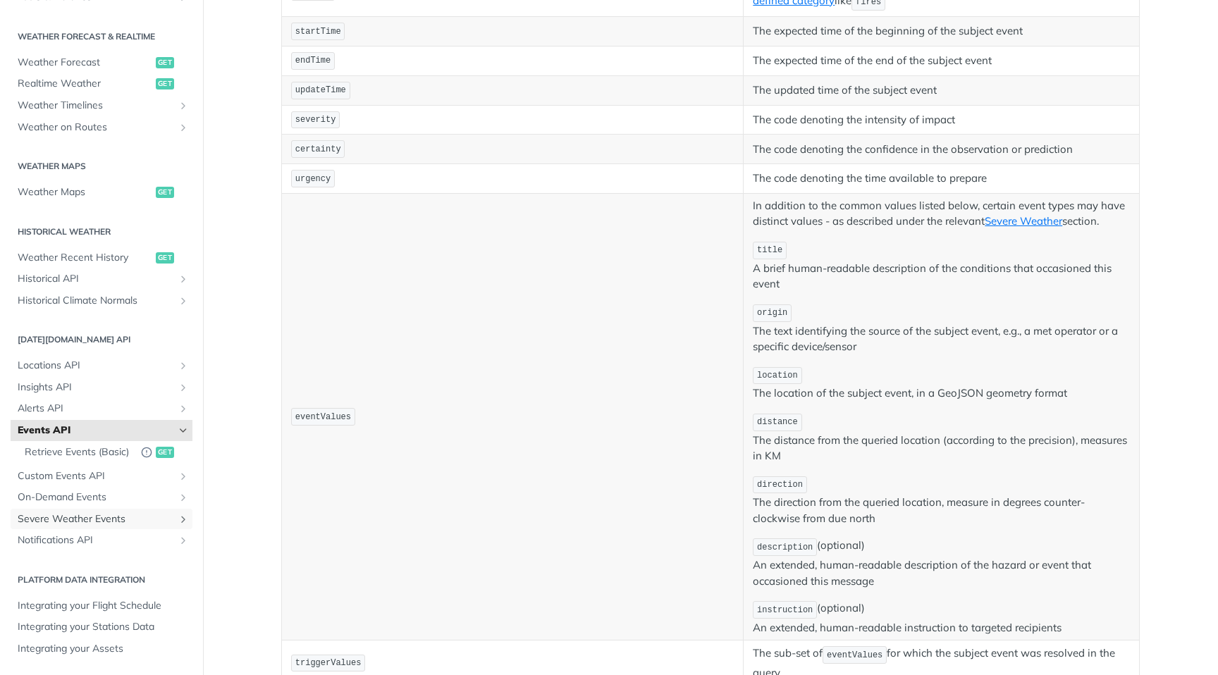
click at [73, 525] on span "Severe Weather Events" at bounding box center [96, 519] width 156 height 14
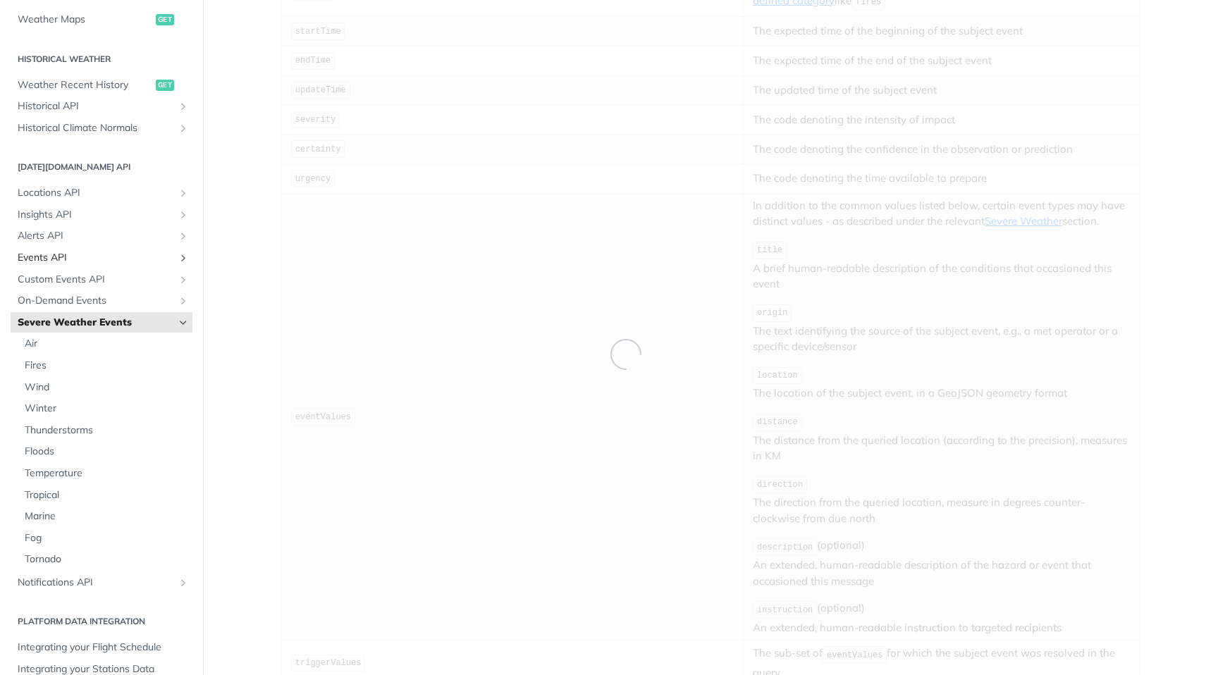
scroll to position [500, 0]
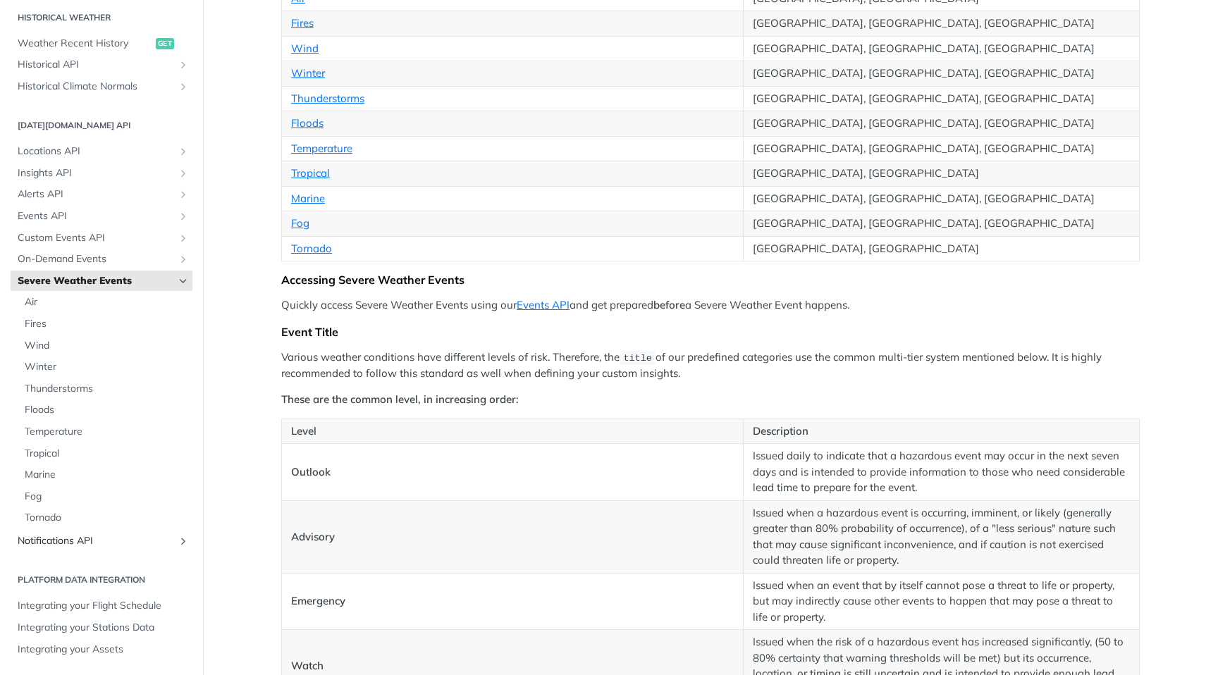
click at [73, 536] on span "Notifications API" at bounding box center [96, 541] width 156 height 14
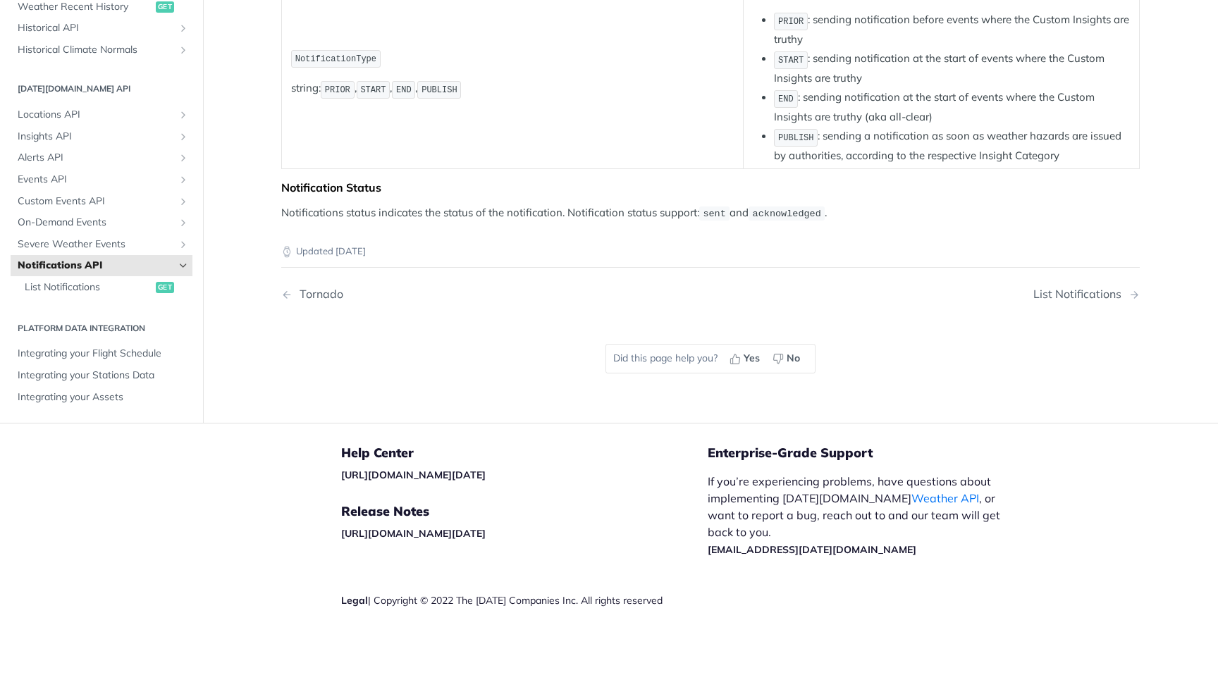
scroll to position [284, 0]
click at [91, 290] on span "List Notifications" at bounding box center [89, 287] width 128 height 14
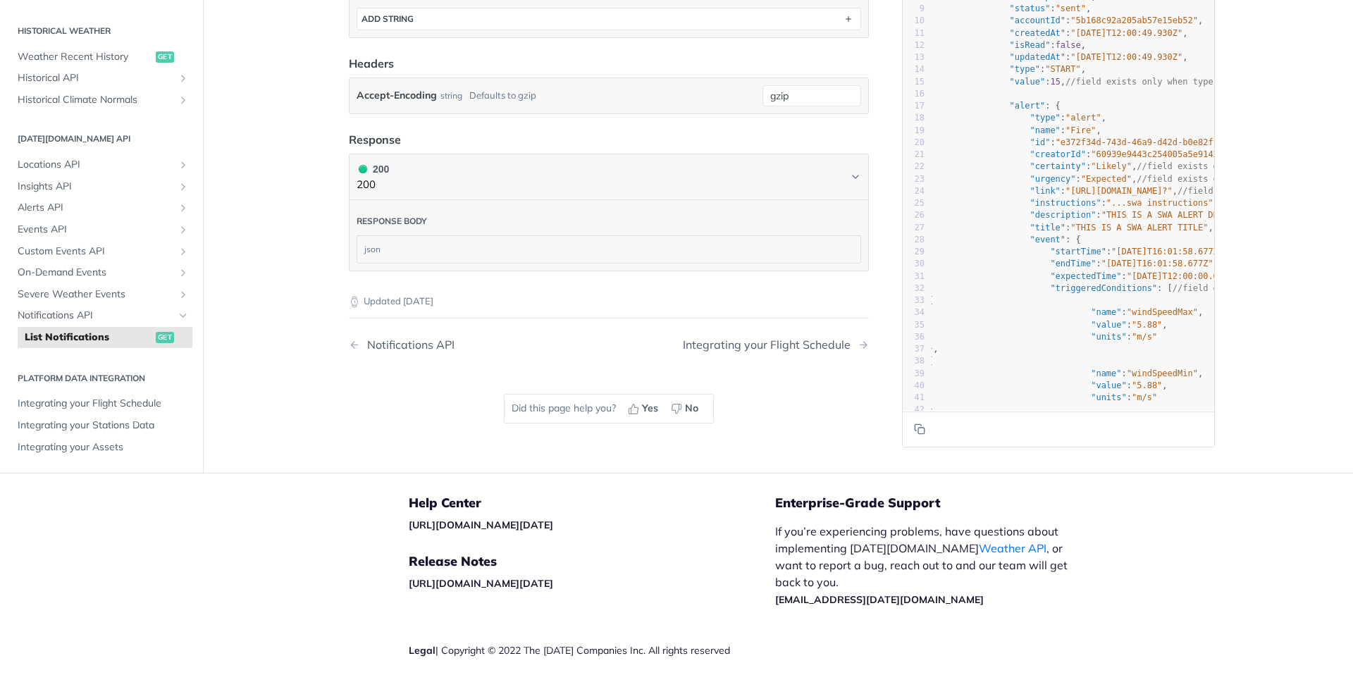
scroll to position [759, 0]
